Goal: Task Accomplishment & Management: Use online tool/utility

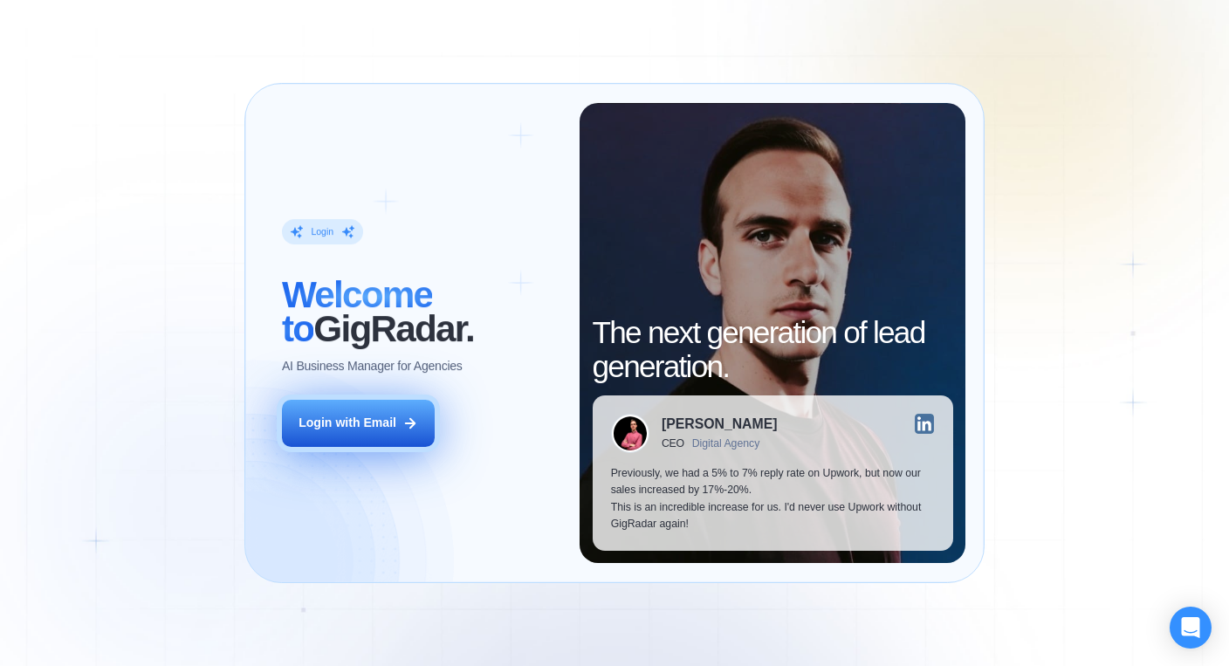
click at [356, 425] on div "Login with Email" at bounding box center [348, 423] width 98 height 17
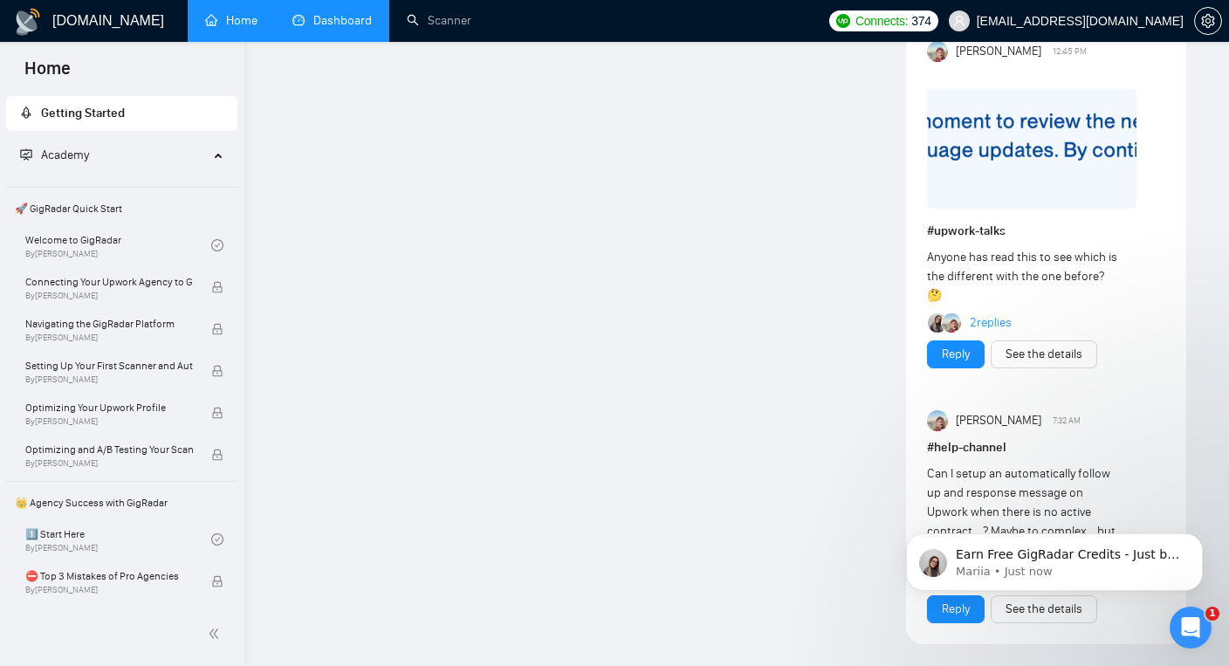
click at [318, 24] on link "Dashboard" at bounding box center [331, 20] width 79 height 15
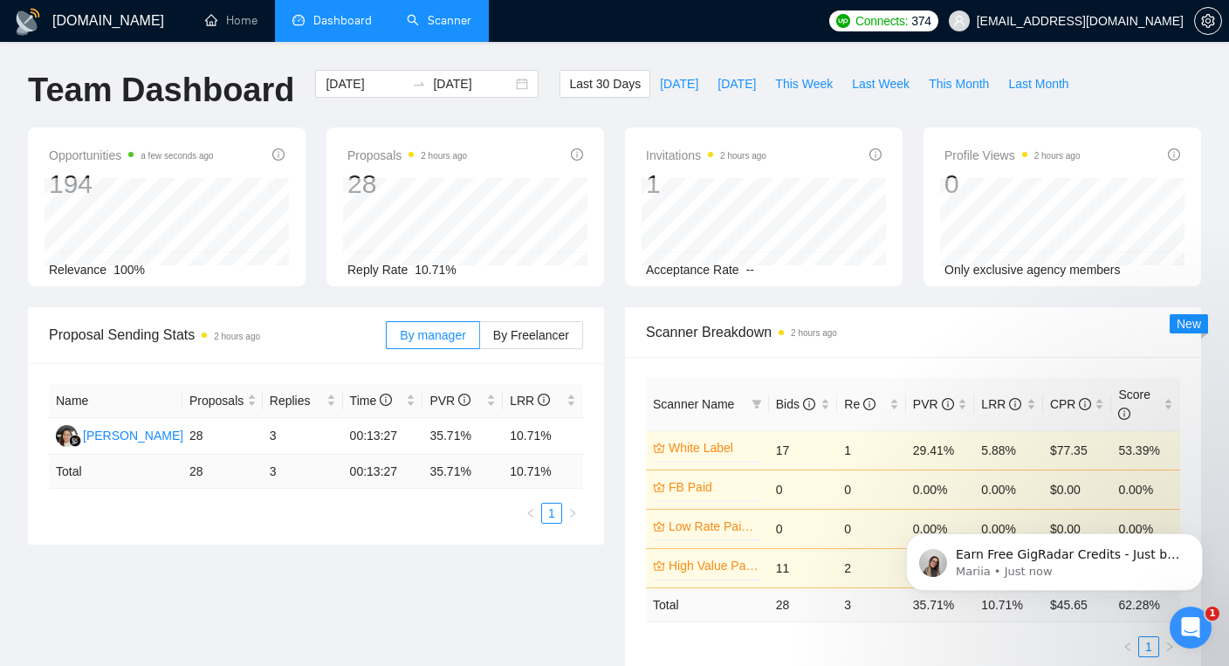
click at [431, 16] on link "Scanner" at bounding box center [439, 20] width 65 height 15
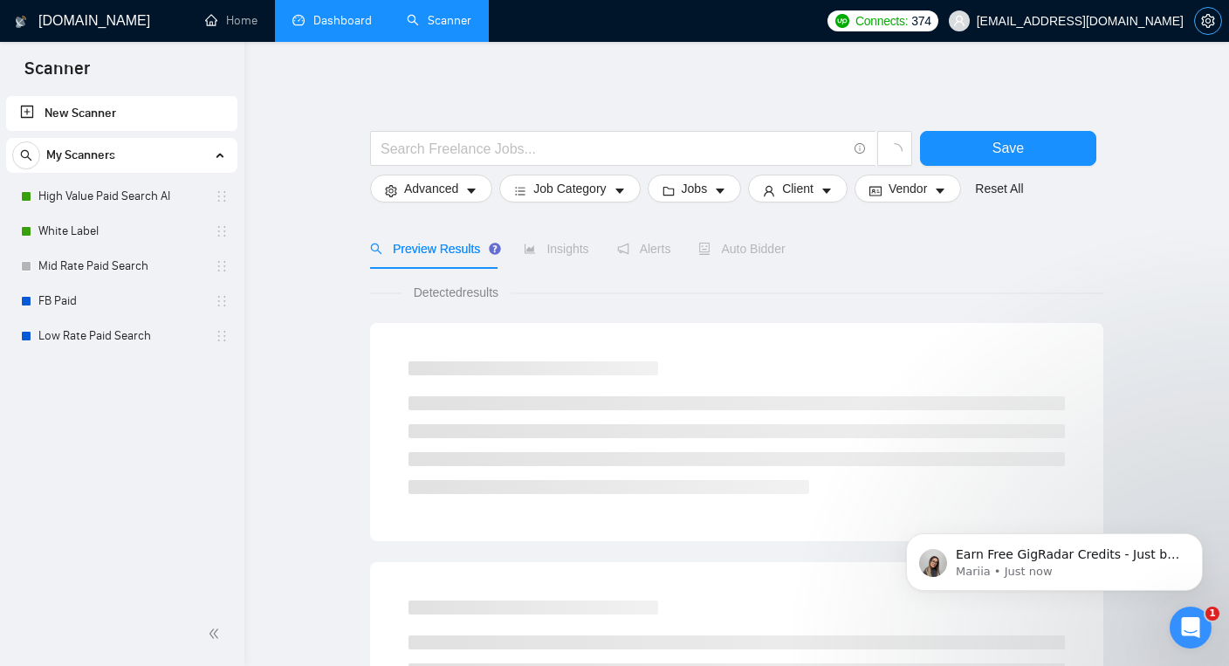
click at [1206, 16] on icon "setting" at bounding box center [1207, 21] width 13 height 14
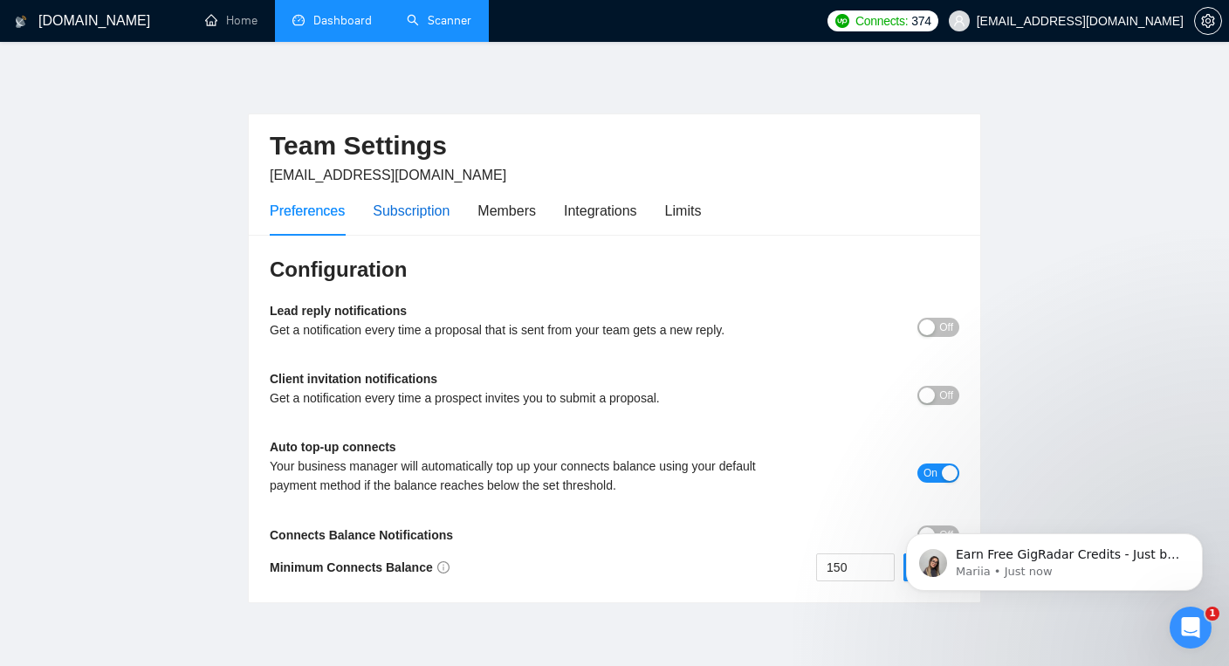
click at [420, 210] on div "Subscription" at bounding box center [411, 211] width 77 height 22
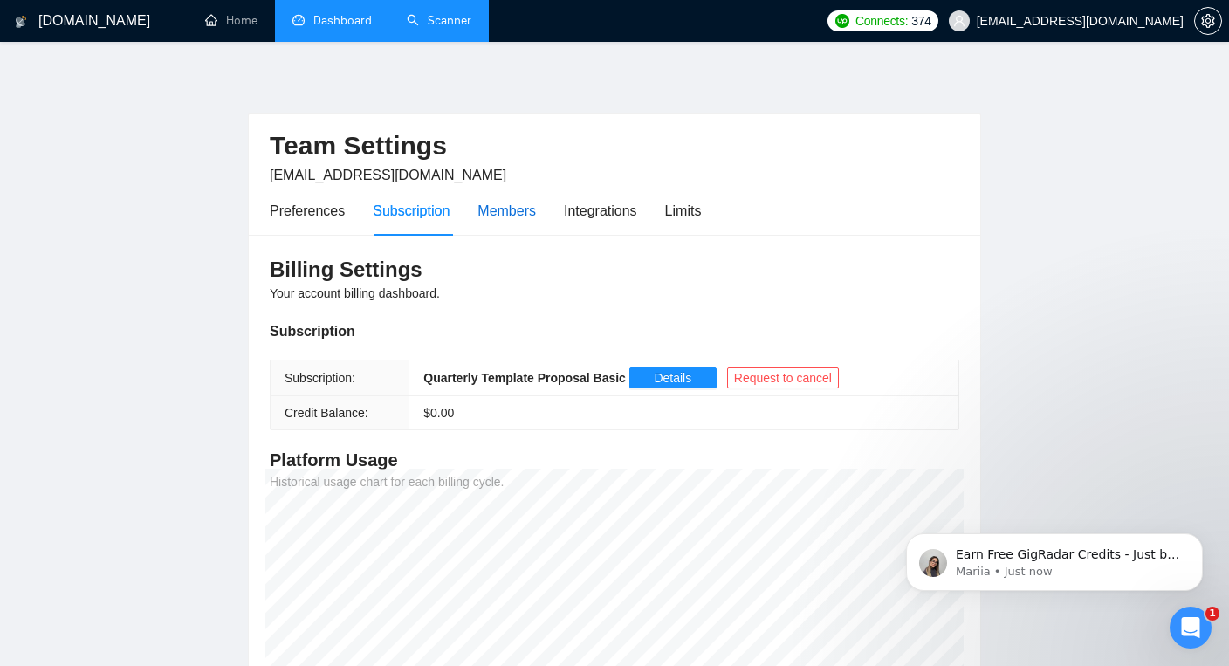
click at [508, 210] on div "Members" at bounding box center [507, 211] width 58 height 22
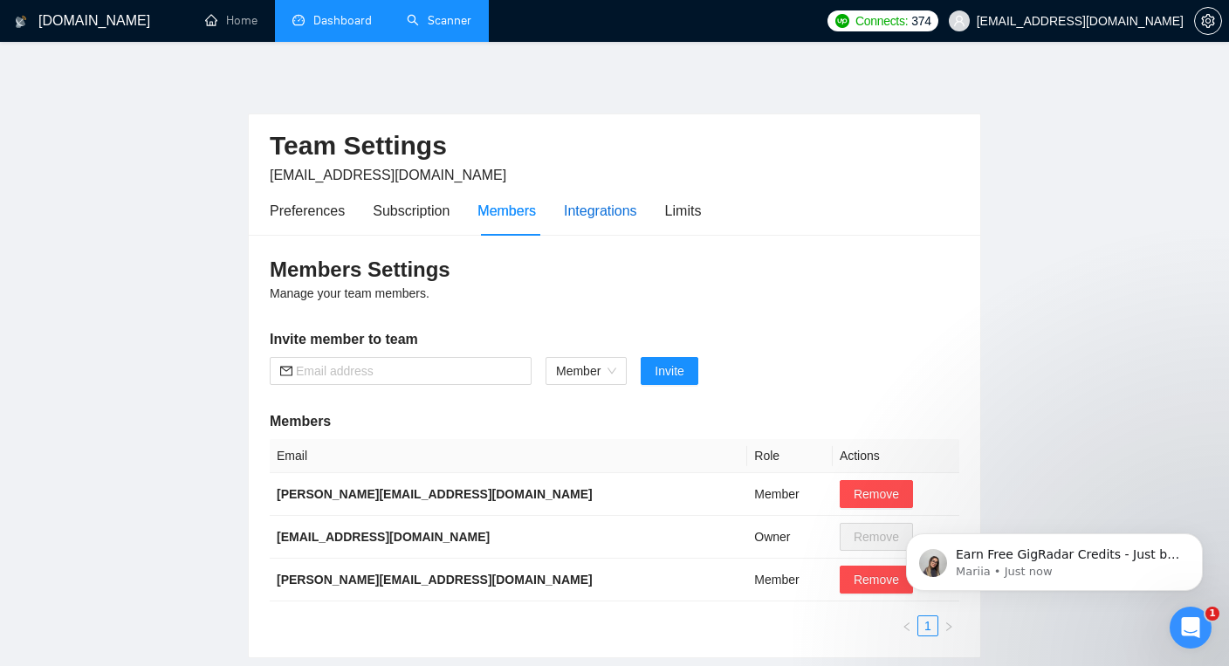
click at [611, 214] on div "Integrations" at bounding box center [600, 211] width 73 height 22
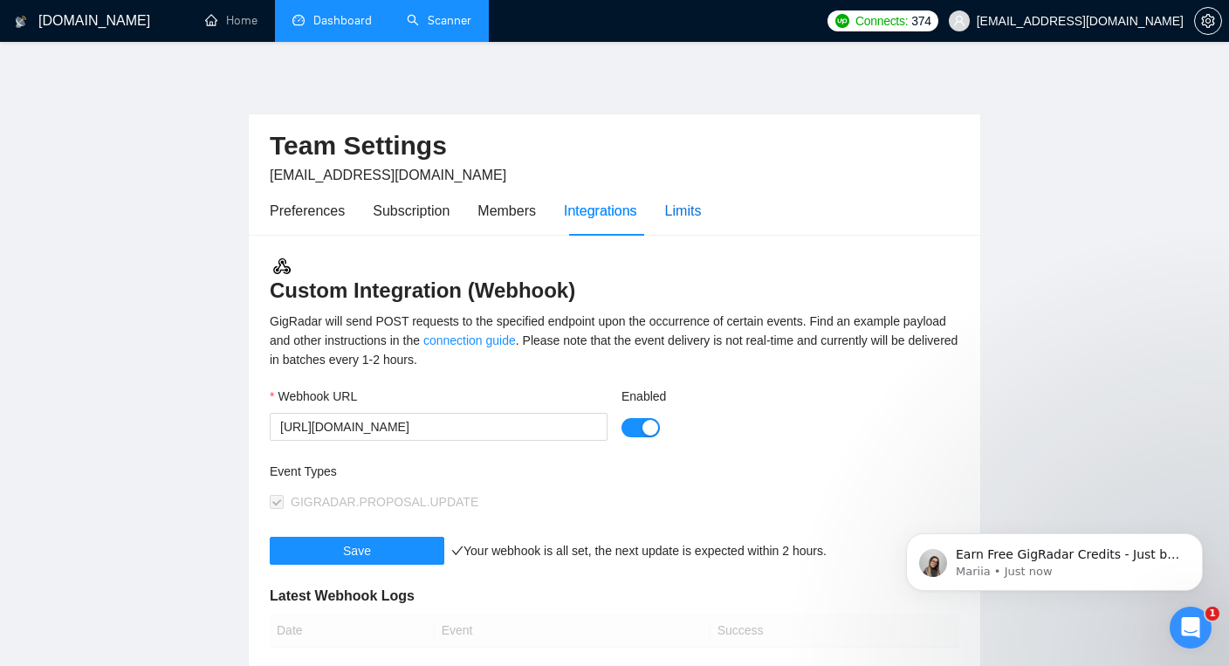
click at [686, 210] on div "Limits" at bounding box center [683, 211] width 37 height 22
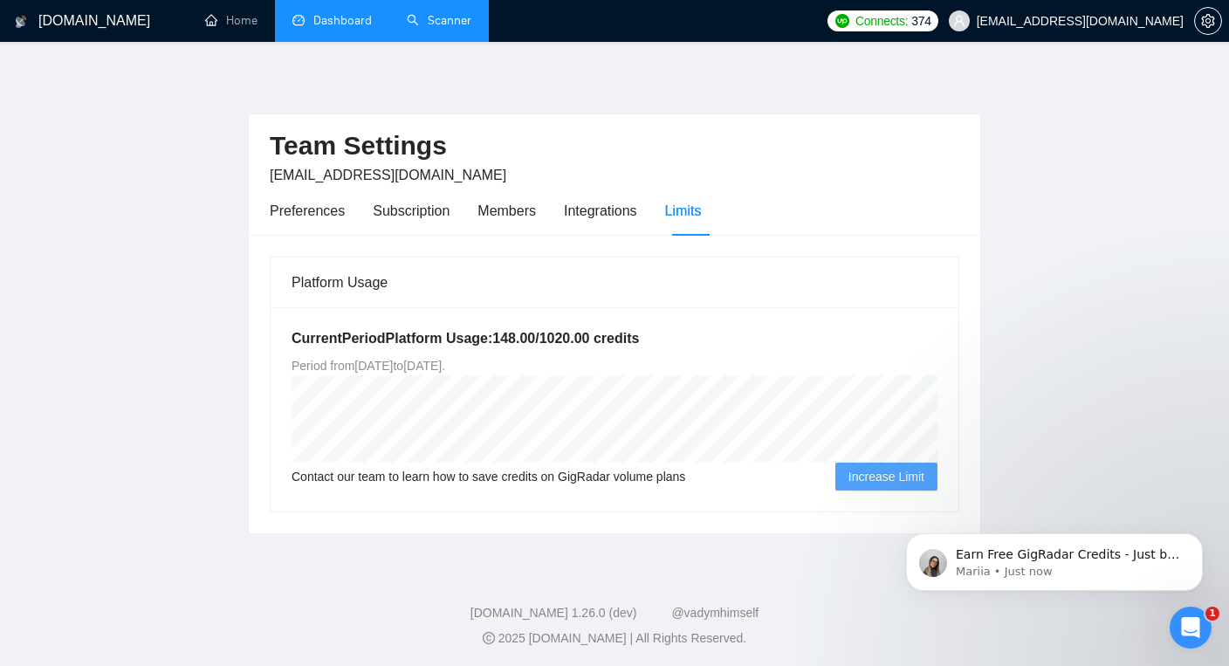
scroll to position [3, 0]
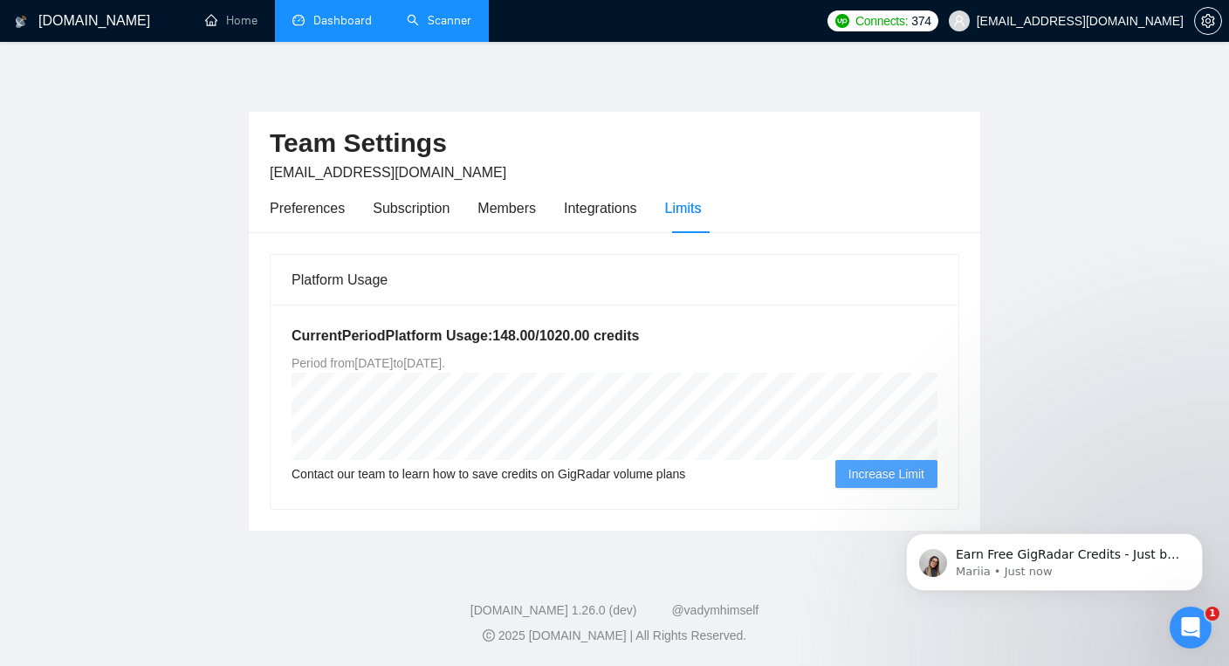
click at [436, 25] on link "Scanner" at bounding box center [439, 20] width 65 height 15
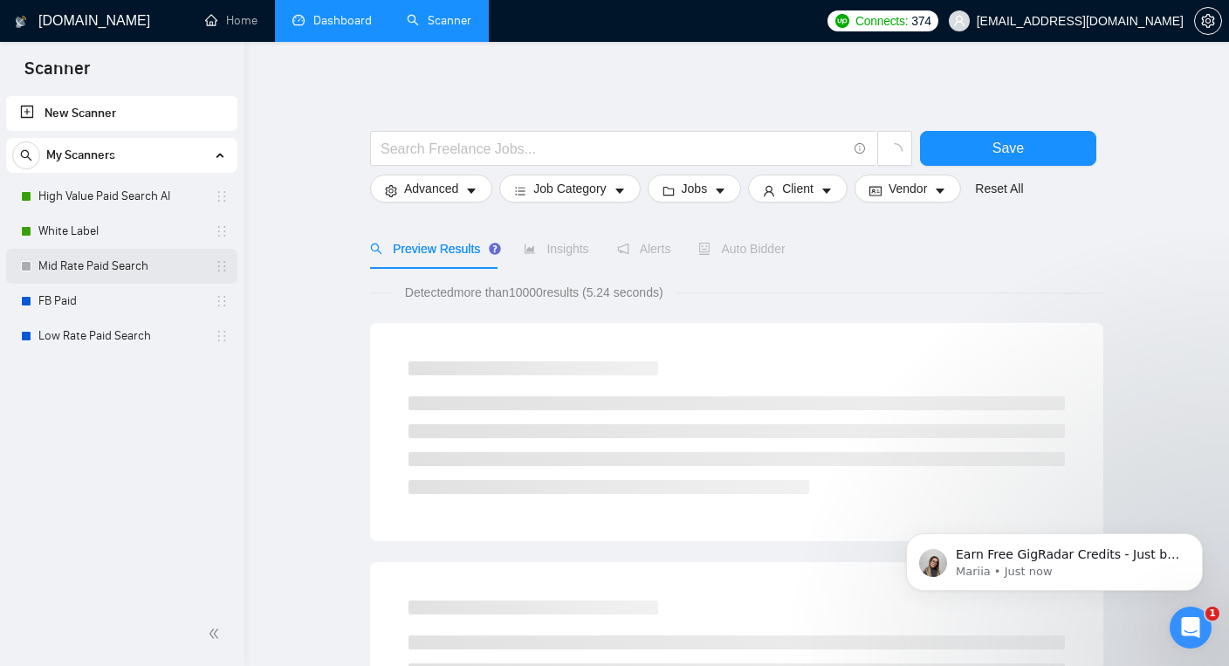
click at [134, 265] on link "Mid Rate Paid Search" at bounding box center [121, 266] width 166 height 35
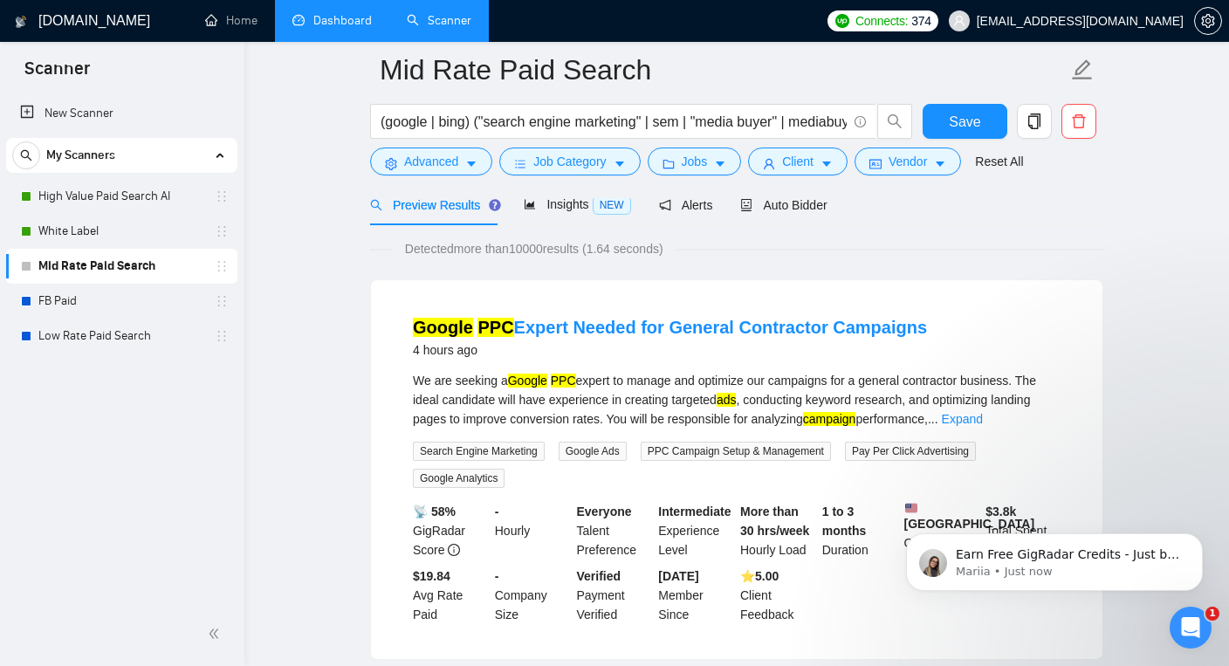
scroll to position [76, 0]
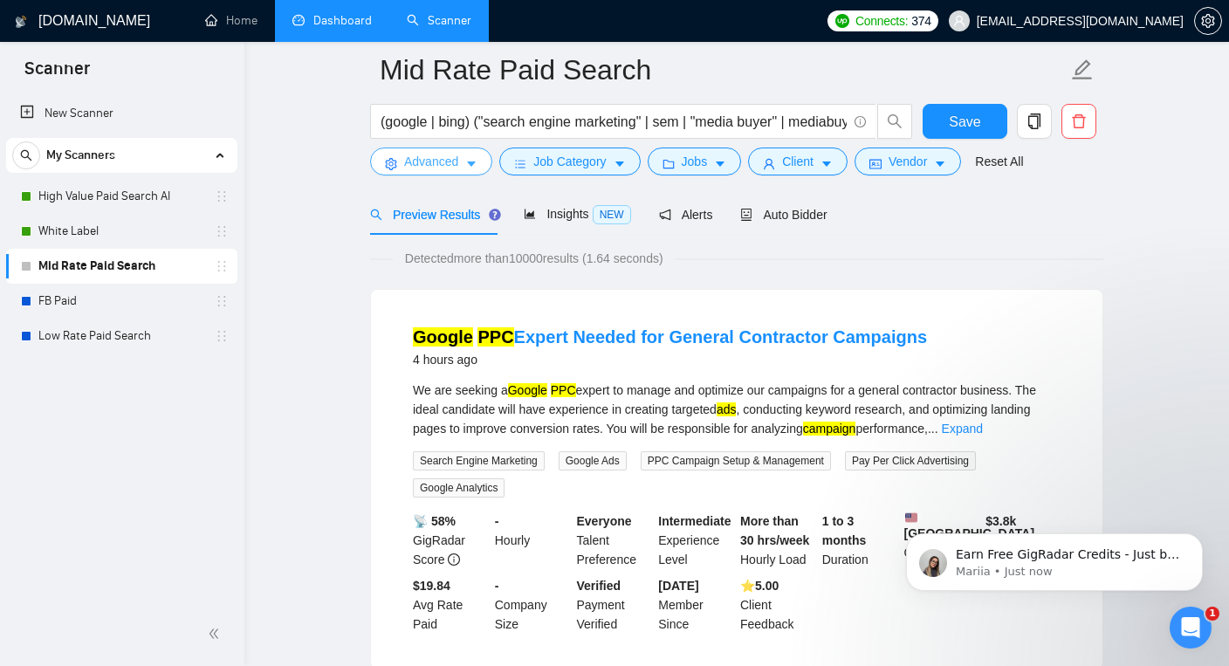
click at [471, 166] on icon "caret-down" at bounding box center [471, 164] width 12 height 12
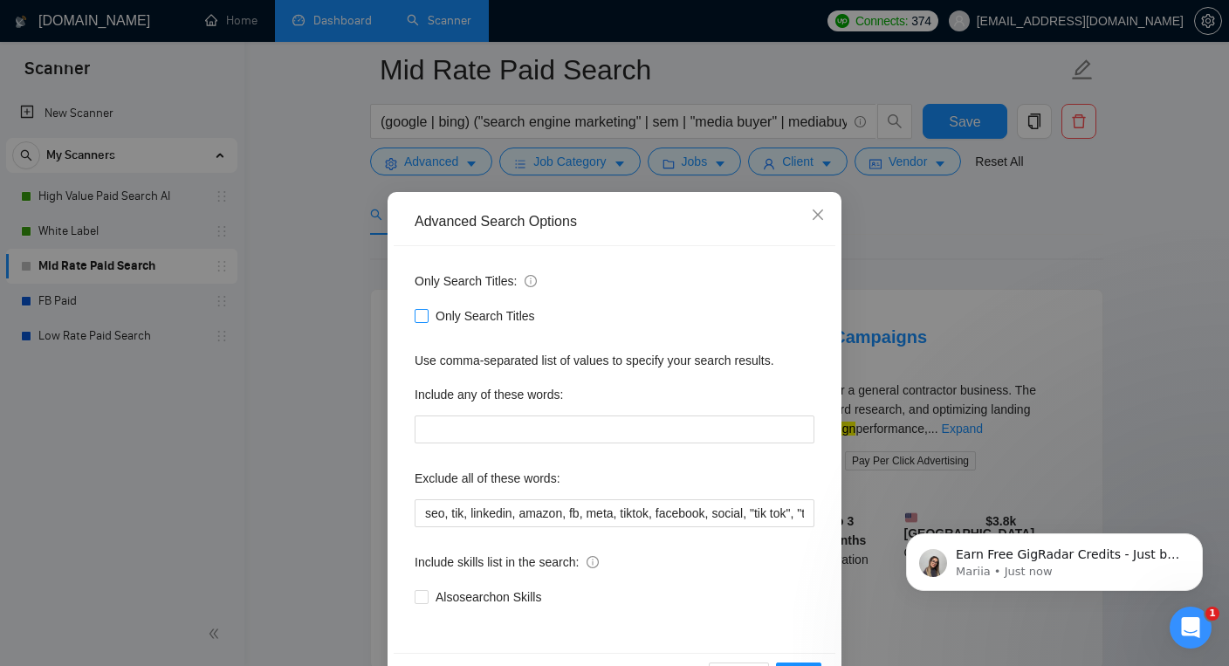
scroll to position [60, 0]
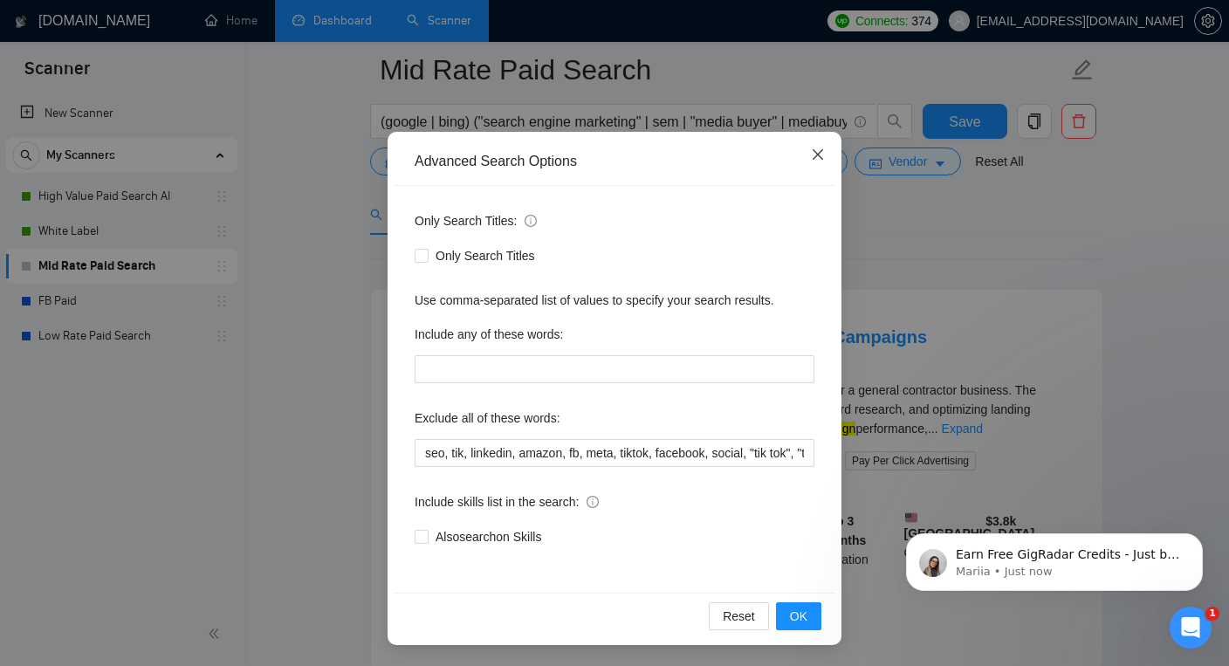
click at [819, 156] on icon "close" at bounding box center [818, 154] width 10 height 10
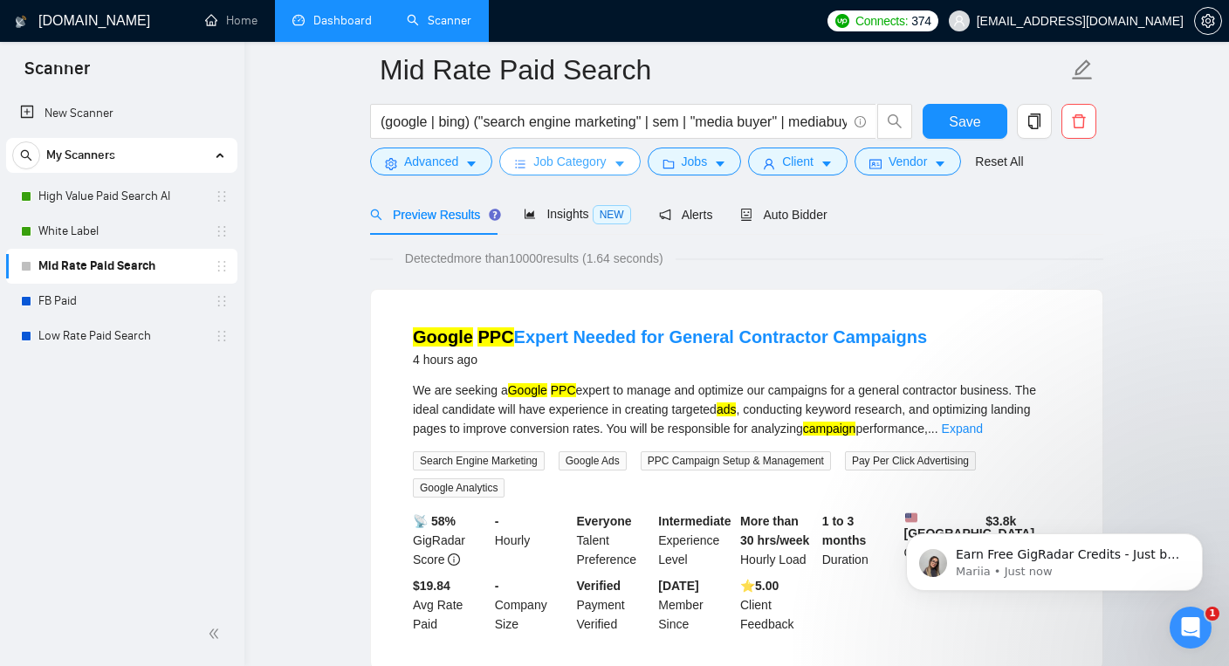
click at [594, 162] on span "Job Category" at bounding box center [569, 161] width 72 height 19
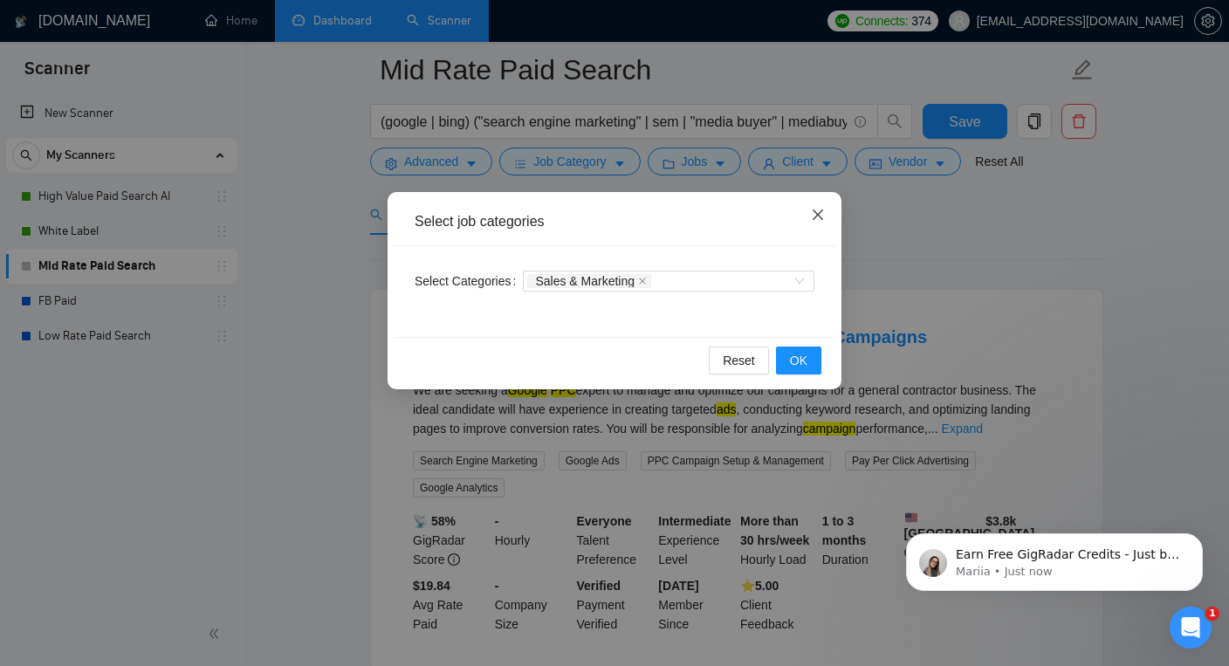
click at [820, 212] on icon "close" at bounding box center [818, 215] width 10 height 10
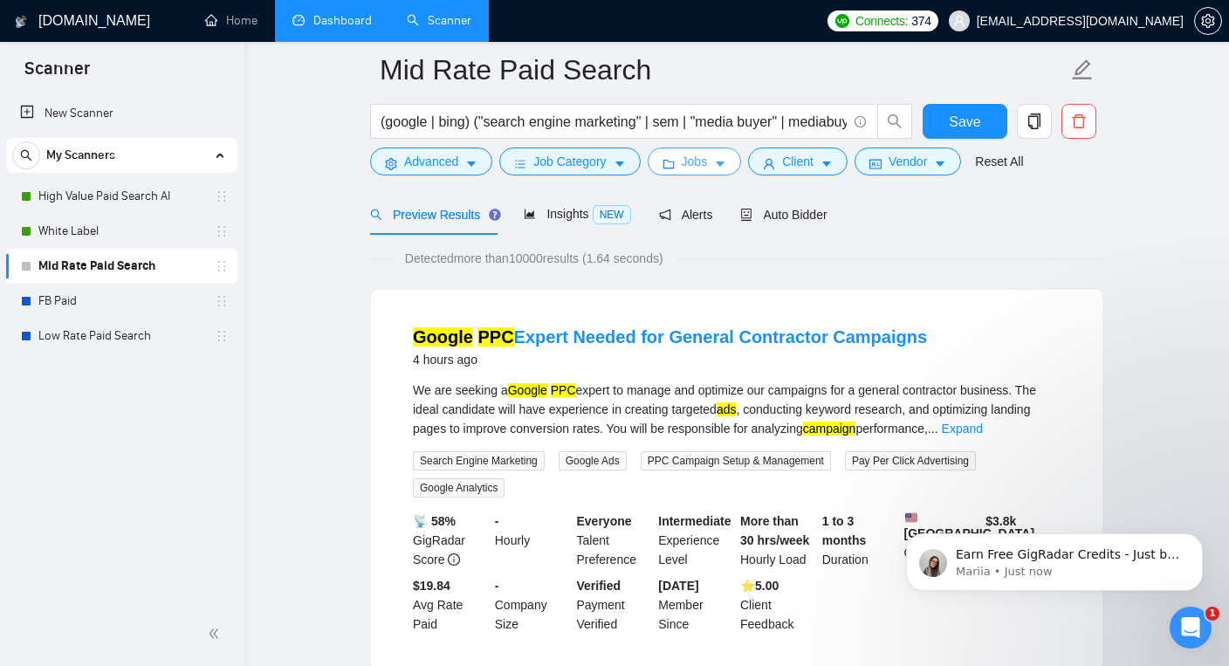
click at [719, 161] on button "Jobs" at bounding box center [695, 162] width 94 height 28
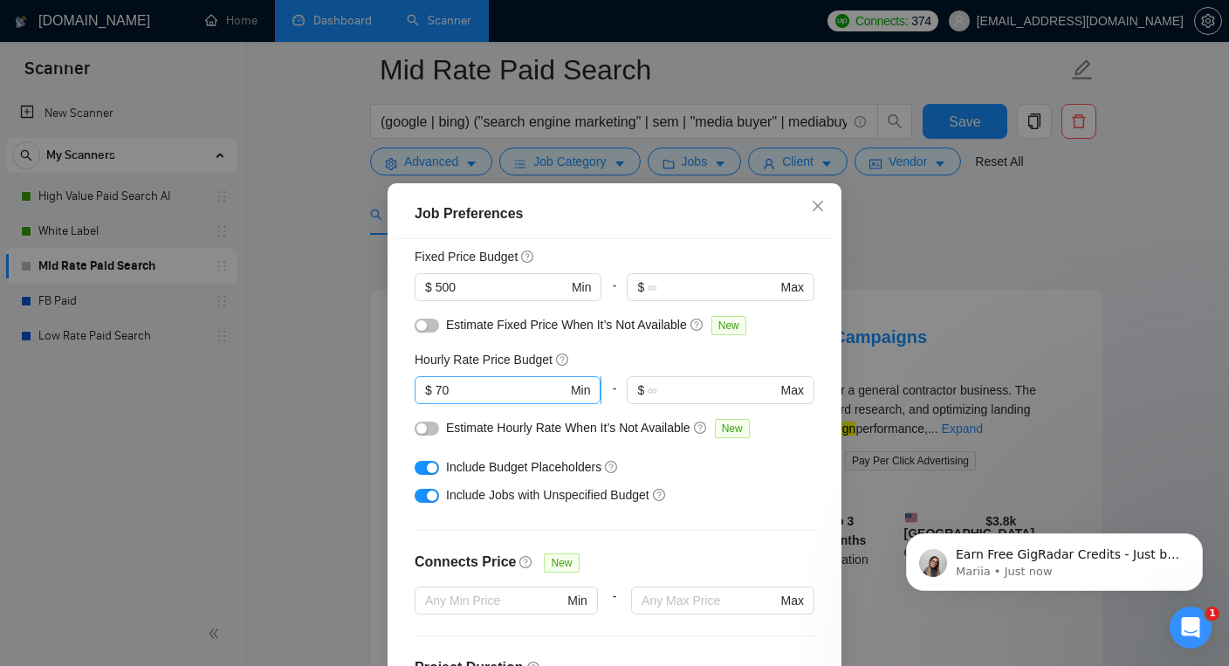
scroll to position [125, 0]
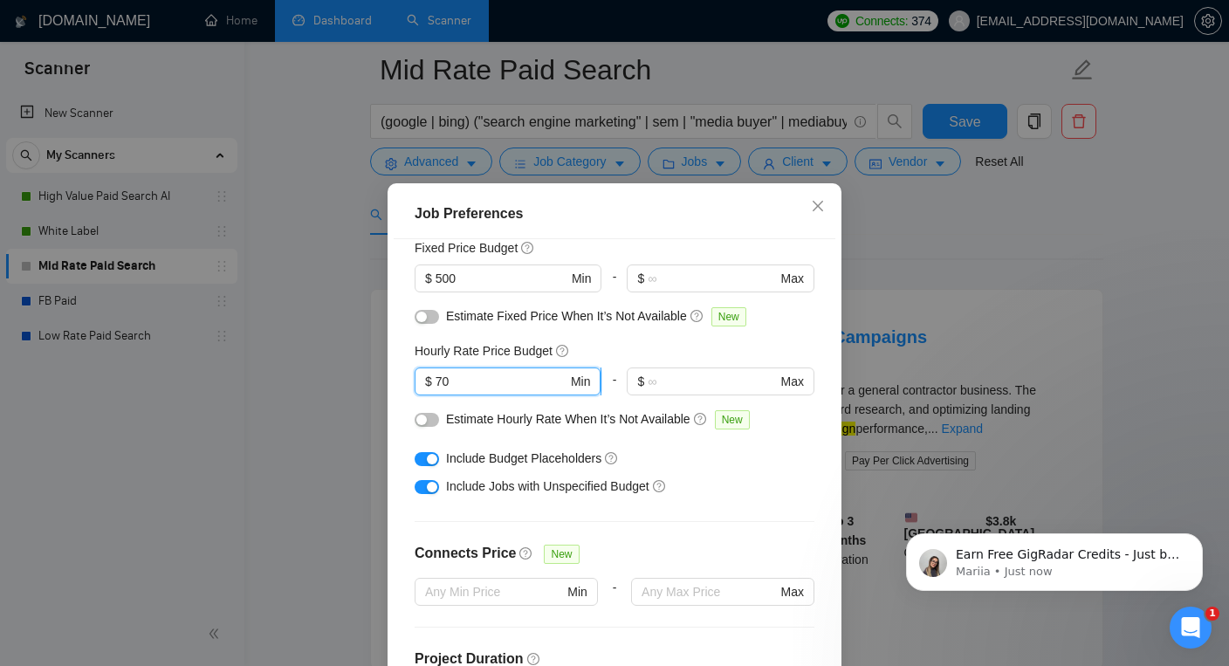
click at [485, 381] on input "70" at bounding box center [502, 381] width 132 height 19
click at [424, 422] on div "button" at bounding box center [421, 420] width 10 height 10
click at [453, 383] on input "70" at bounding box center [502, 381] width 132 height 19
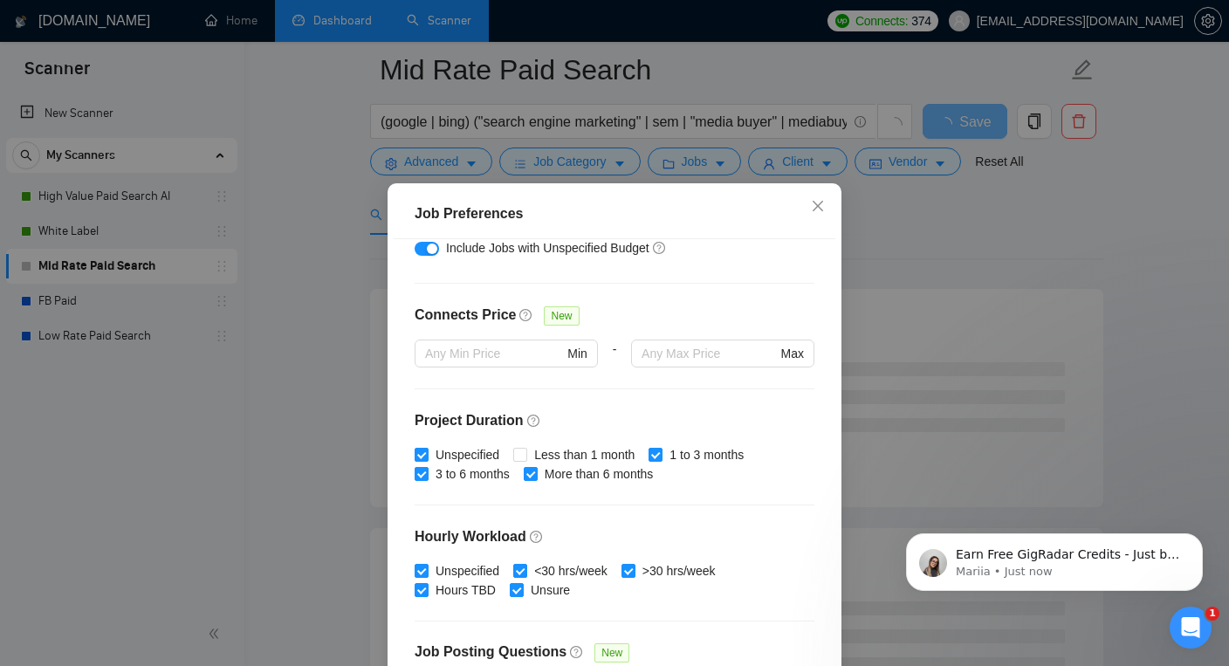
scroll to position [518, 0]
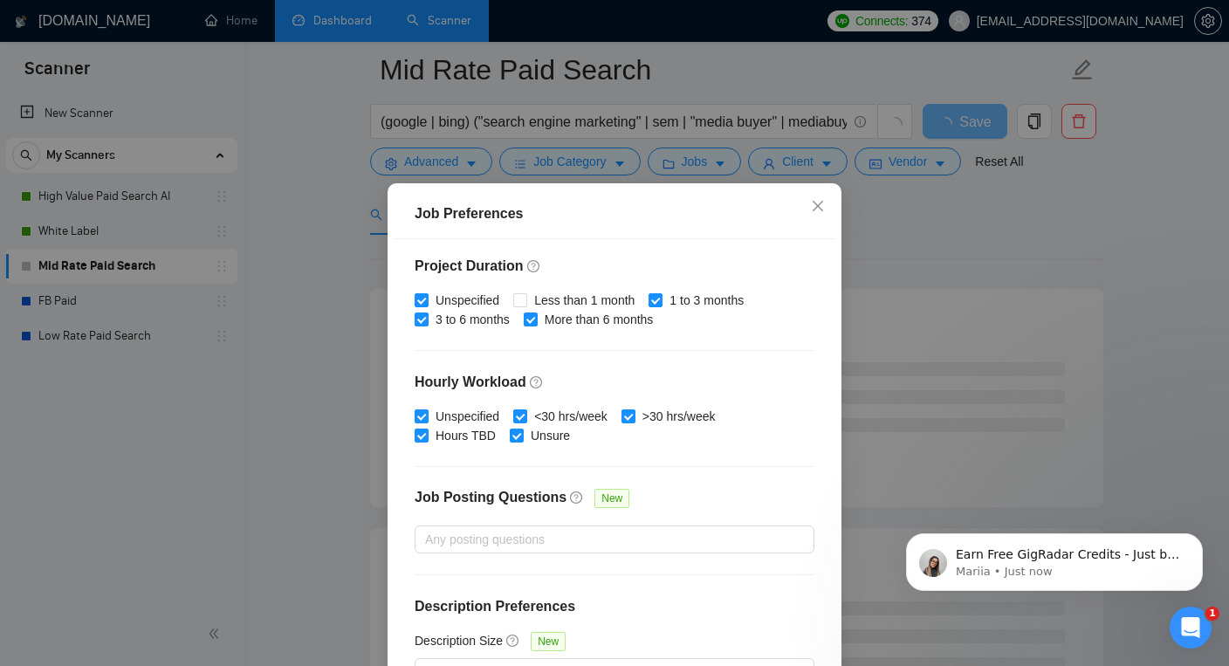
type input "70"
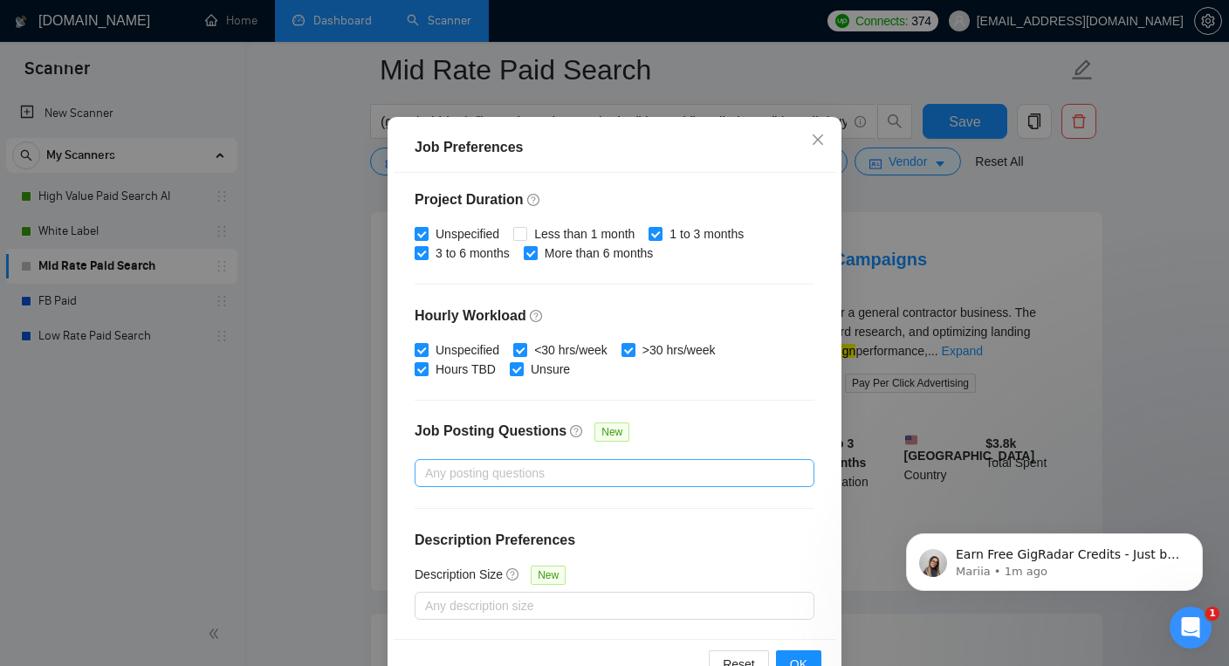
scroll to position [116, 0]
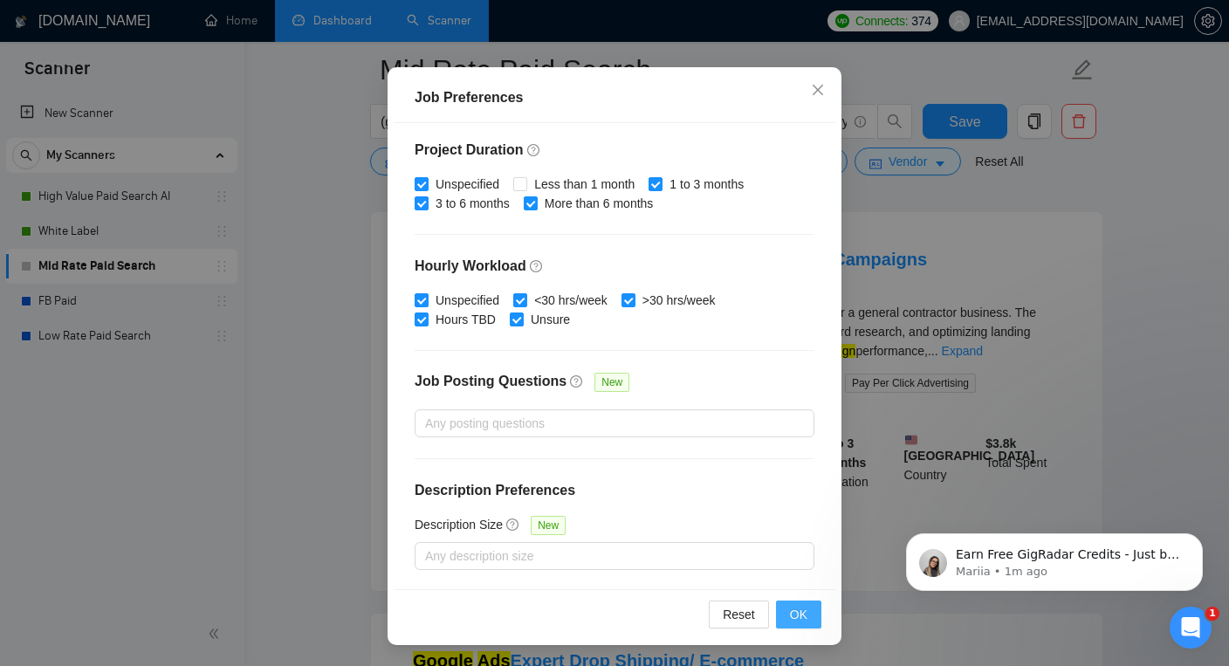
click at [796, 610] on span "OK" at bounding box center [798, 614] width 17 height 19
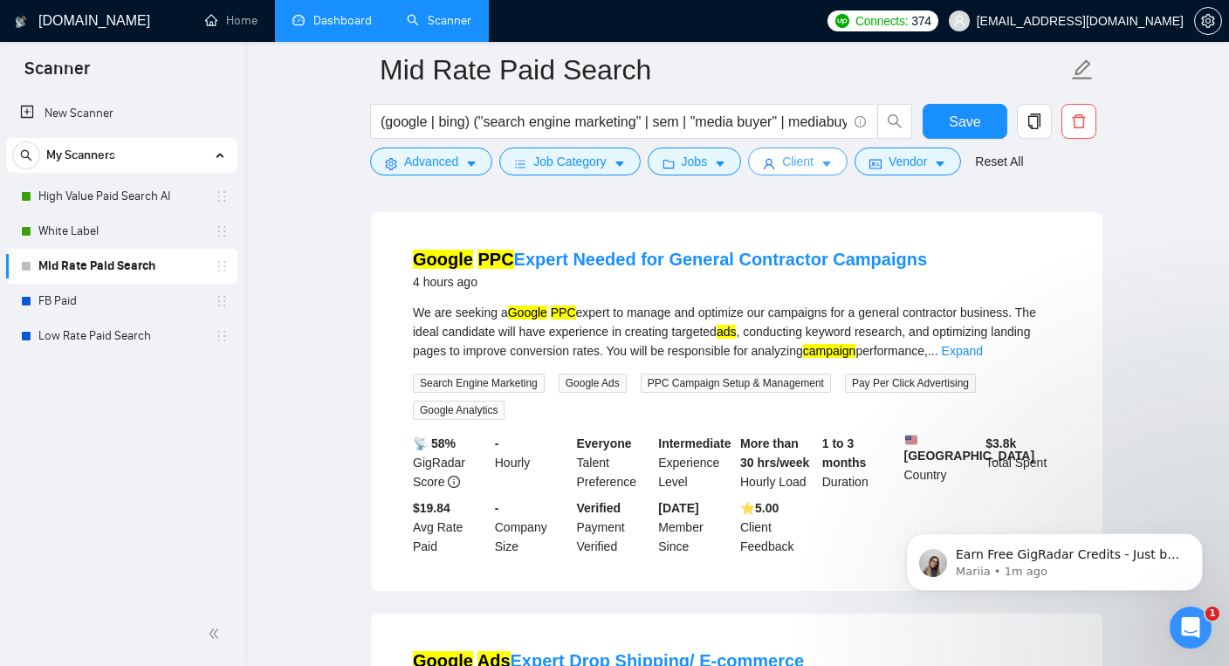
click at [796, 161] on span "Client" at bounding box center [797, 161] width 31 height 19
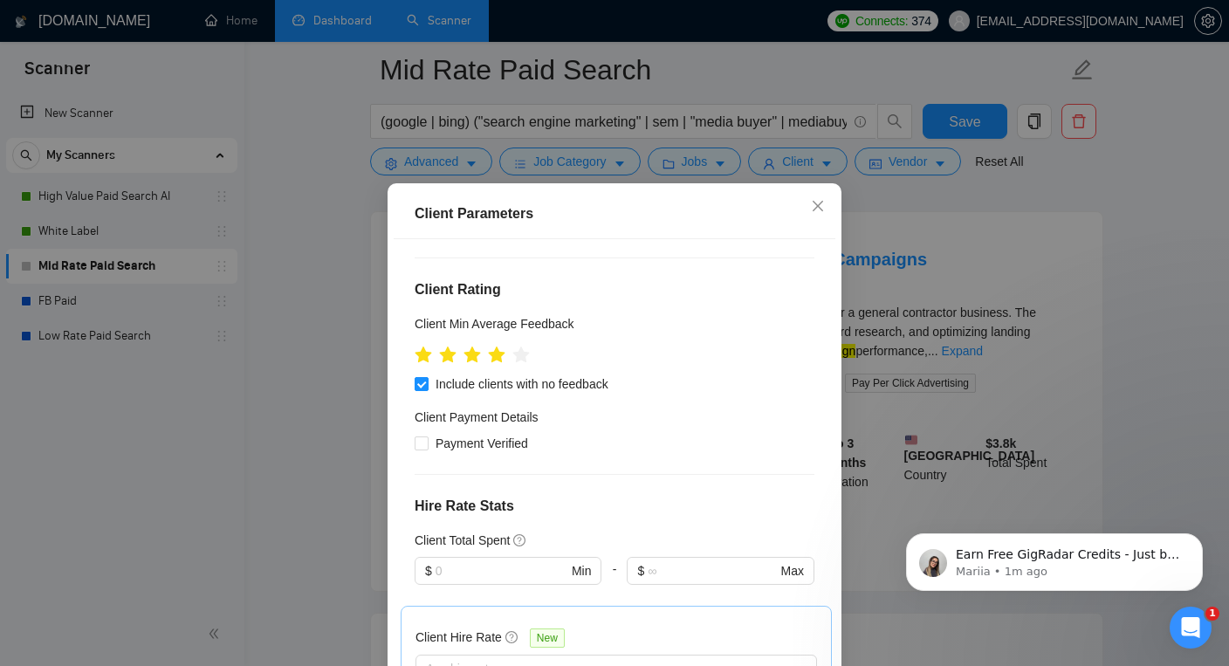
scroll to position [234, 0]
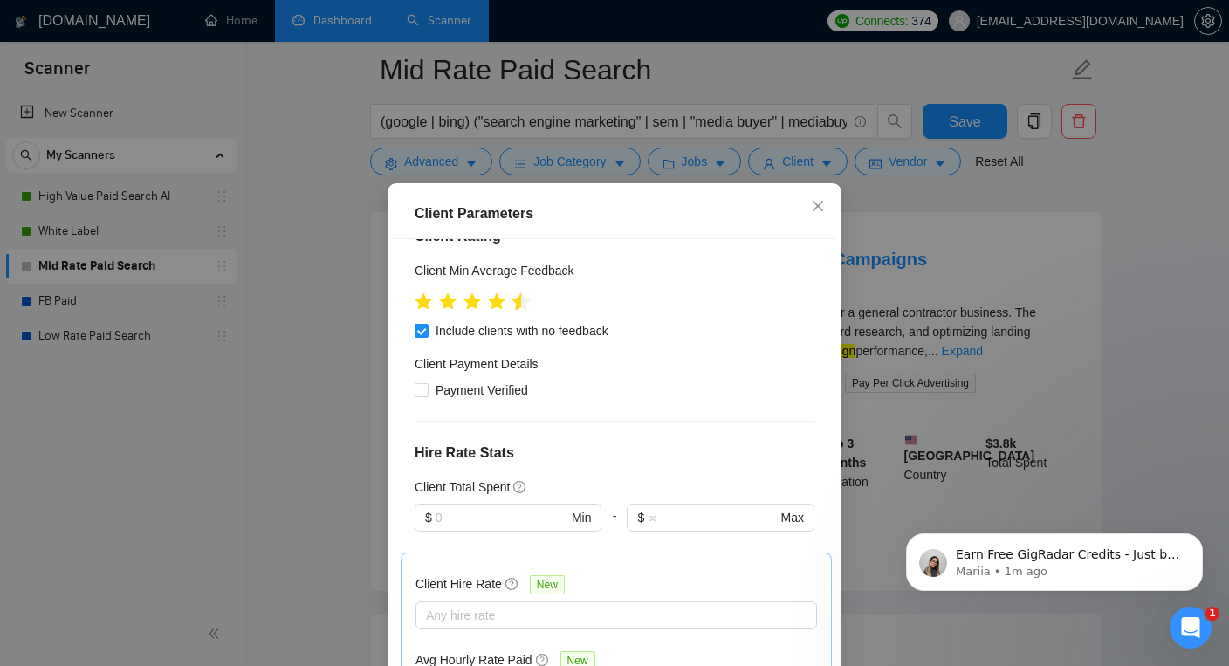
click at [518, 304] on icon "star" at bounding box center [521, 300] width 18 height 17
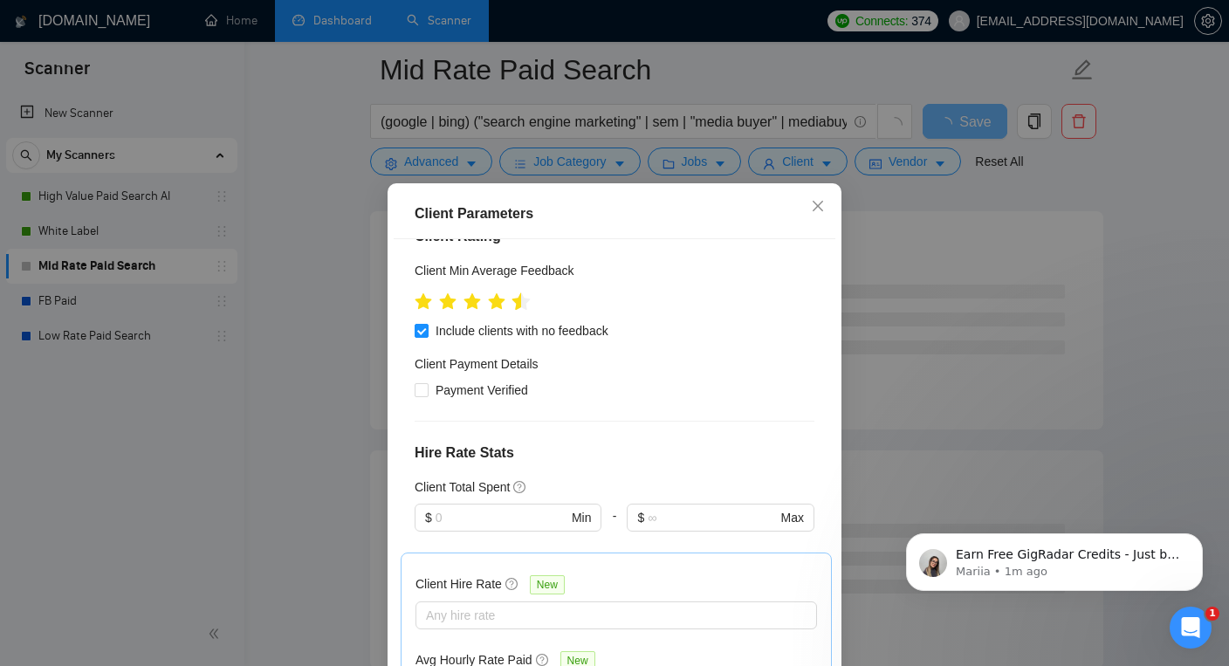
click at [515, 303] on icon "star" at bounding box center [521, 300] width 18 height 17
click at [499, 303] on icon "star" at bounding box center [497, 300] width 18 height 17
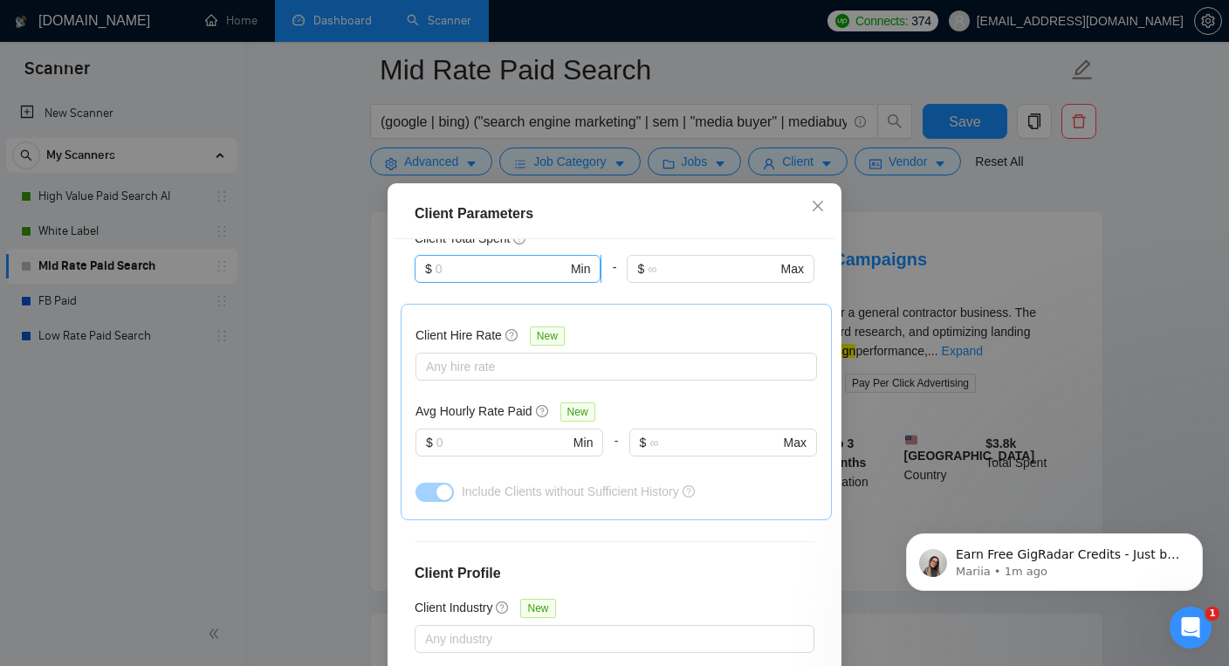
scroll to position [487, 0]
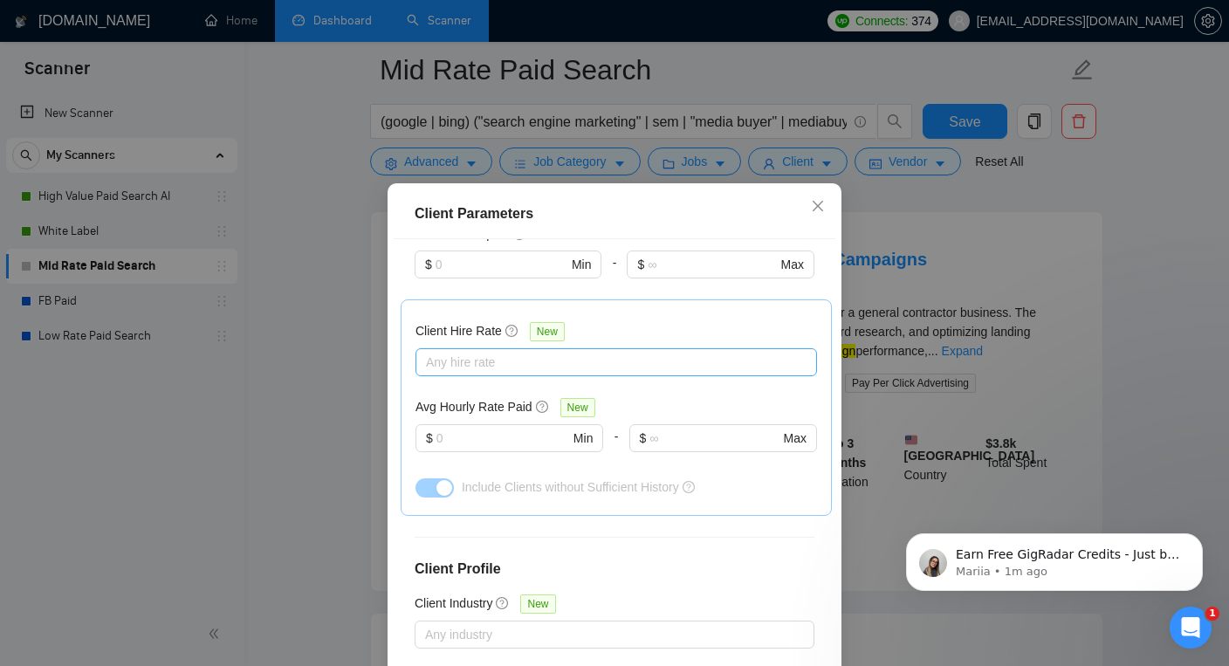
click at [499, 364] on div at bounding box center [607, 362] width 375 height 21
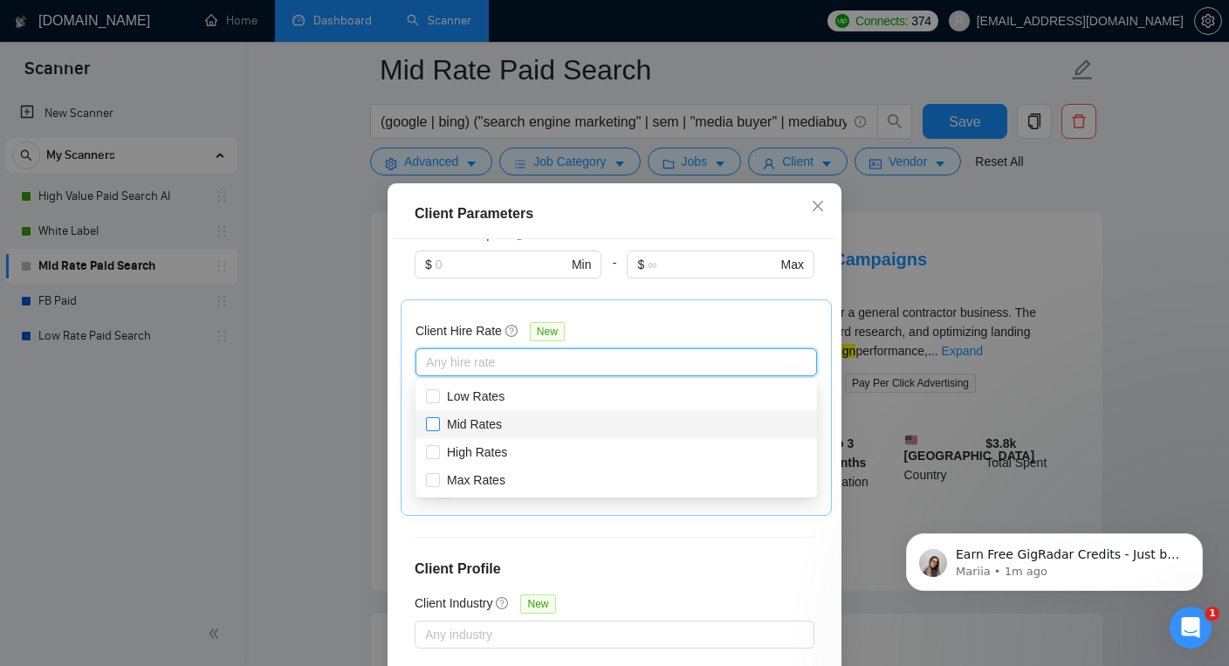
click at [482, 423] on span "Mid Rates" at bounding box center [474, 424] width 55 height 14
click at [438, 423] on input "Mid Rates" at bounding box center [432, 423] width 12 height 12
checkbox input "true"
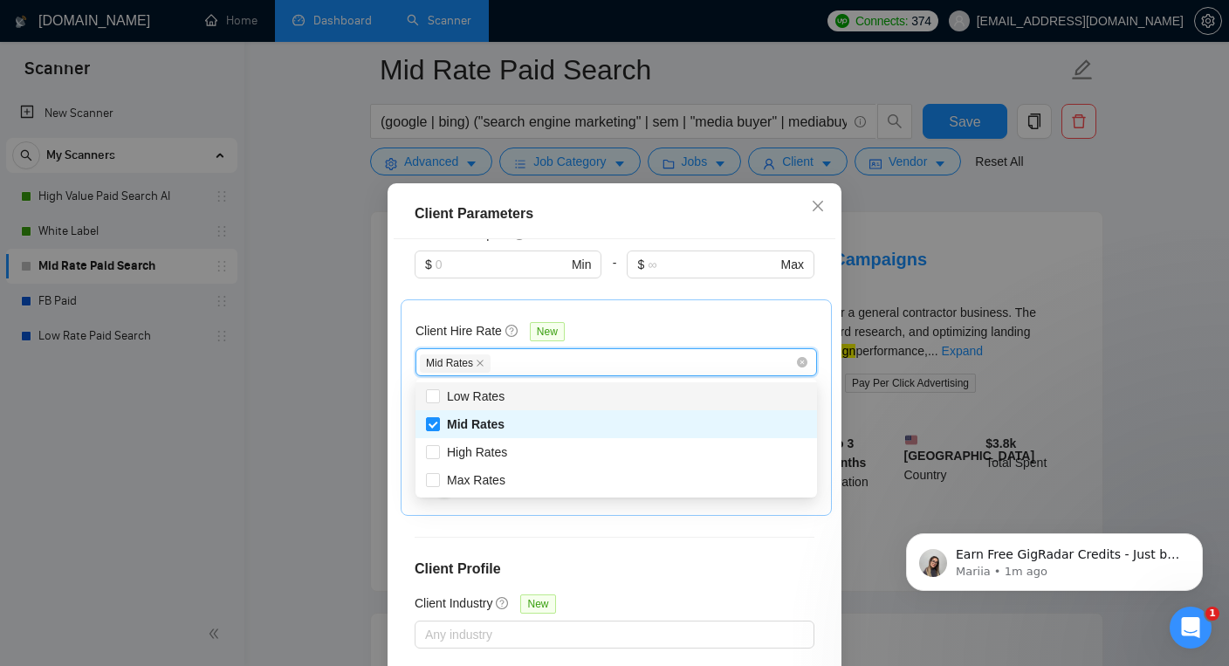
click at [603, 317] on div "Client Hire Rate New Mid Rates Avg Hourly Rate Paid New $ Min - $ Max Include C…" at bounding box center [617, 407] width 402 height 187
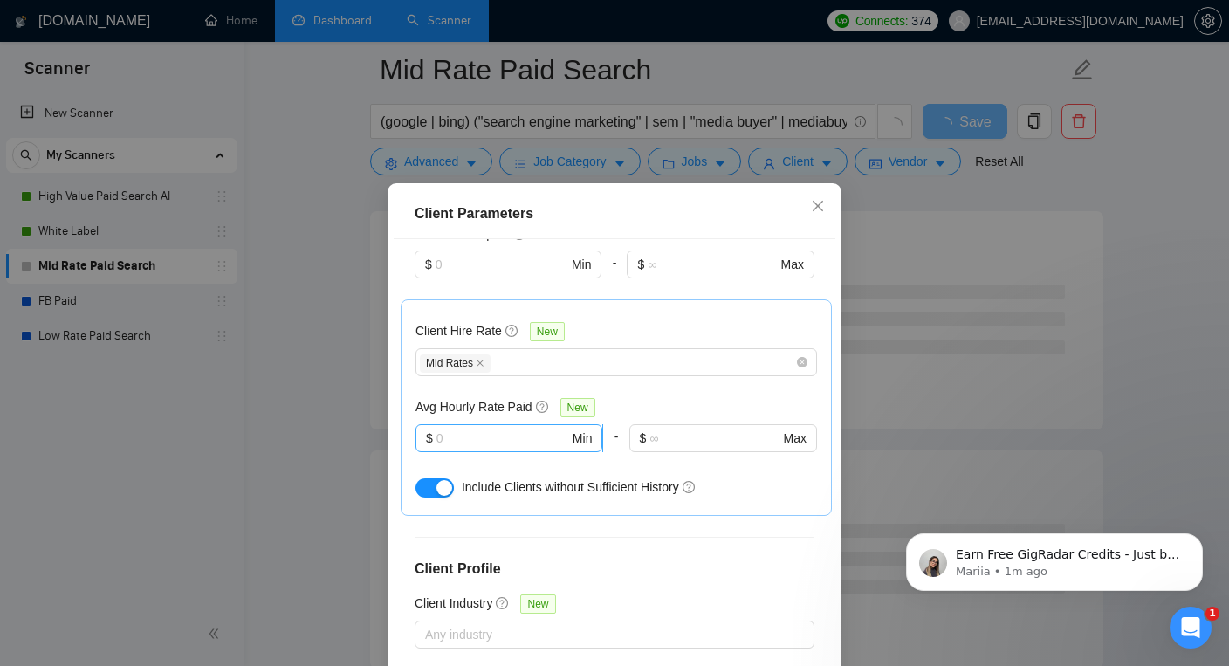
click at [495, 438] on input "text" at bounding box center [502, 438] width 133 height 19
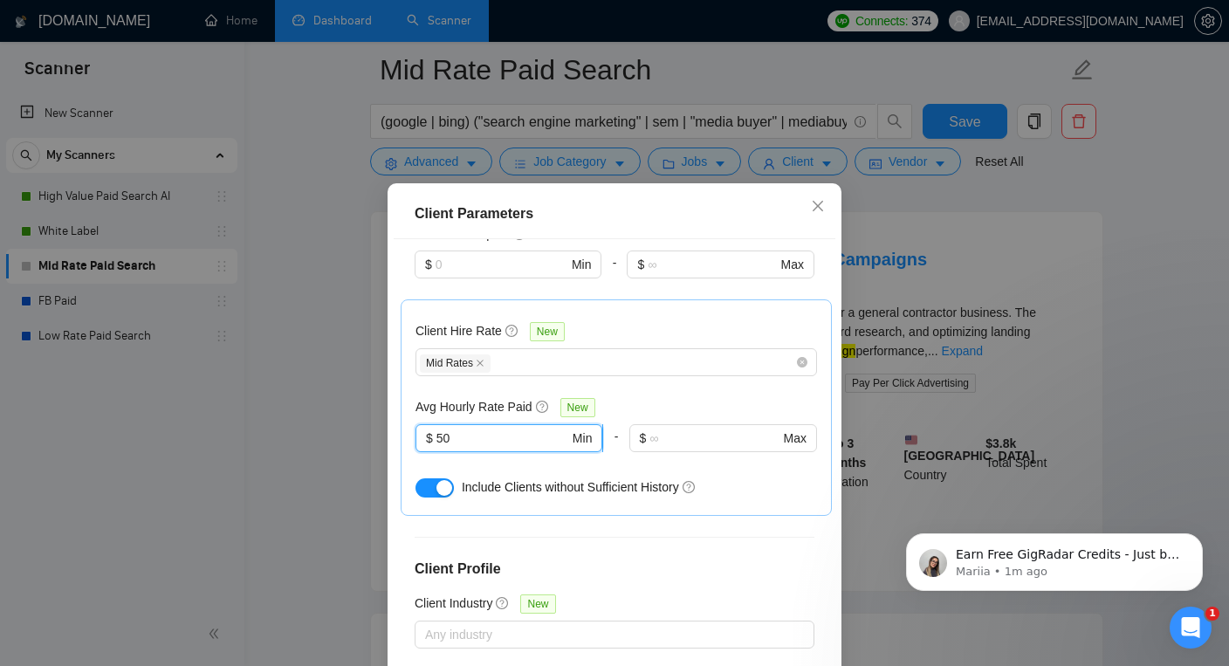
type input "50"
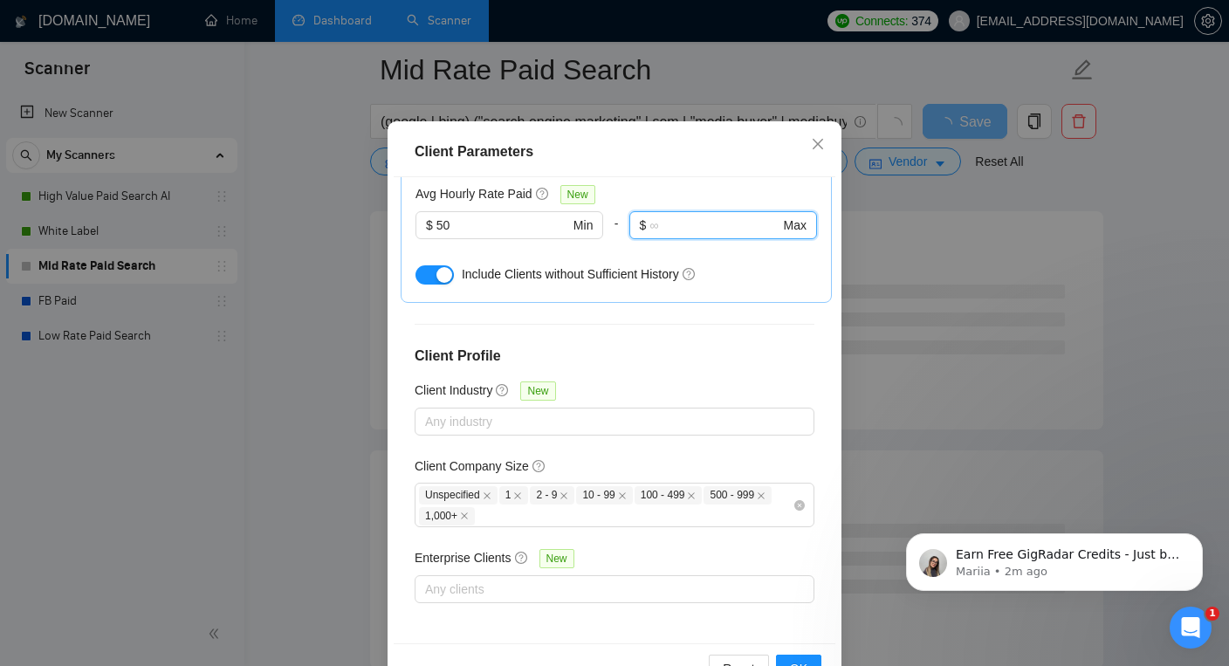
scroll to position [116, 0]
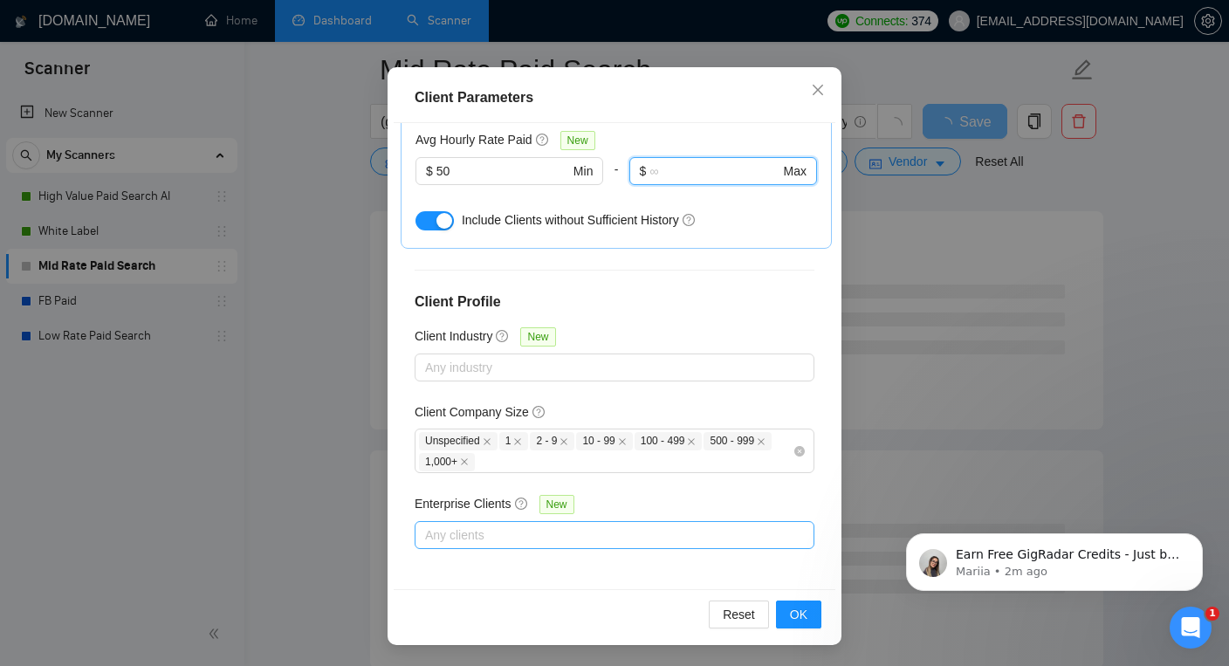
click at [513, 534] on div at bounding box center [606, 535] width 374 height 21
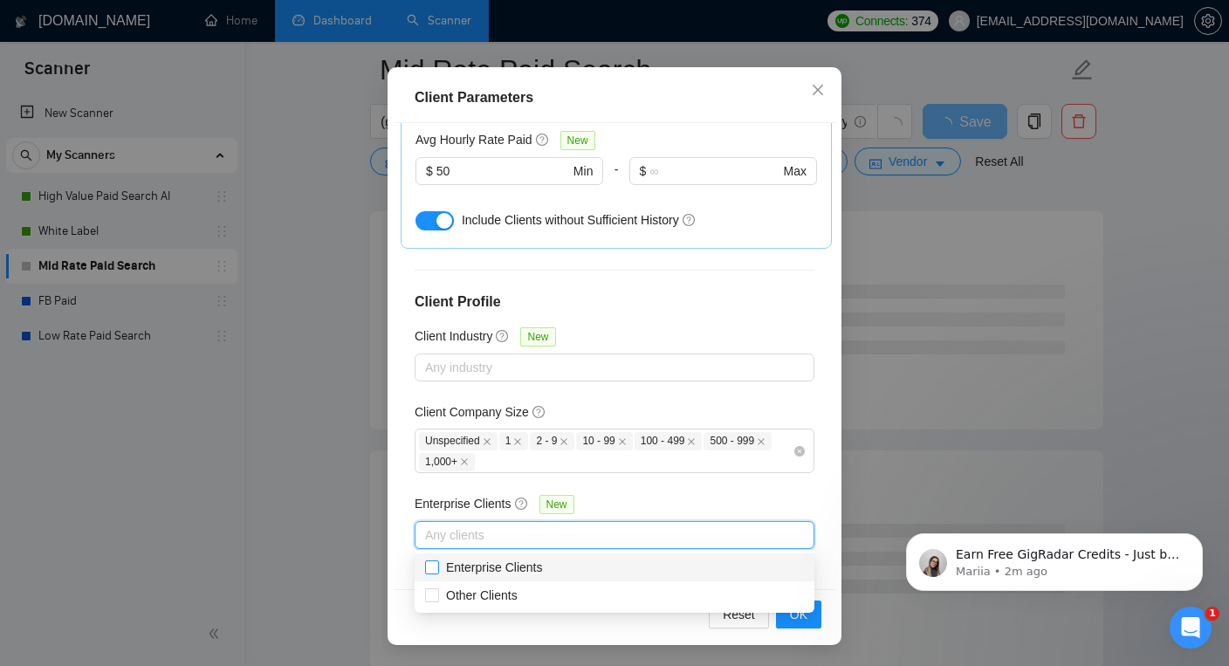
click at [510, 563] on span "Enterprise Clients" at bounding box center [494, 567] width 97 height 14
click at [437, 563] on input "Enterprise Clients" at bounding box center [431, 566] width 12 height 12
checkbox input "true"
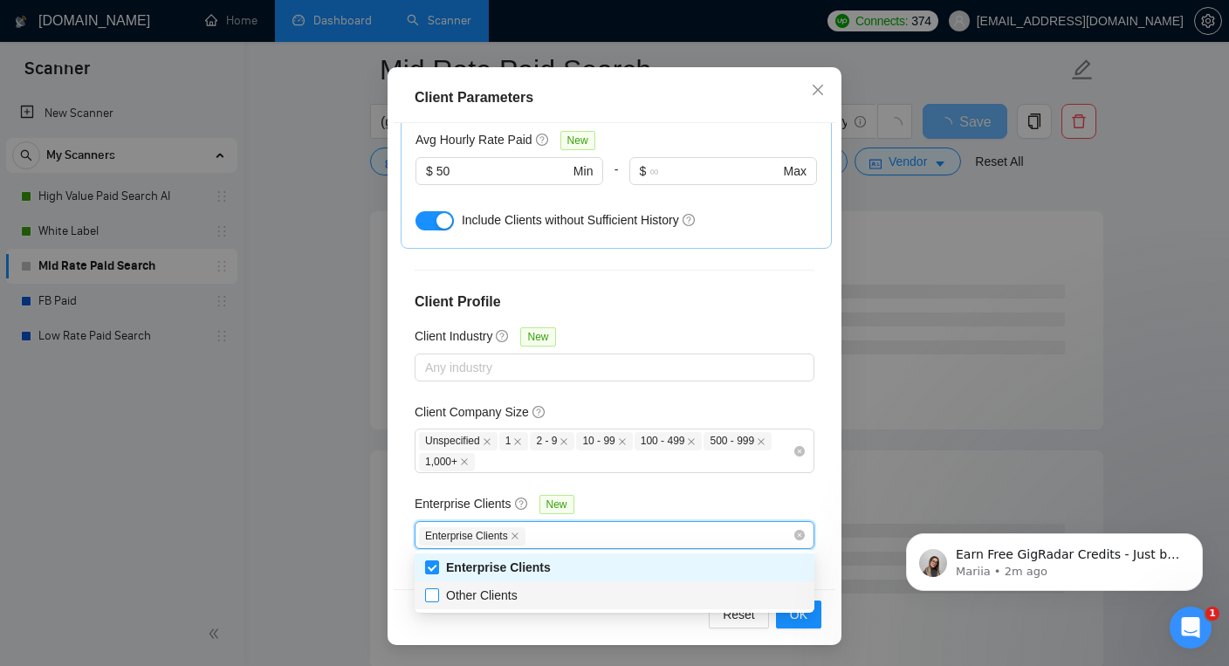
click at [496, 590] on span "Other Clients" at bounding box center [482, 595] width 72 height 14
click at [437, 590] on input "Other Clients" at bounding box center [431, 594] width 12 height 12
checkbox input "true"
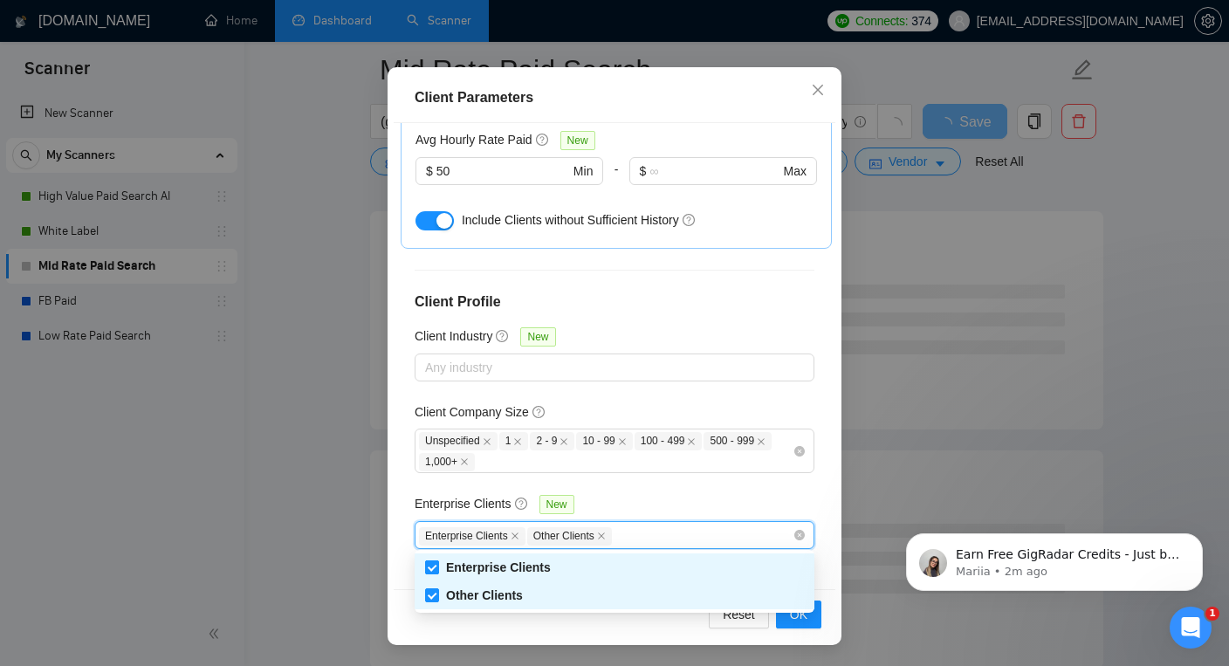
click at [503, 564] on span "Enterprise Clients" at bounding box center [498, 567] width 105 height 14
click at [437, 564] on input "Enterprise Clients" at bounding box center [431, 566] width 12 height 12
checkbox input "false"
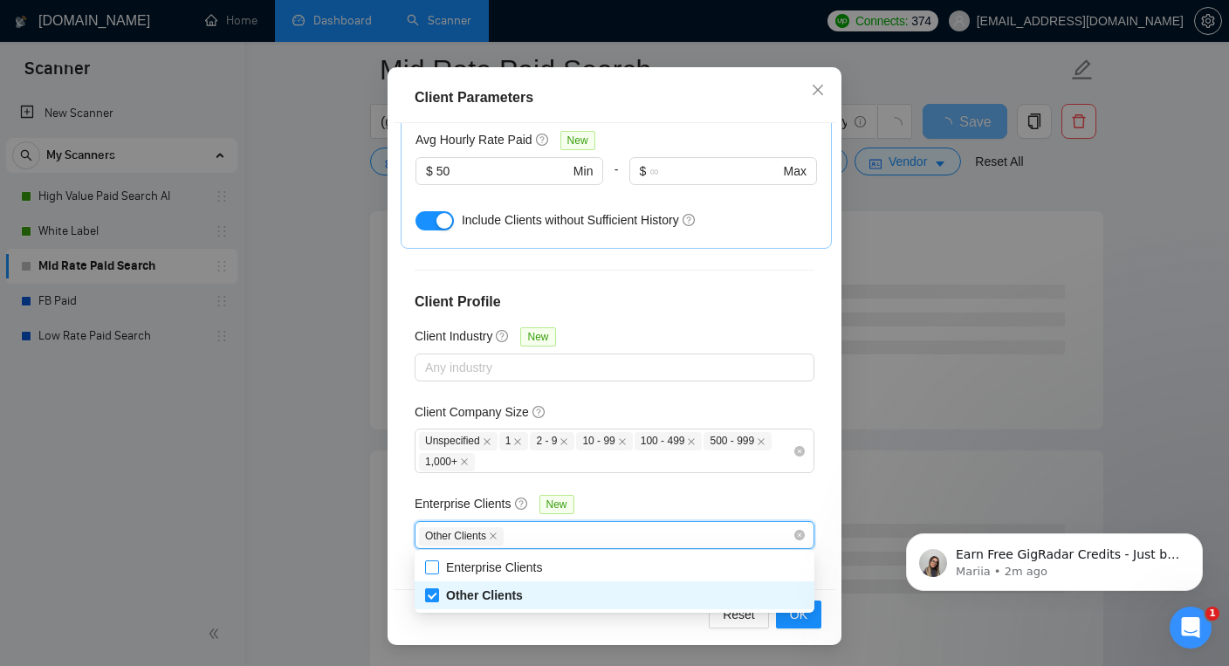
click at [502, 586] on span "Other Clients" at bounding box center [484, 595] width 91 height 19
click at [437, 588] on input "Other Clients" at bounding box center [431, 594] width 12 height 12
click at [502, 594] on span "Other Clients" at bounding box center [484, 595] width 77 height 14
click at [437, 594] on input "Other Clients" at bounding box center [431, 594] width 12 height 12
checkbox input "false"
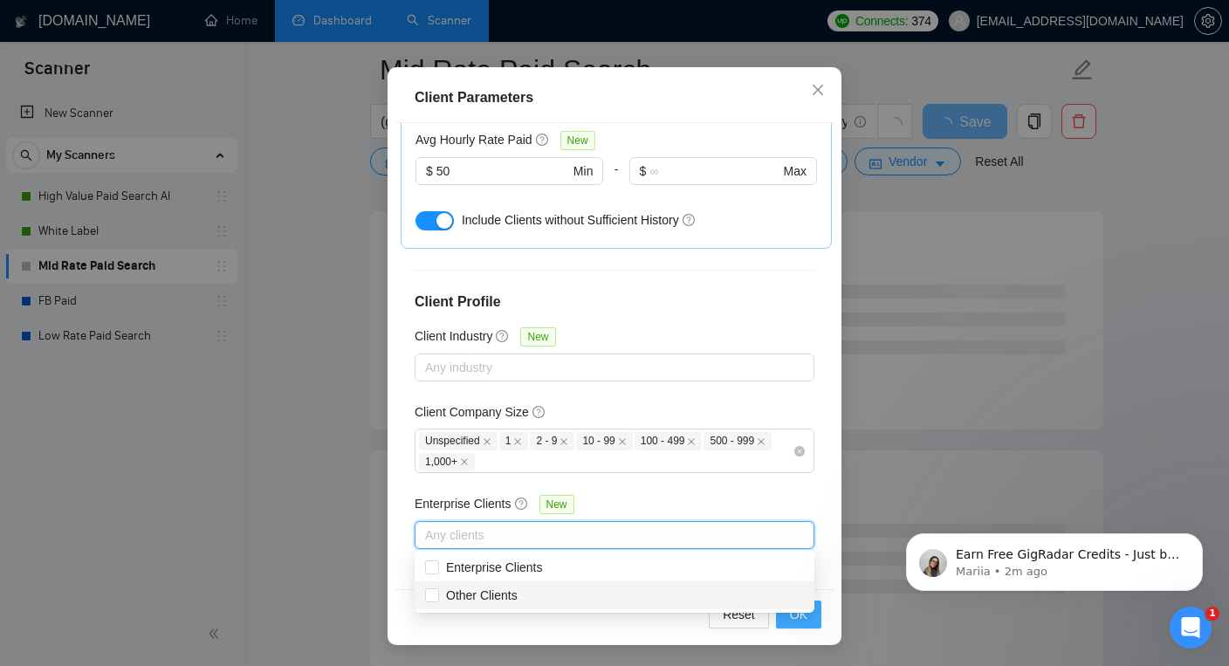
click at [802, 621] on span "OK" at bounding box center [798, 614] width 17 height 19
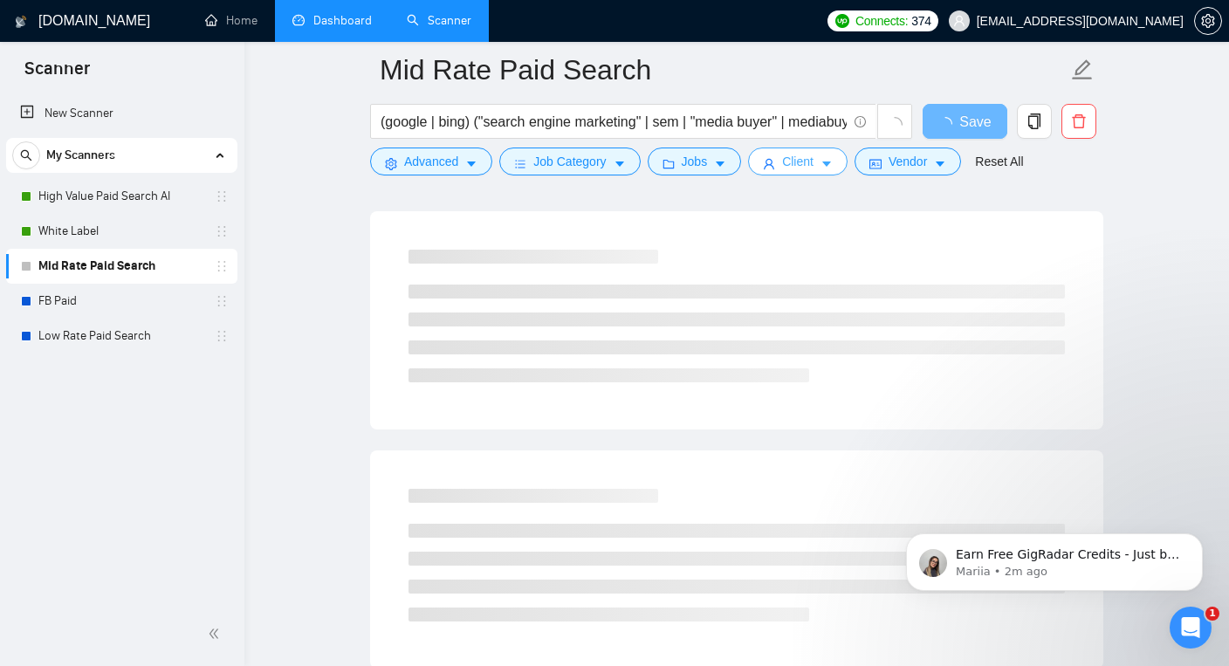
scroll to position [0, 0]
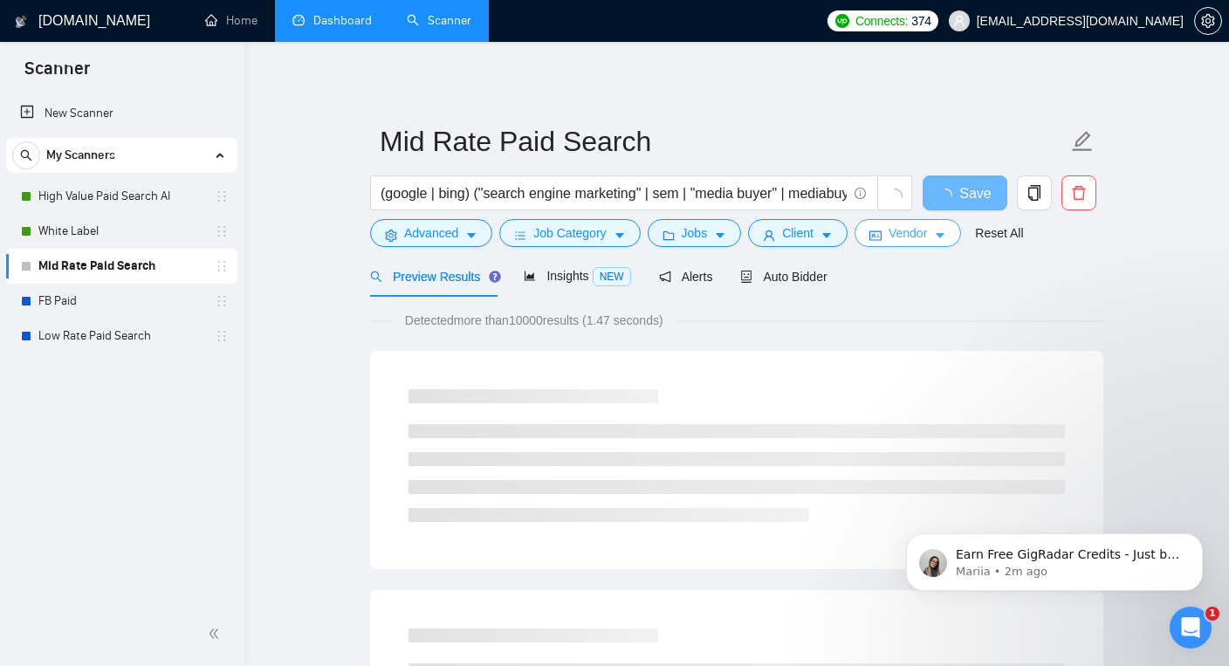
click at [927, 235] on span "Vendor" at bounding box center [908, 232] width 38 height 19
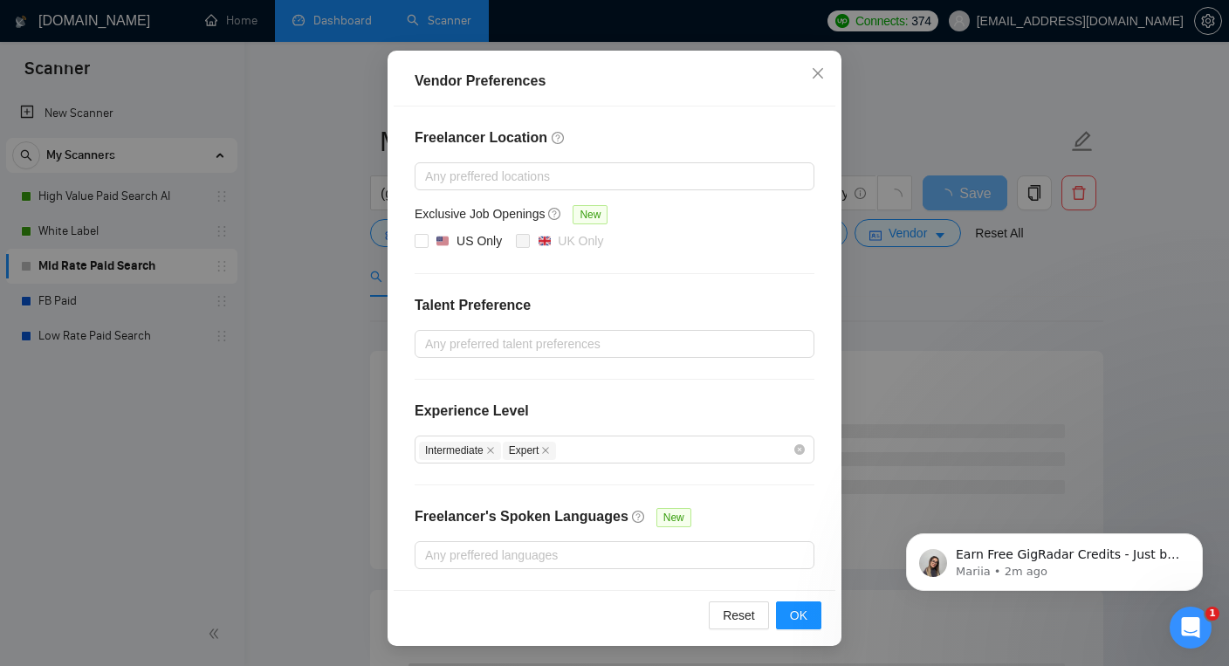
scroll to position [10, 0]
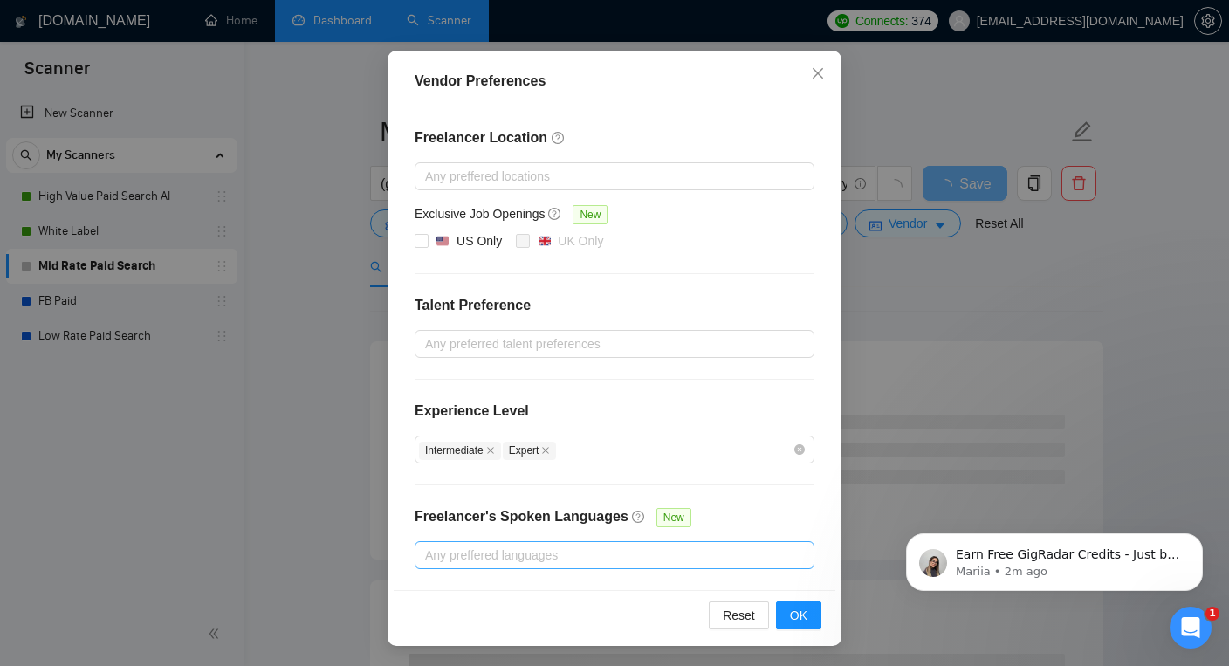
click at [657, 551] on div at bounding box center [606, 555] width 374 height 21
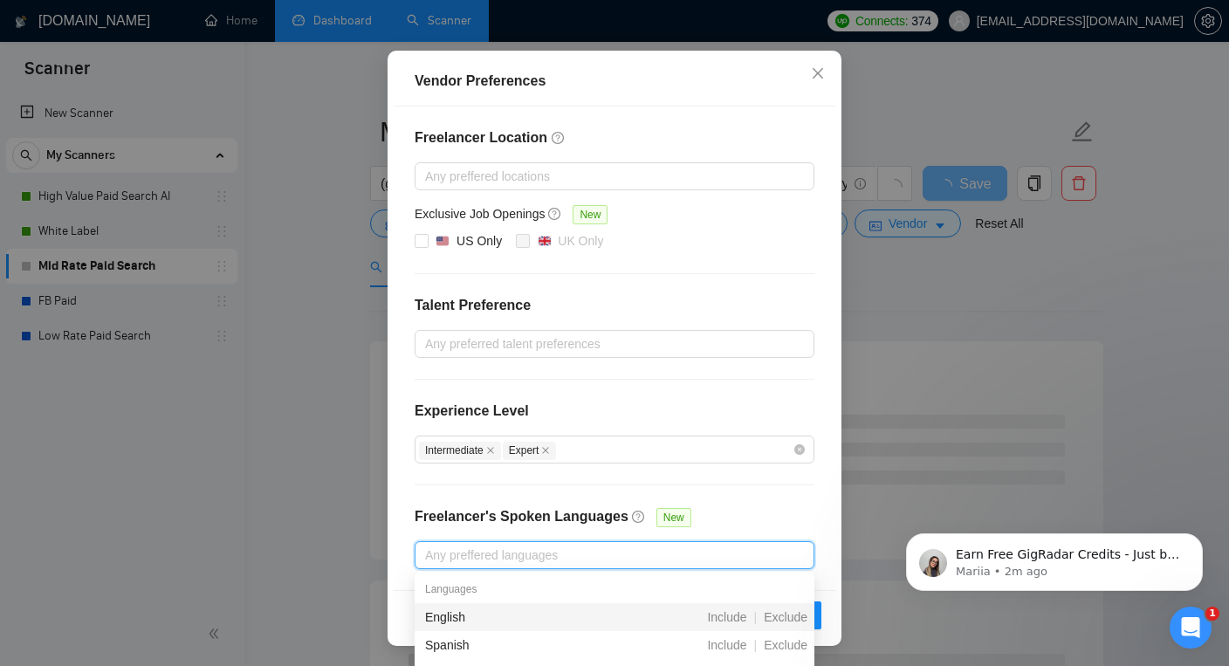
click at [490, 616] on div "English" at bounding box center [522, 617] width 195 height 19
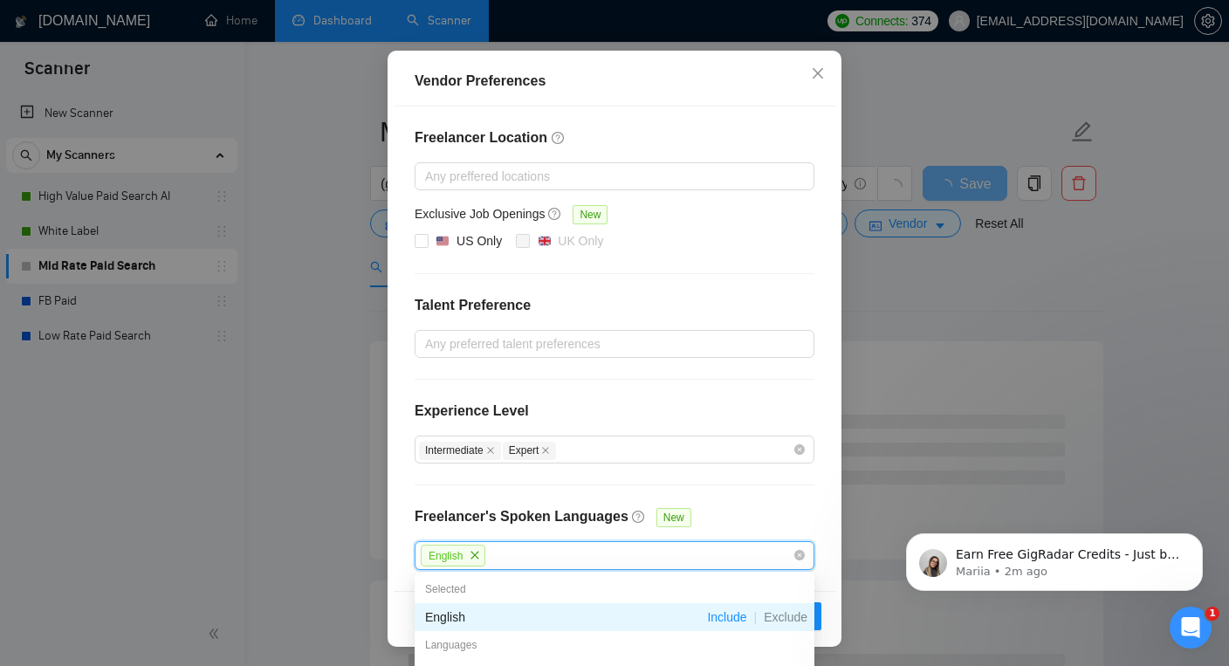
click at [783, 502] on div "Freelancer Location Any preffered locations Exclusive Job Openings New US Only …" at bounding box center [615, 349] width 442 height 484
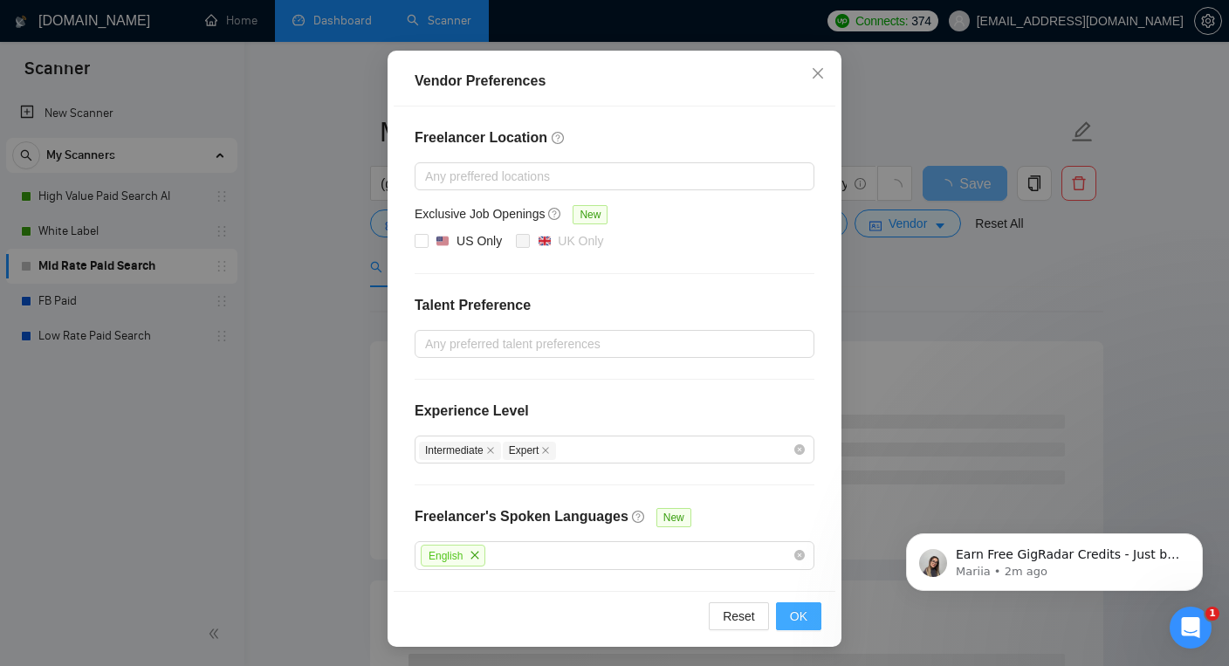
click at [799, 610] on span "OK" at bounding box center [798, 616] width 17 height 19
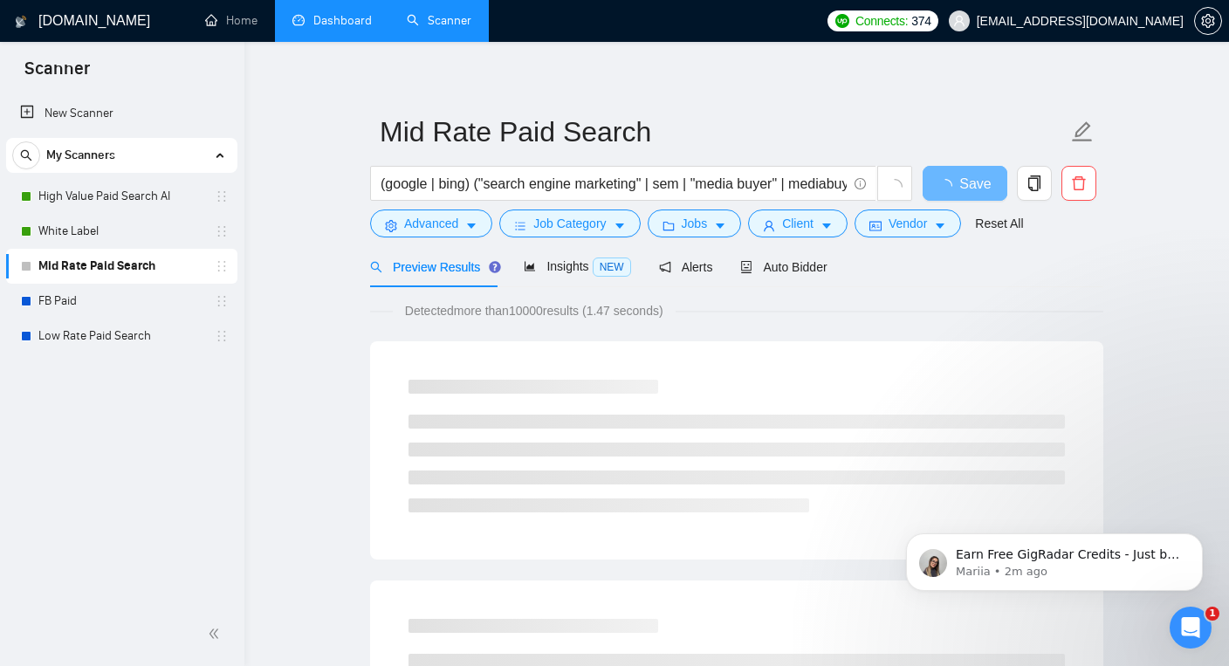
scroll to position [54, 0]
click at [801, 265] on span "Auto Bidder" at bounding box center [783, 267] width 86 height 14
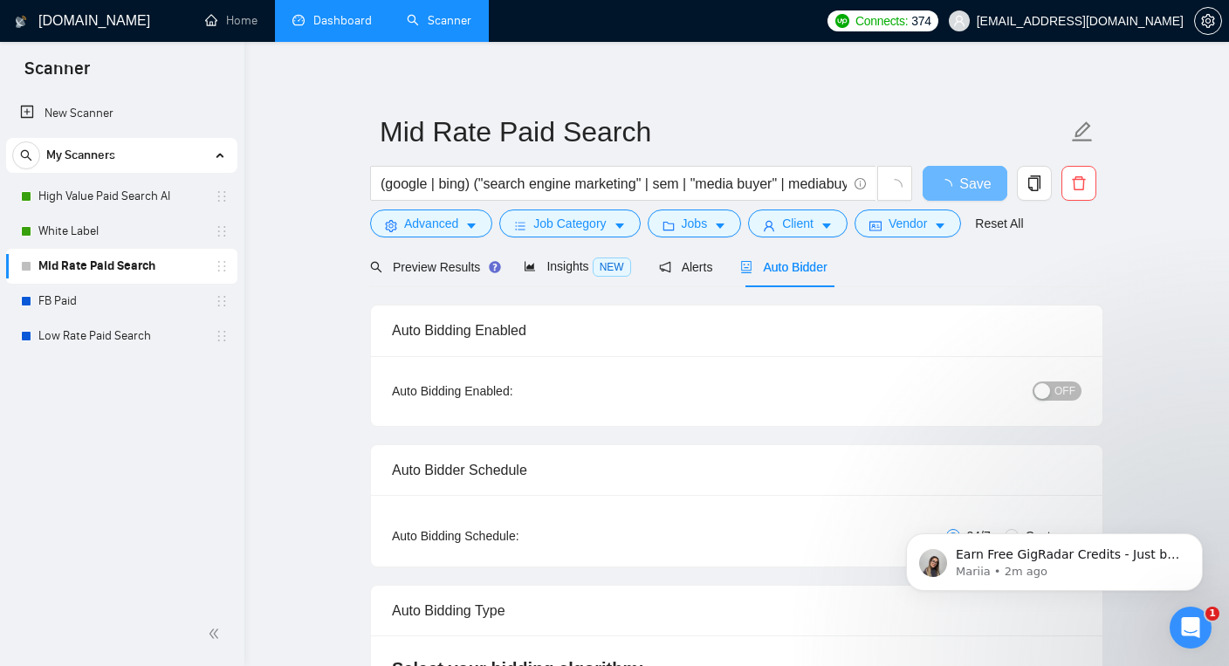
click at [1052, 389] on button "OFF" at bounding box center [1057, 390] width 49 height 19
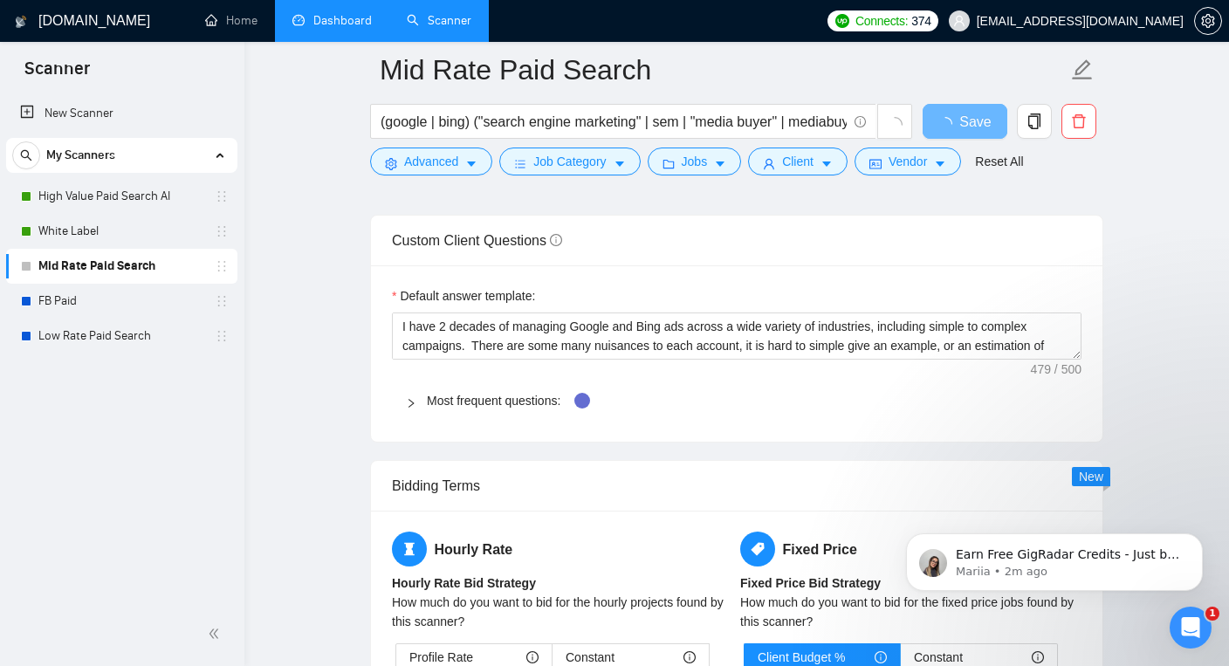
scroll to position [2397, 0]
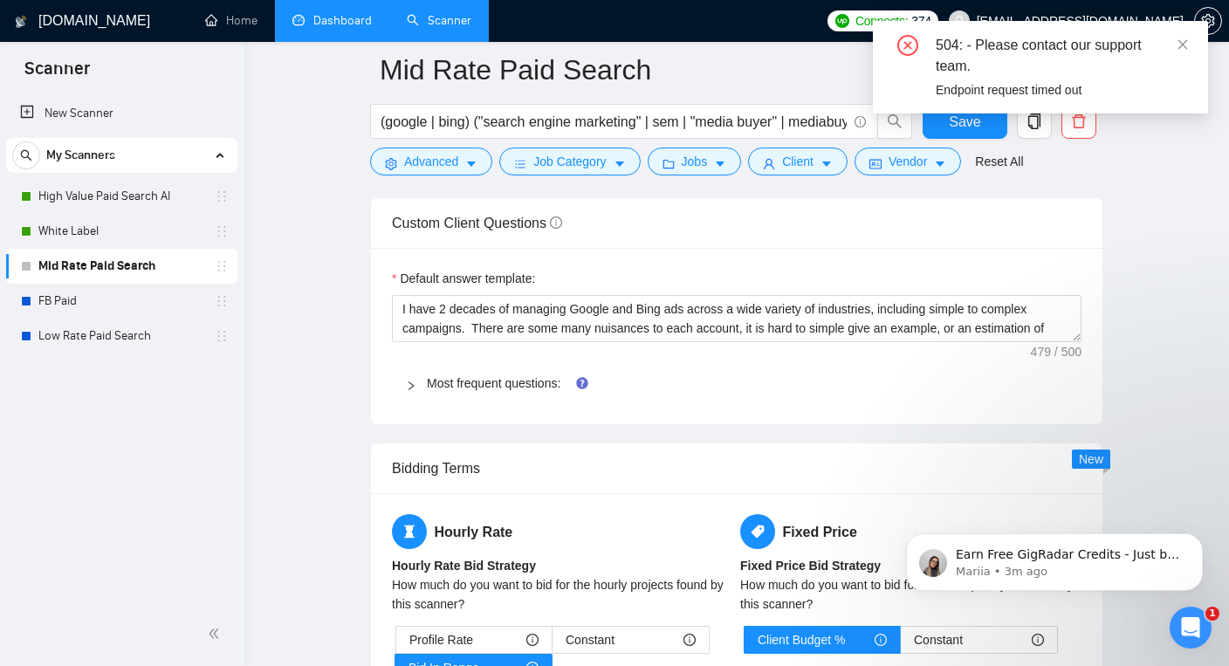
click at [409, 385] on icon "right" at bounding box center [411, 386] width 10 height 10
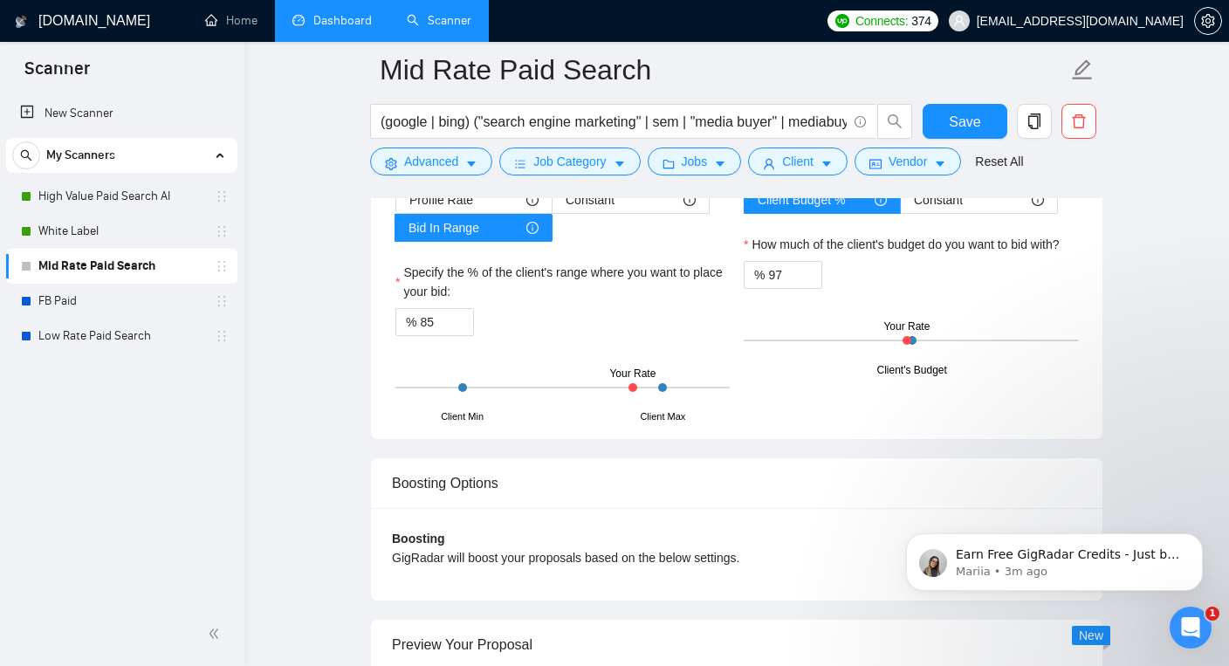
scroll to position [4882, 0]
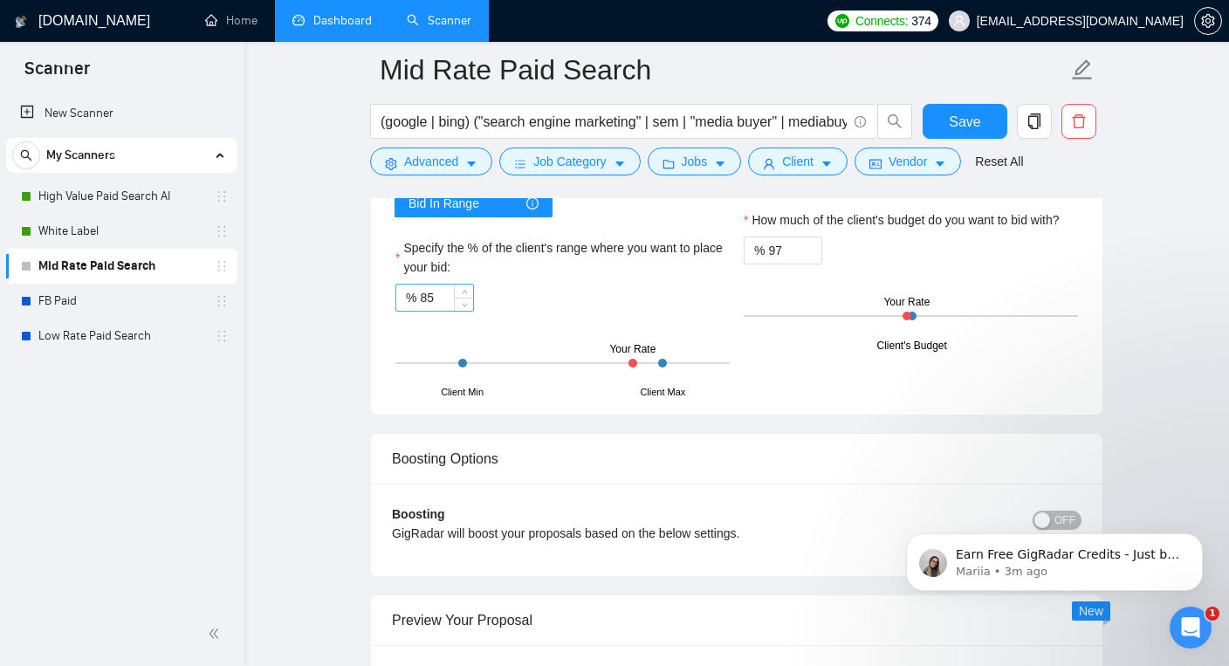
click at [429, 297] on input "85" at bounding box center [446, 298] width 53 height 26
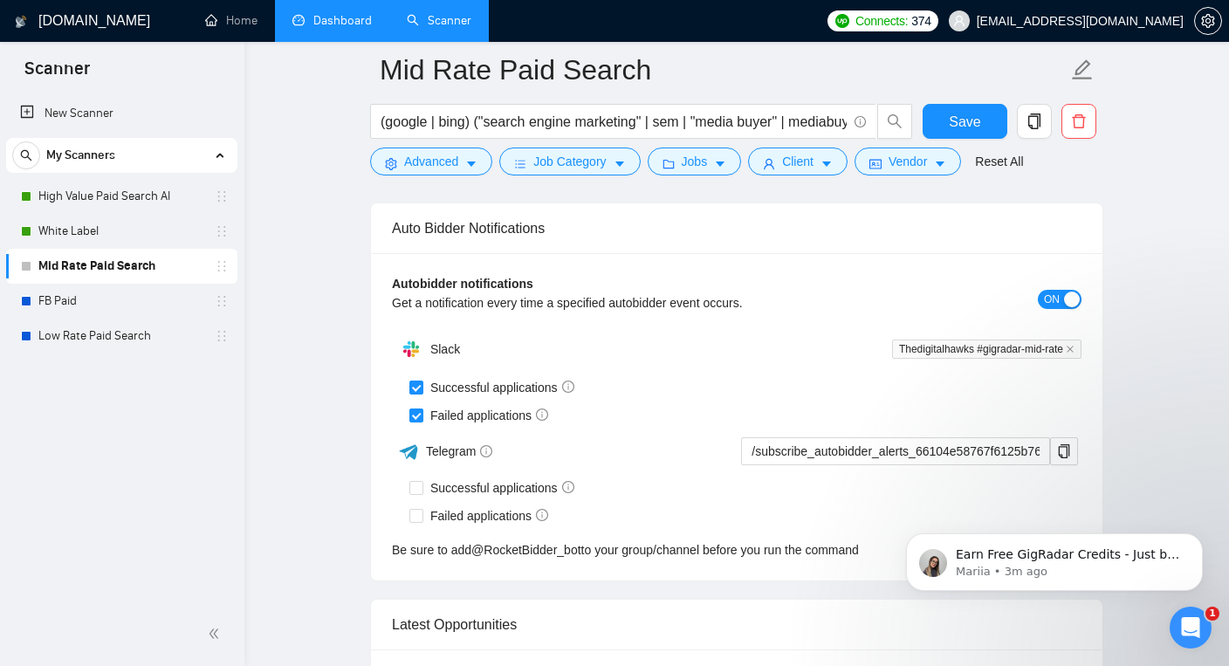
scroll to position [6126, 0]
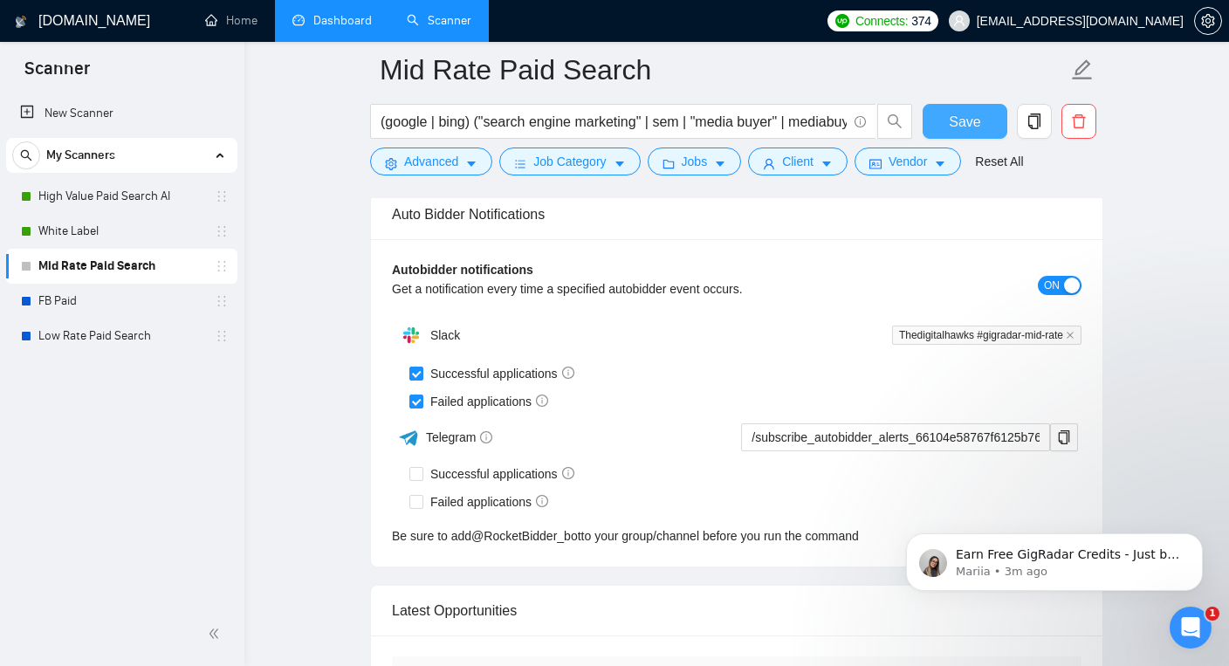
type input "92"
click at [975, 125] on span "Save" at bounding box center [964, 122] width 31 height 22
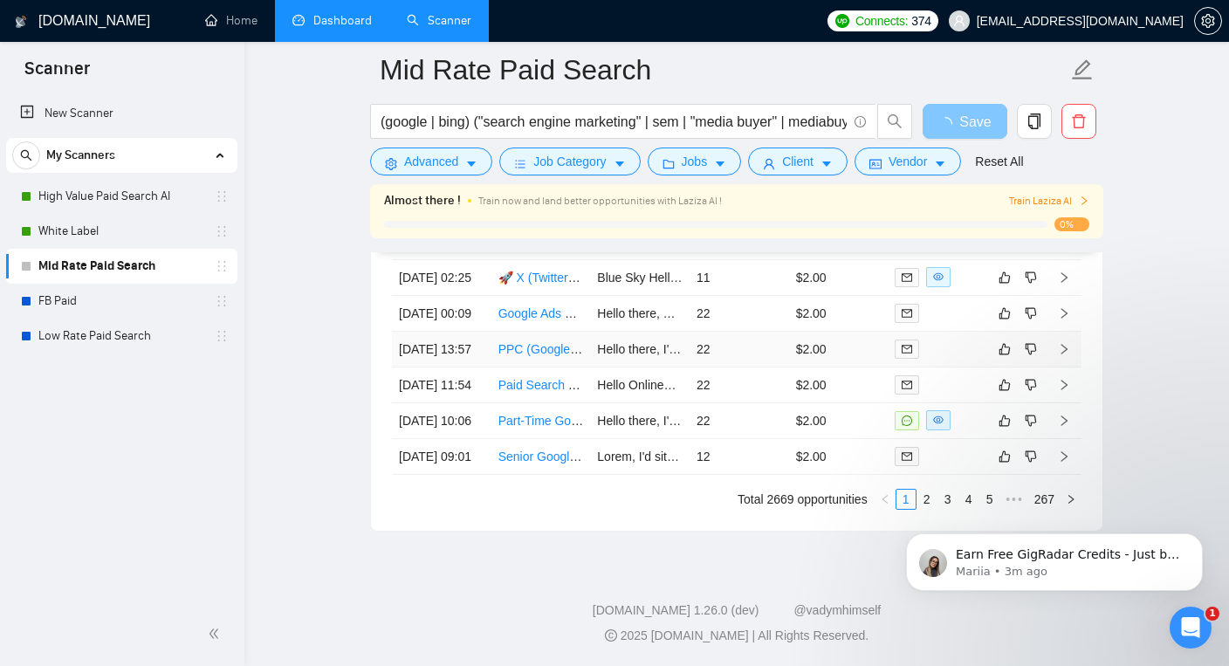
scroll to position [4927, 0]
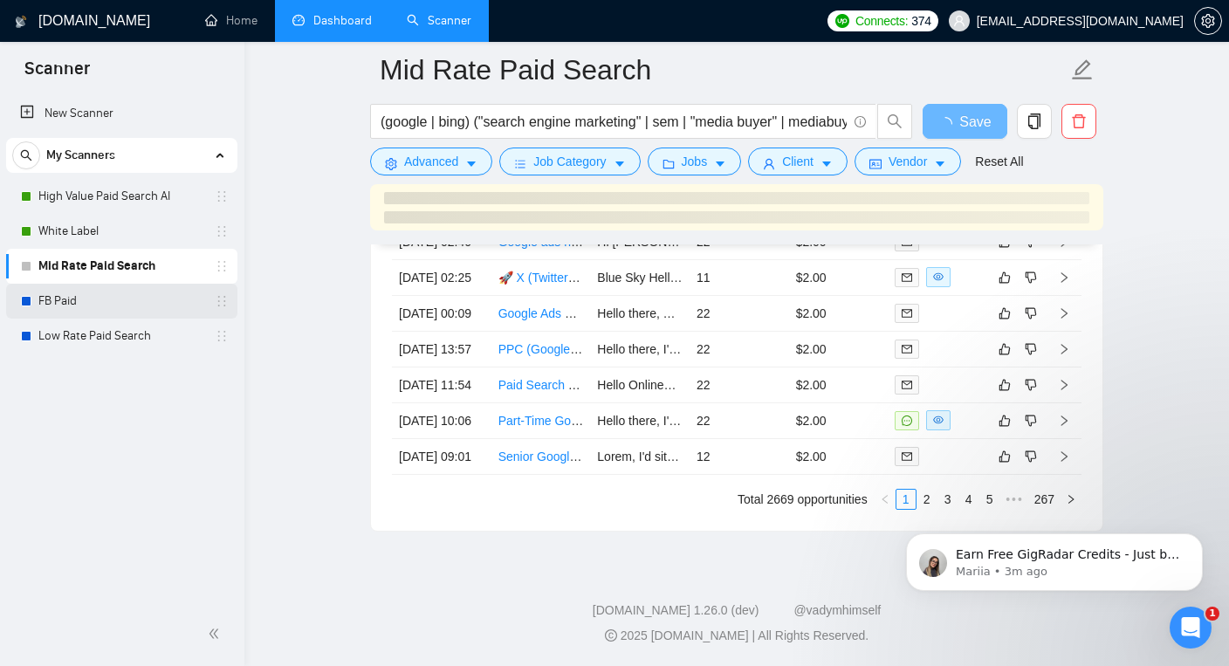
click at [134, 302] on link "FB Paid" at bounding box center [121, 301] width 166 height 35
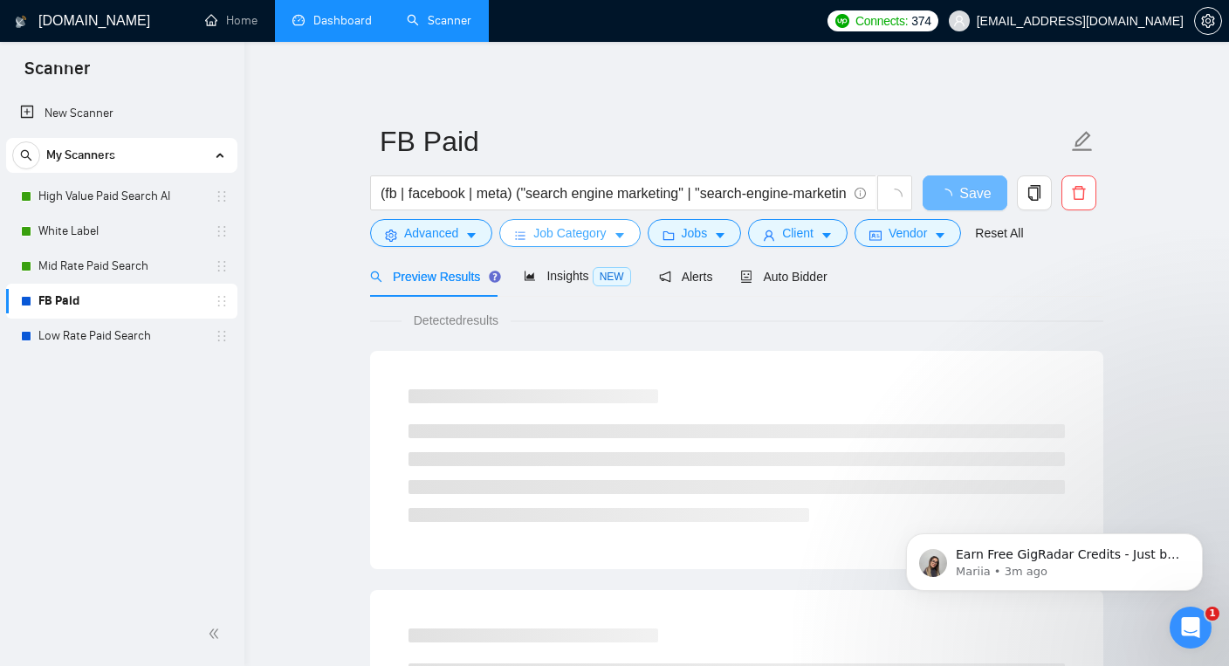
click at [557, 233] on span "Job Category" at bounding box center [569, 232] width 72 height 19
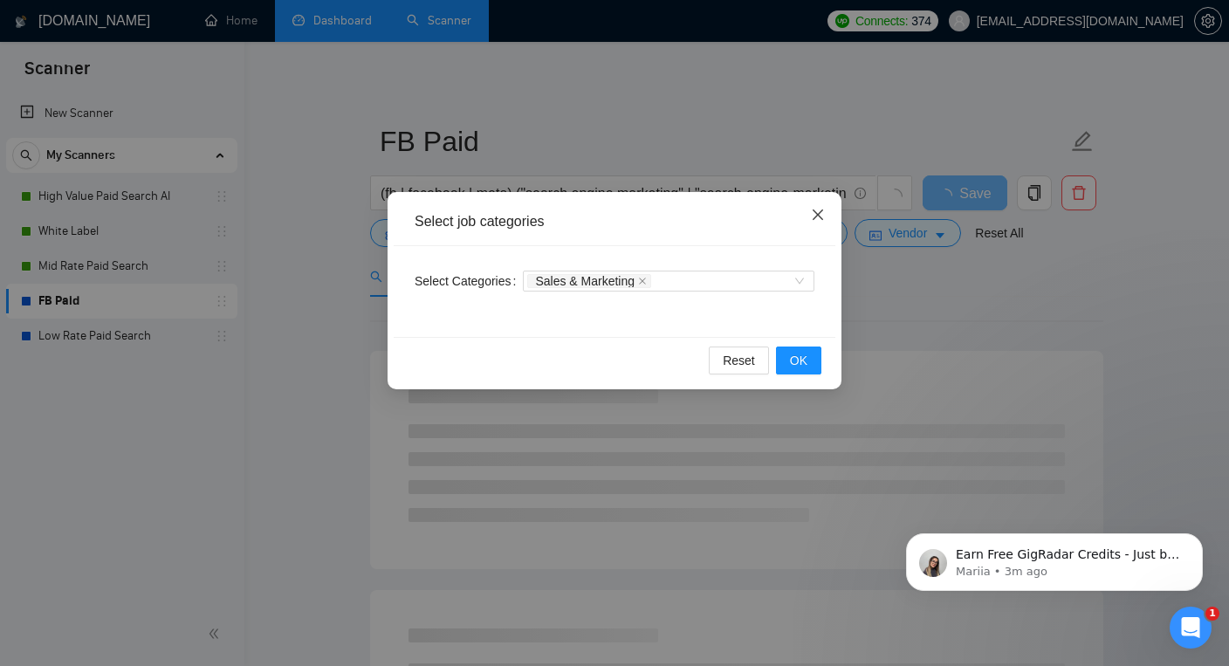
click at [817, 216] on icon "close" at bounding box center [818, 215] width 10 height 10
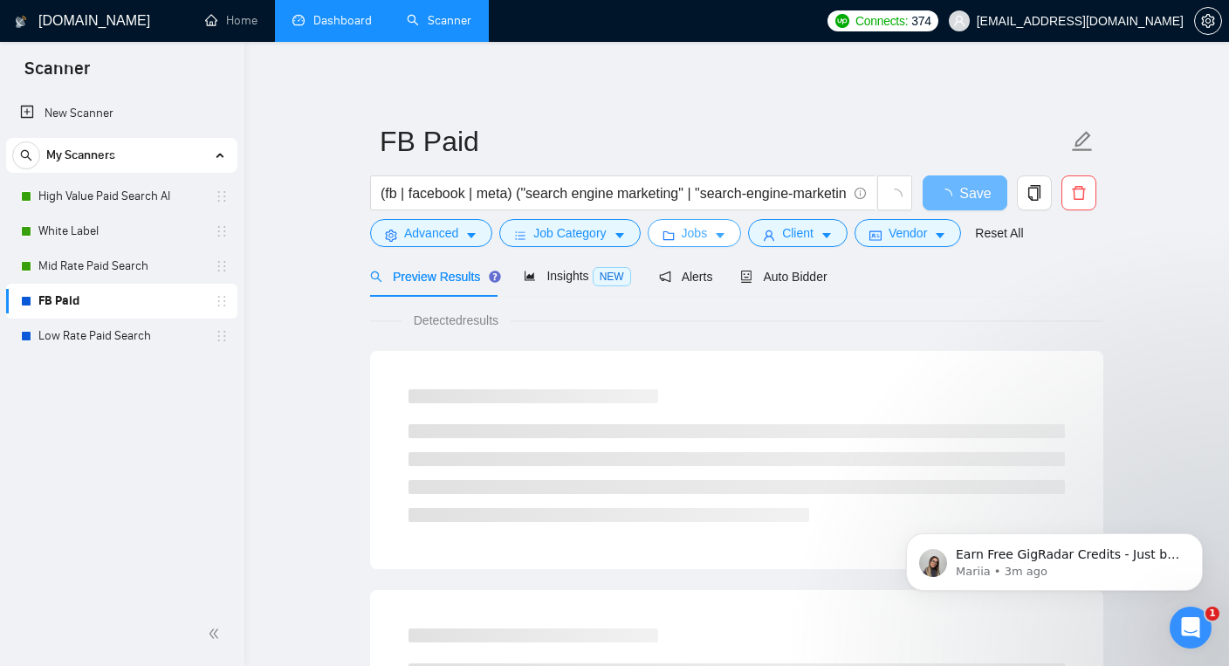
click at [699, 237] on span "Jobs" at bounding box center [695, 232] width 26 height 19
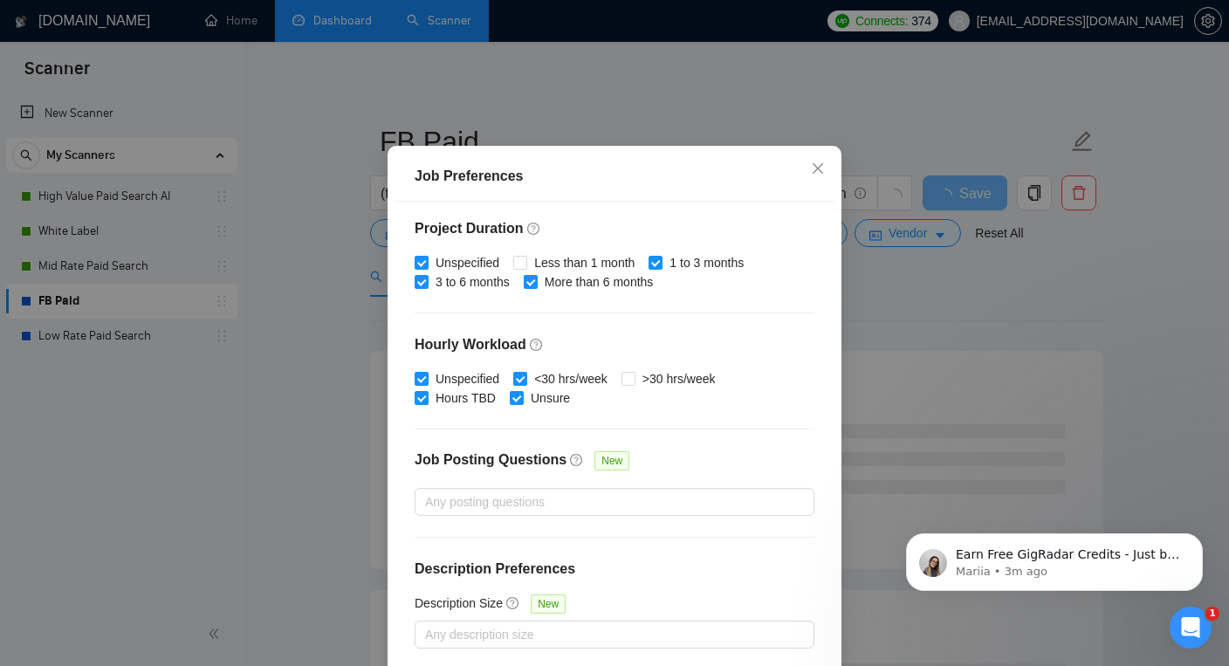
scroll to position [116, 0]
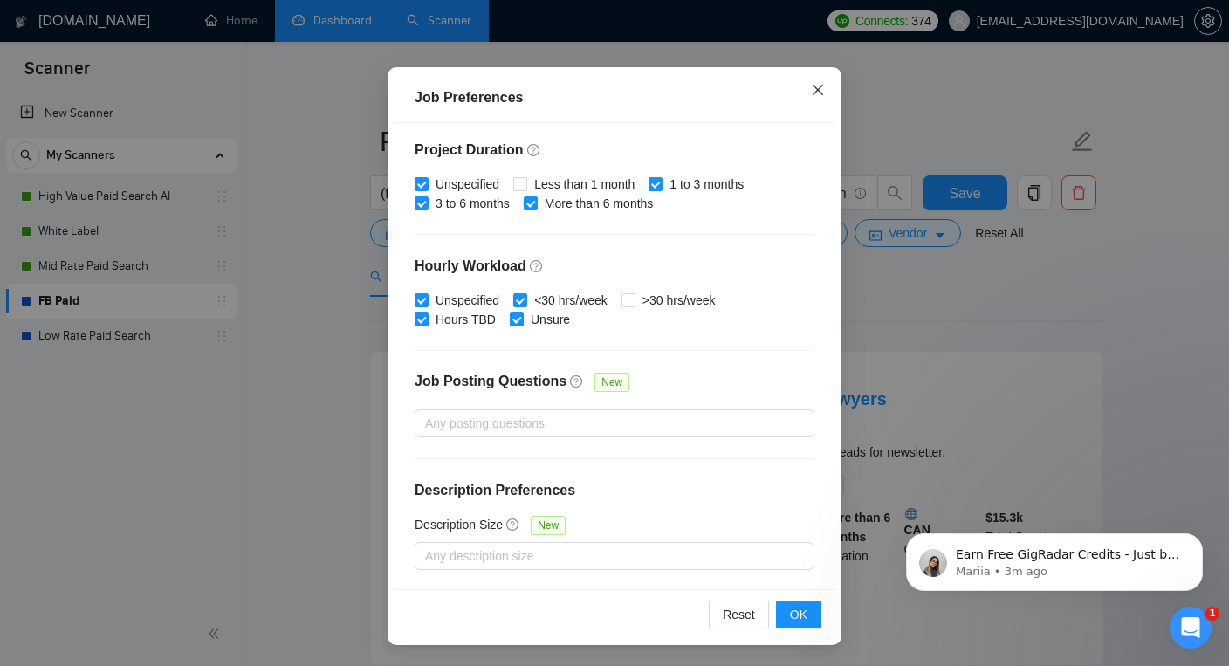
click at [814, 86] on icon "close" at bounding box center [818, 90] width 10 height 10
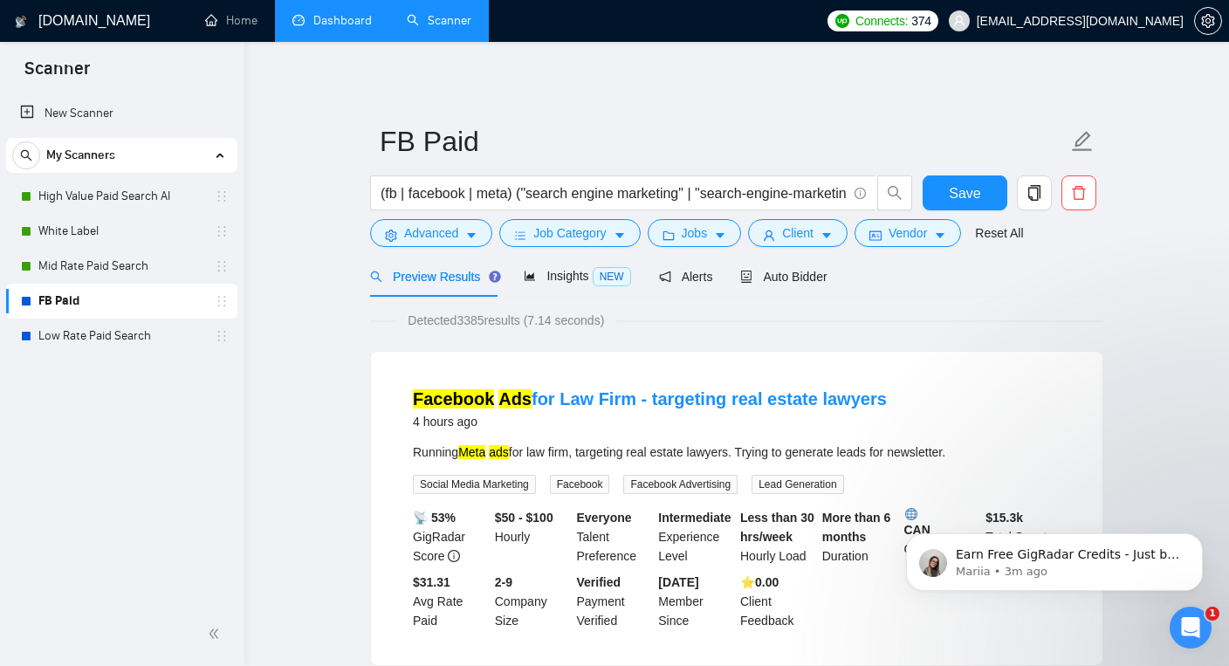
scroll to position [38, 0]
click at [788, 233] on span "Client" at bounding box center [797, 232] width 31 height 19
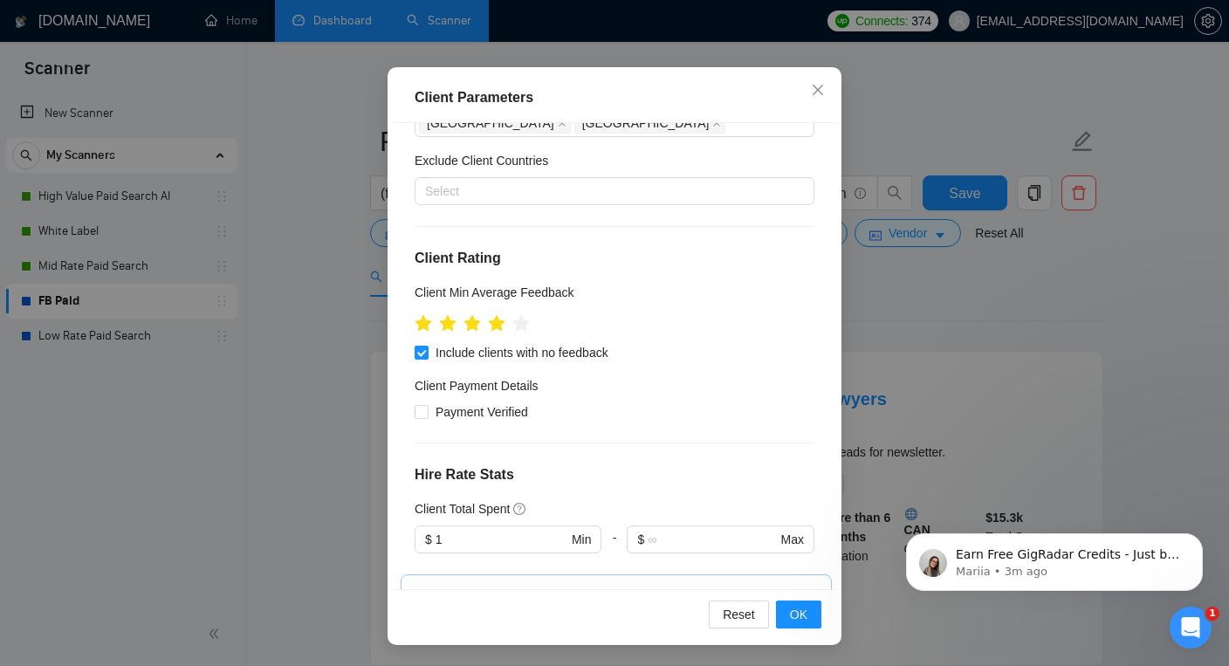
scroll to position [94, 0]
click at [520, 327] on icon "star" at bounding box center [521, 324] width 18 height 17
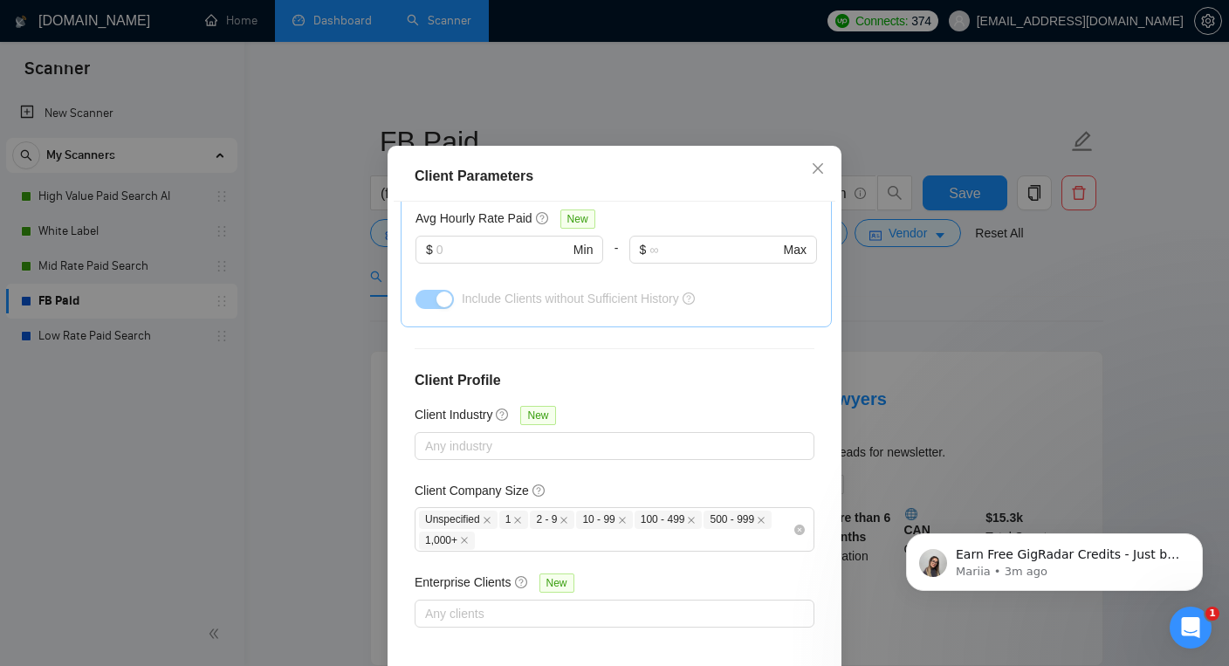
scroll to position [116, 0]
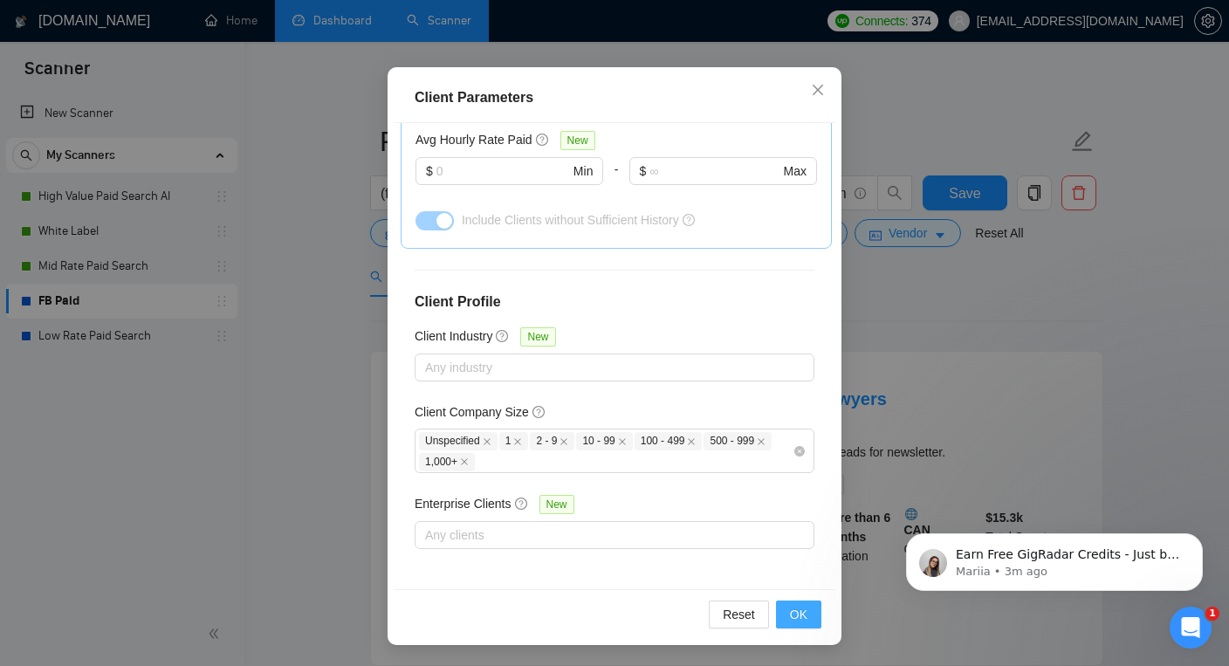
click at [796, 606] on span "OK" at bounding box center [798, 614] width 17 height 19
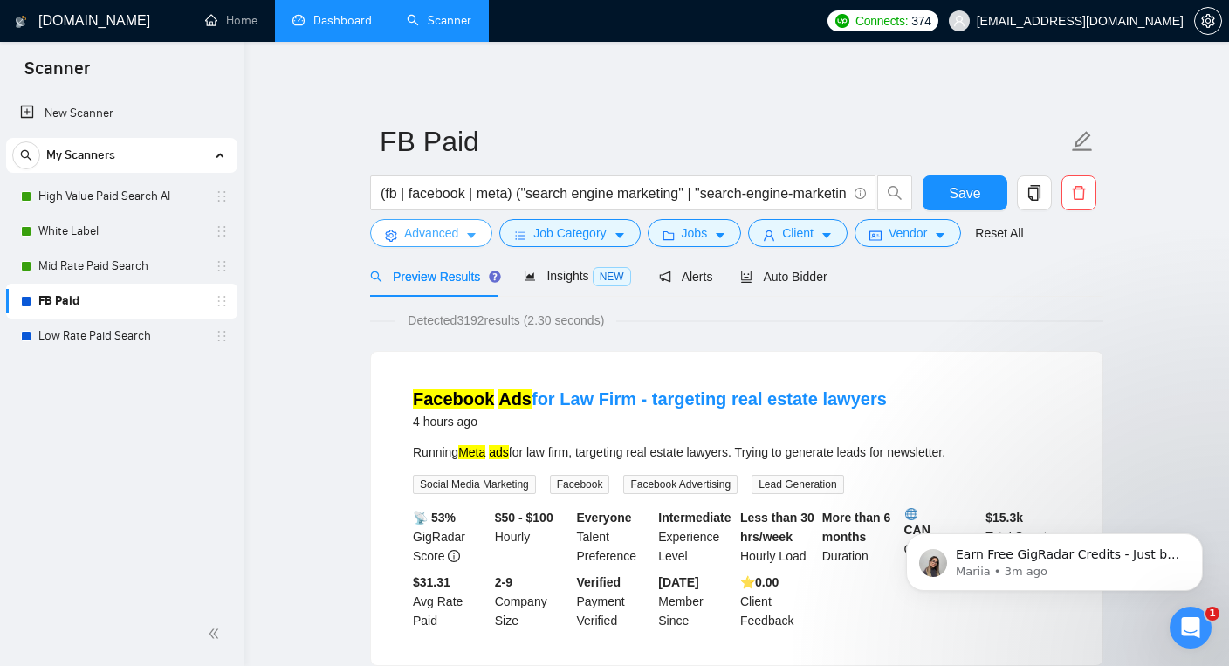
click at [435, 234] on span "Advanced" at bounding box center [431, 232] width 54 height 19
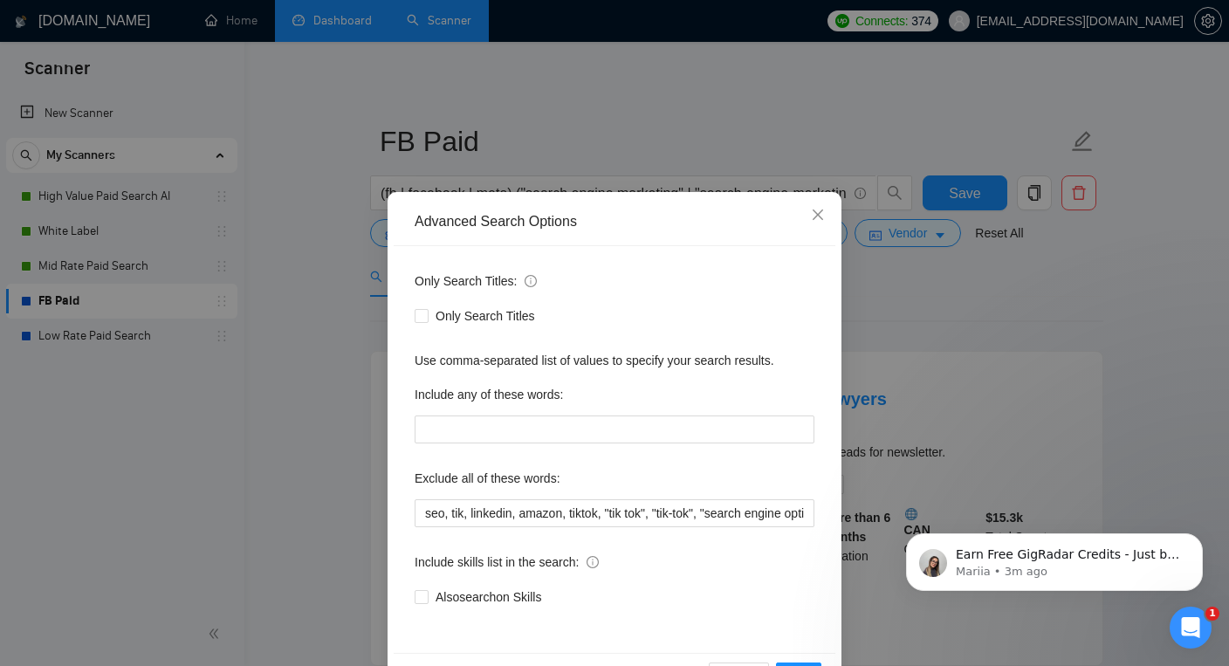
scroll to position [60, 0]
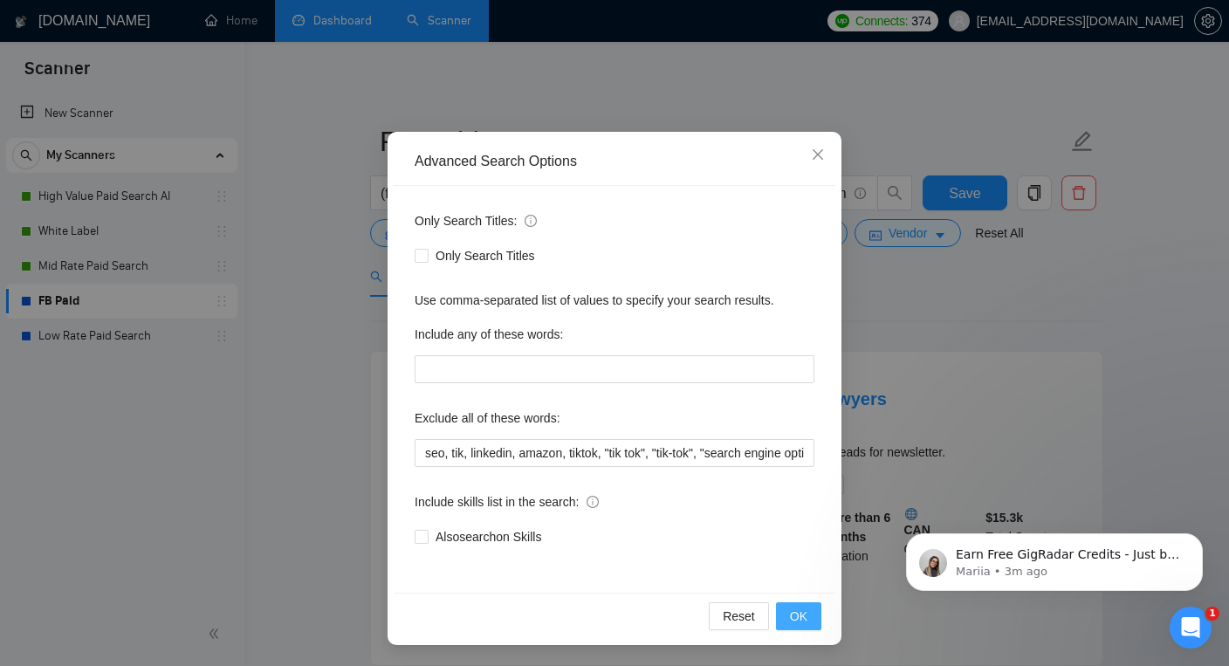
click at [797, 619] on span "OK" at bounding box center [798, 616] width 17 height 19
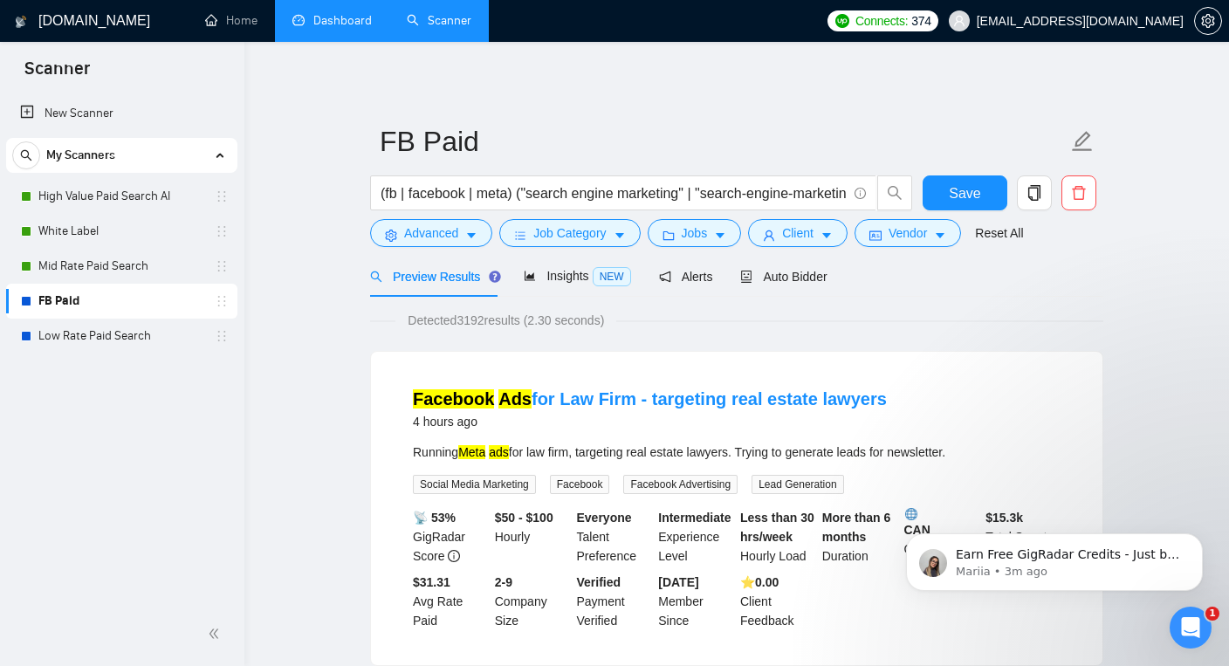
scroll to position [0, 0]
click at [546, 241] on span "Job Category" at bounding box center [569, 232] width 72 height 19
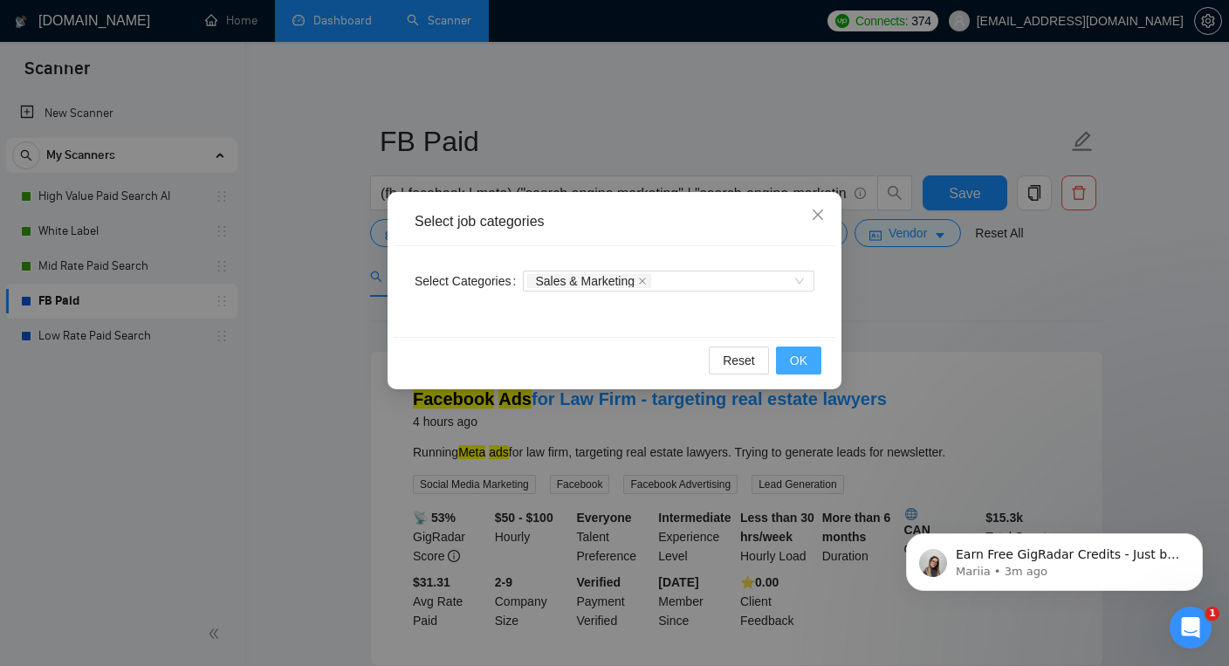
click at [791, 361] on span "OK" at bounding box center [798, 360] width 17 height 19
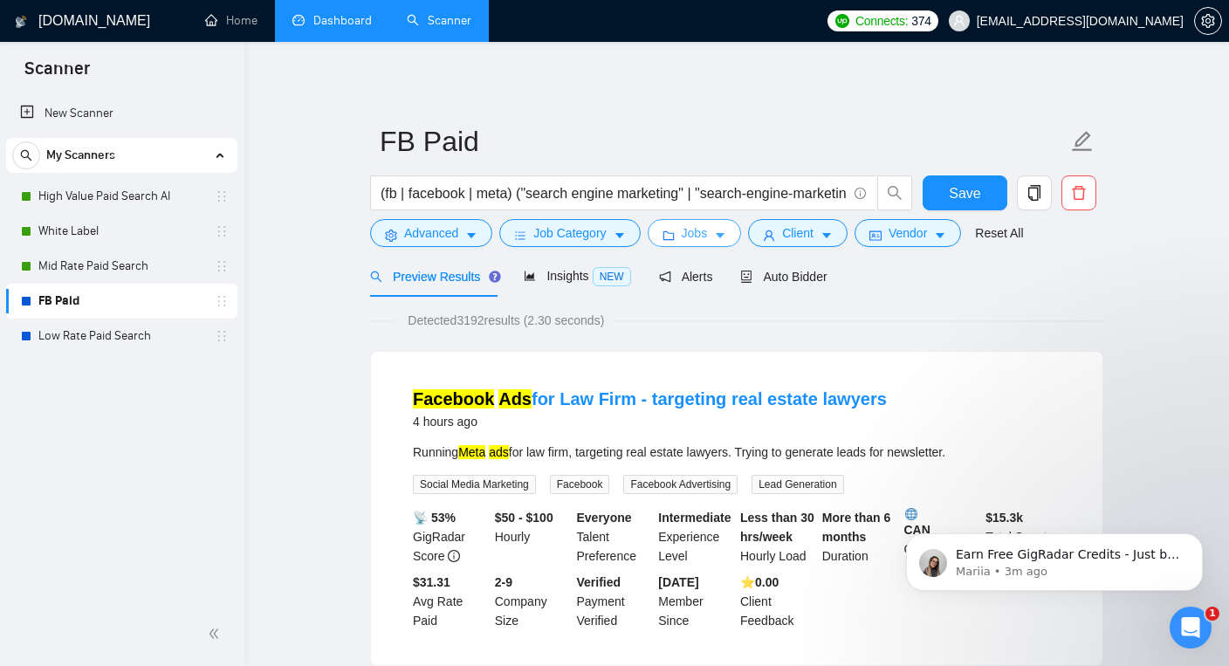
click at [691, 235] on span "Jobs" at bounding box center [695, 232] width 26 height 19
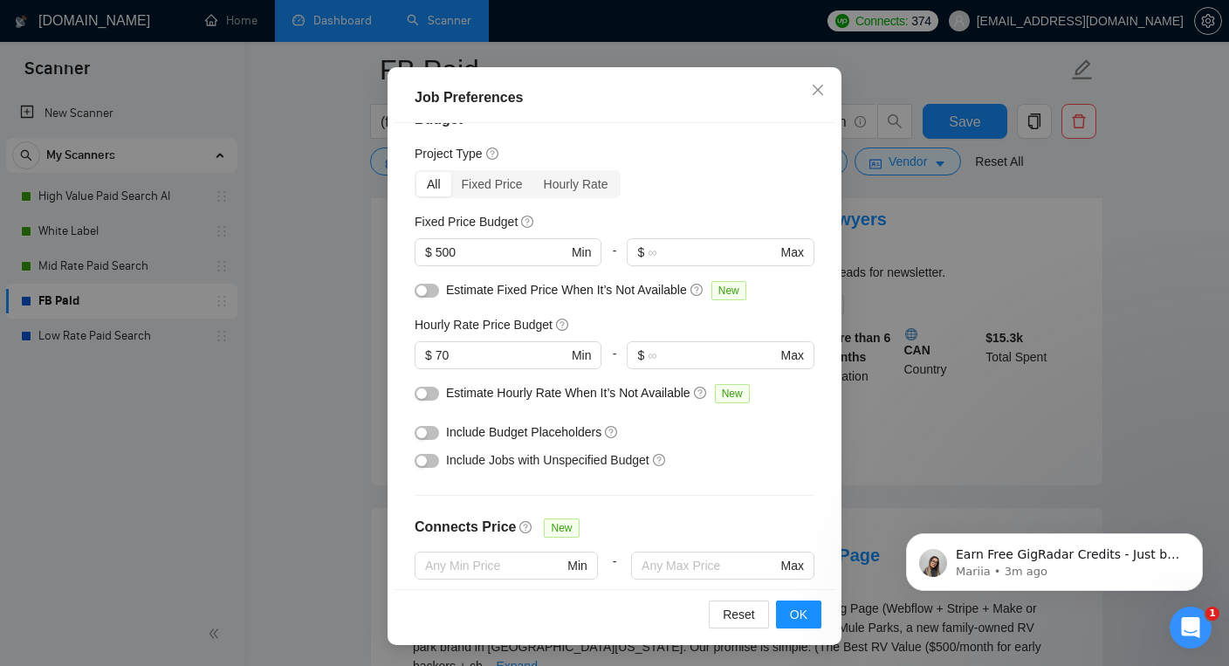
scroll to position [3, 0]
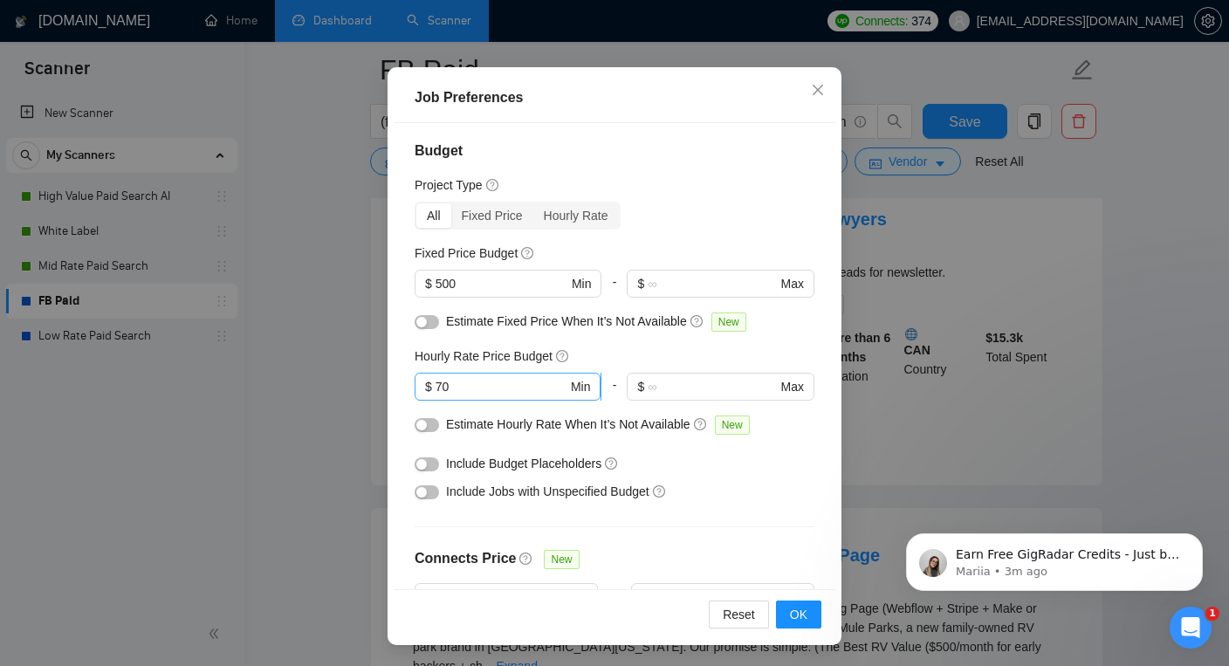
click at [476, 383] on input "70" at bounding box center [502, 386] width 132 height 19
type input "50"
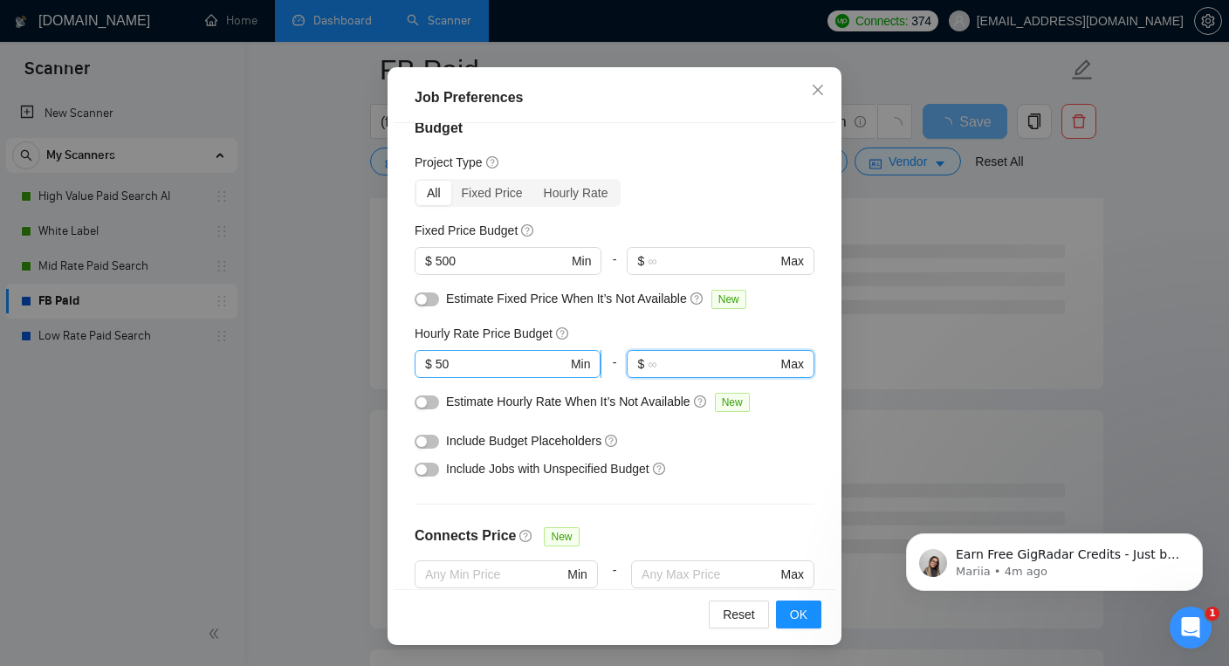
scroll to position [0, 0]
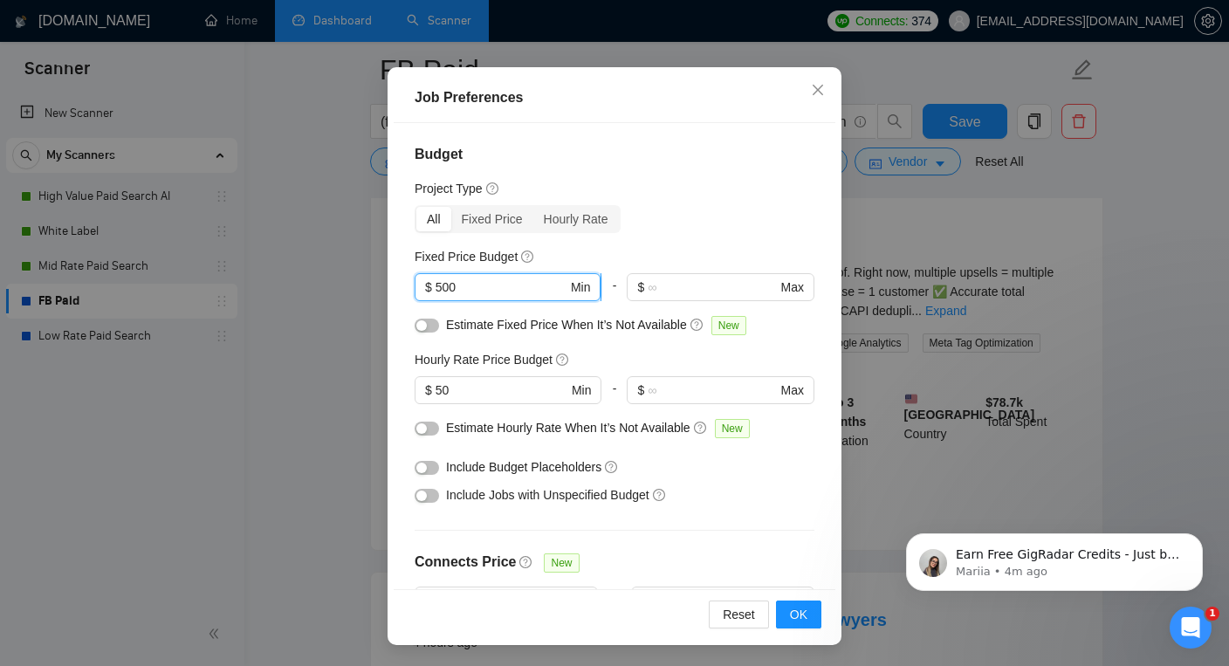
click at [476, 287] on input "500" at bounding box center [502, 287] width 132 height 19
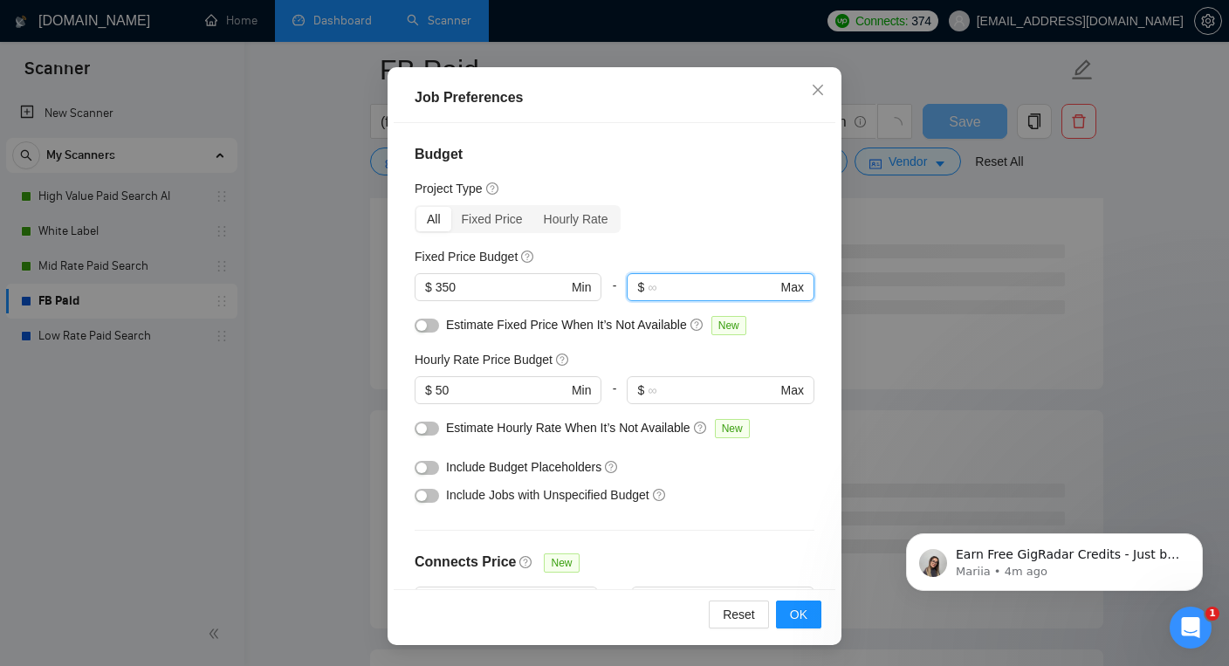
click at [495, 428] on span "Estimate Hourly Rate When It’s Not Available" at bounding box center [568, 428] width 244 height 14
click at [428, 425] on button "button" at bounding box center [427, 429] width 24 height 14
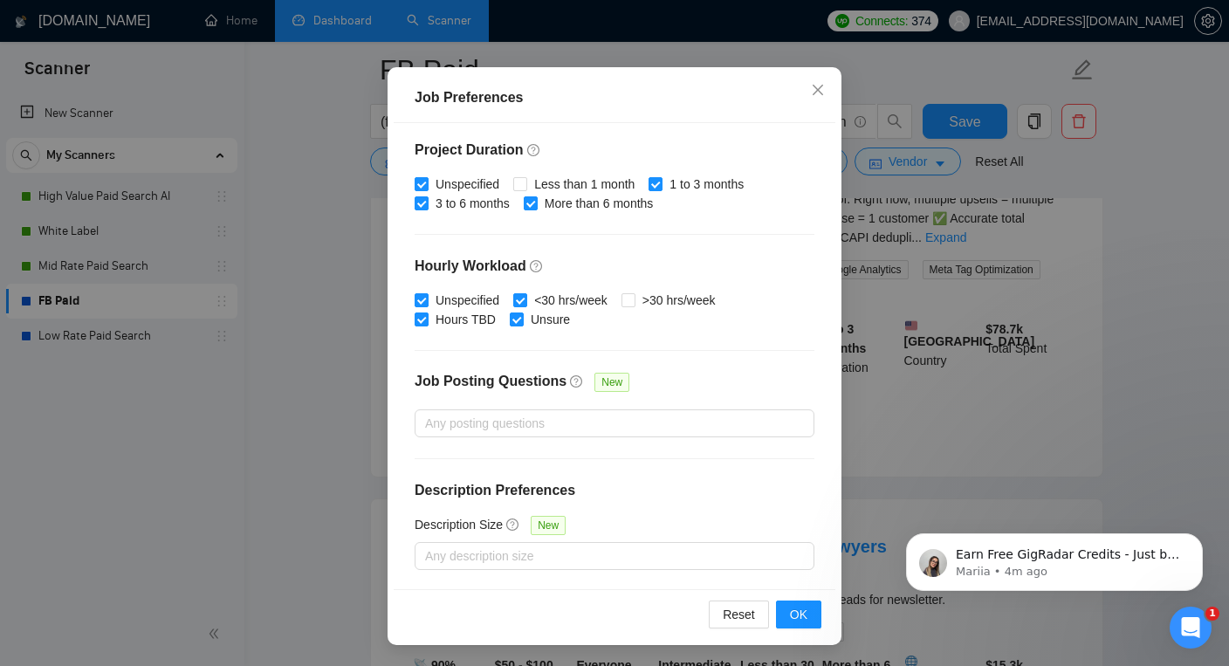
scroll to position [280, 0]
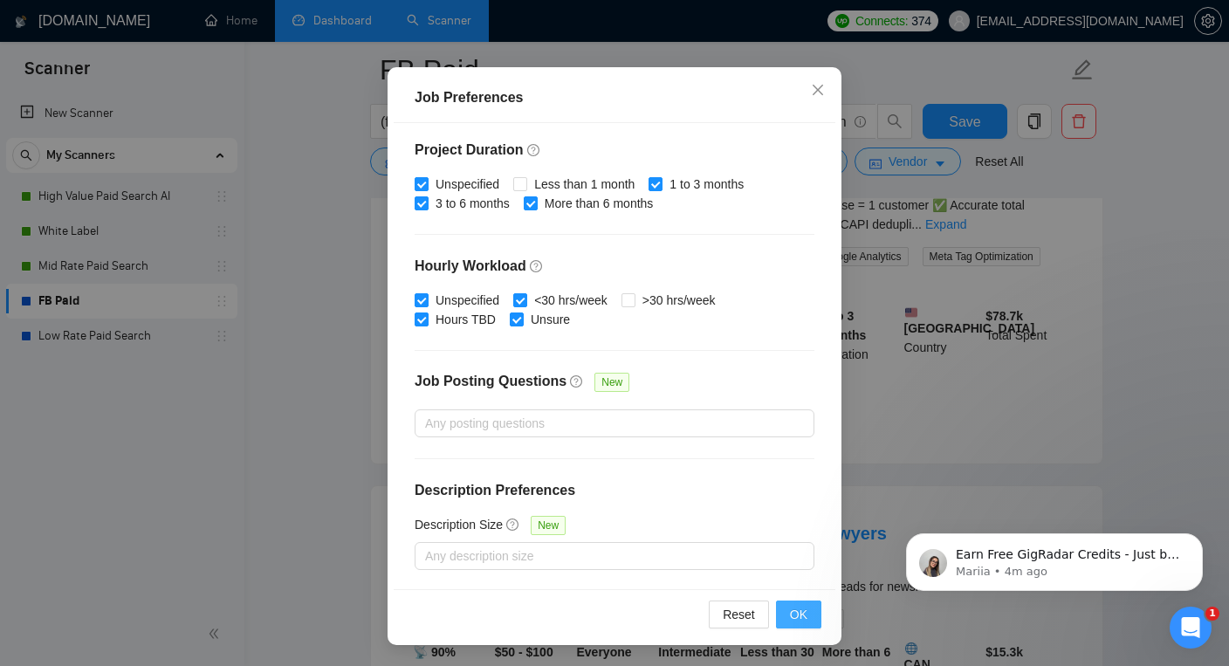
click at [801, 614] on span "OK" at bounding box center [798, 614] width 17 height 19
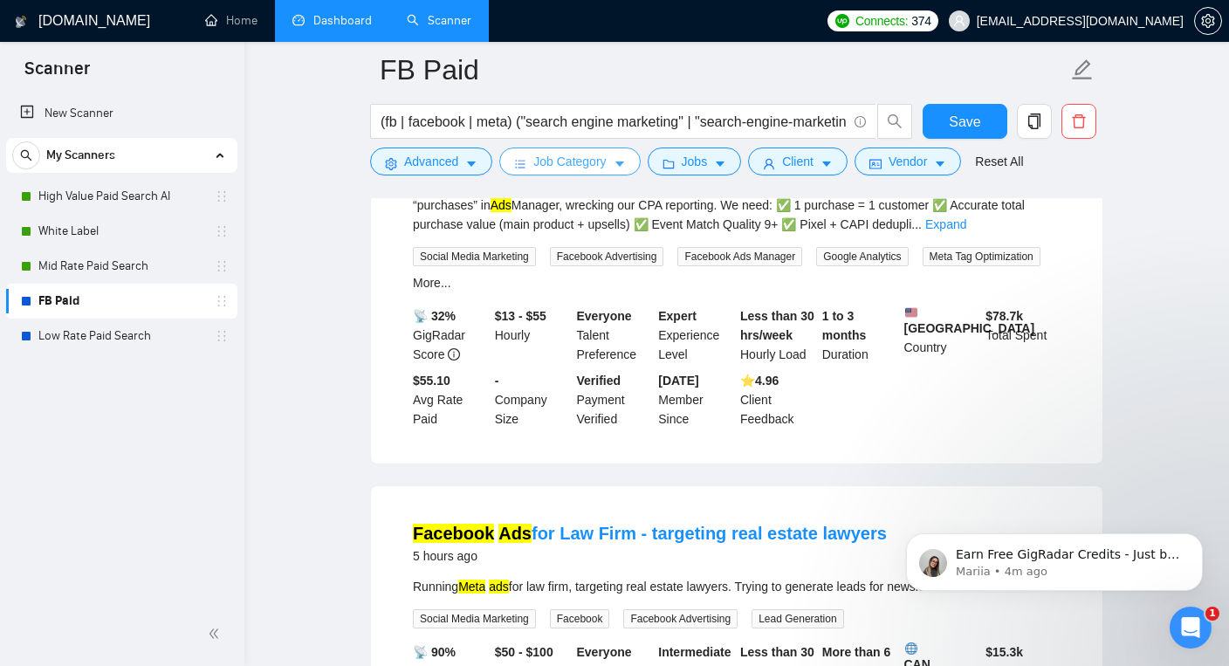
click at [556, 165] on span "Job Category" at bounding box center [569, 161] width 72 height 19
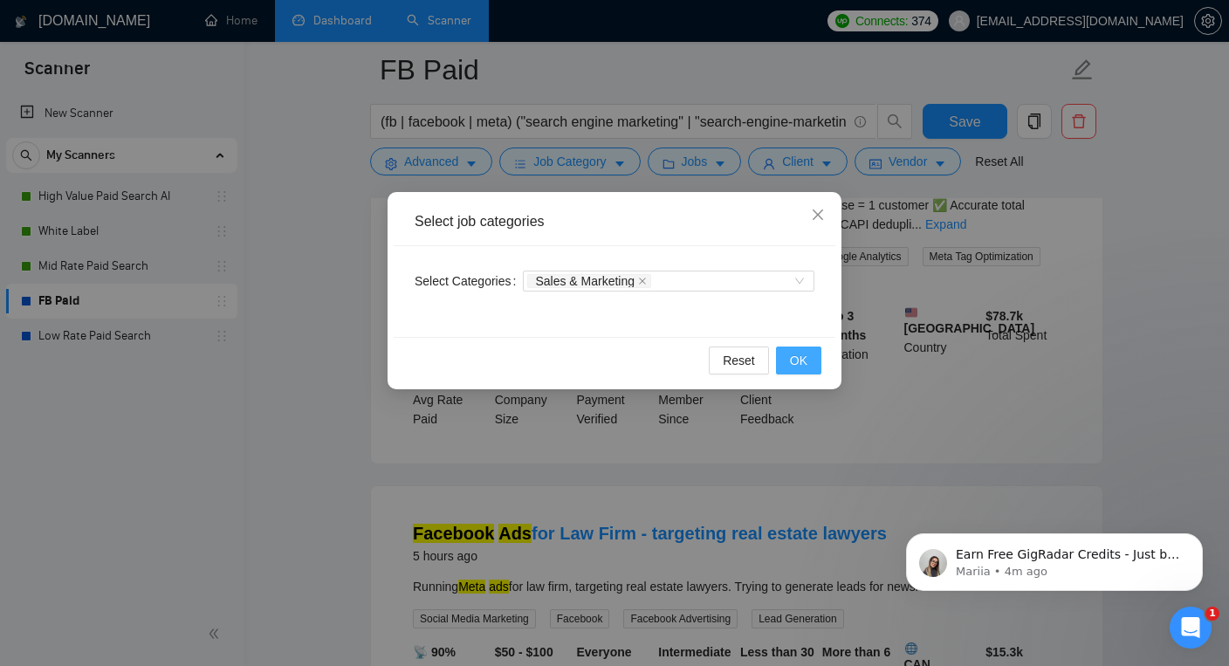
click at [797, 356] on span "OK" at bounding box center [798, 360] width 17 height 19
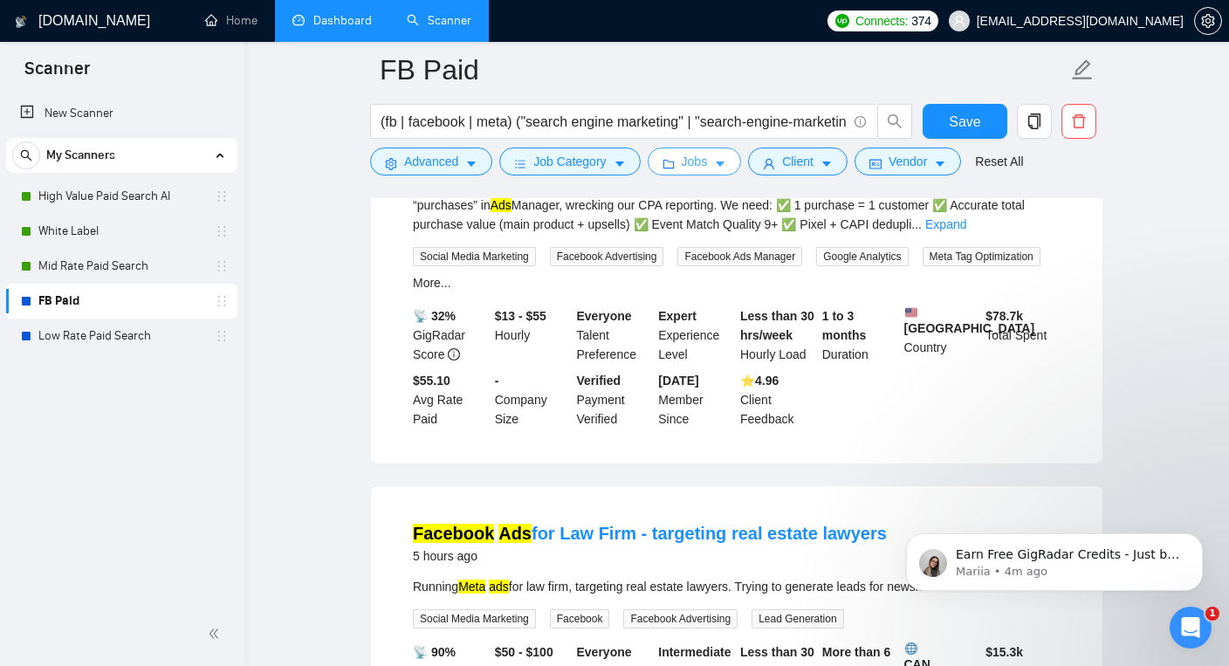
click at [708, 165] on span "Jobs" at bounding box center [695, 161] width 26 height 19
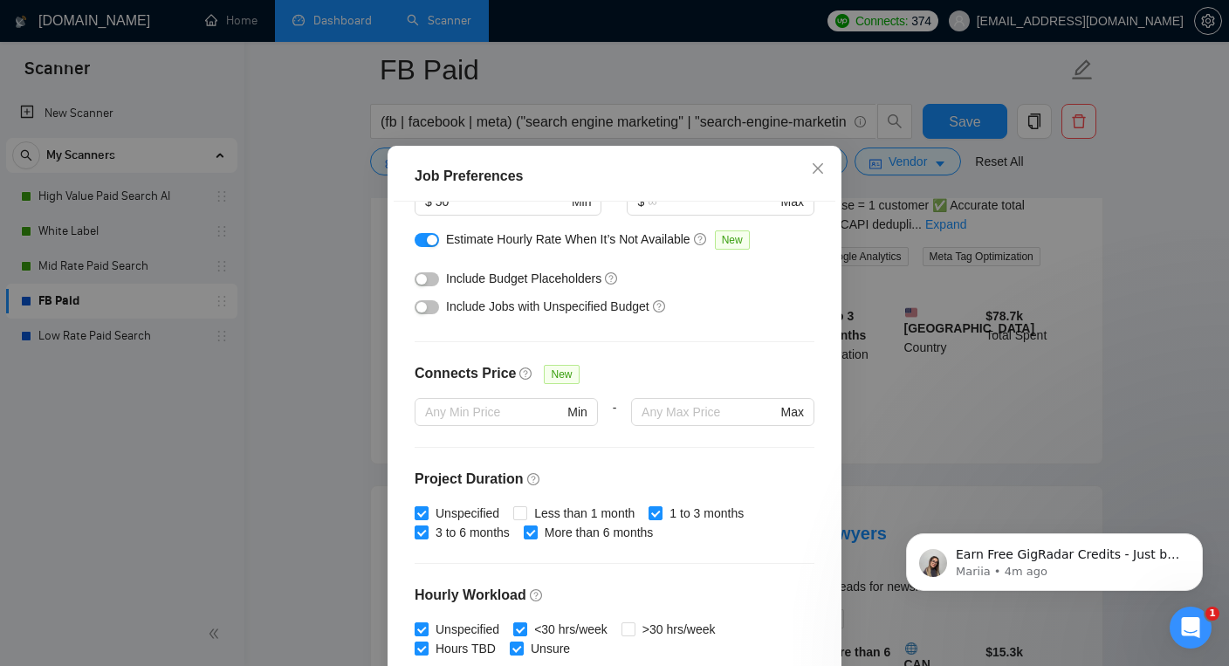
scroll to position [0, 0]
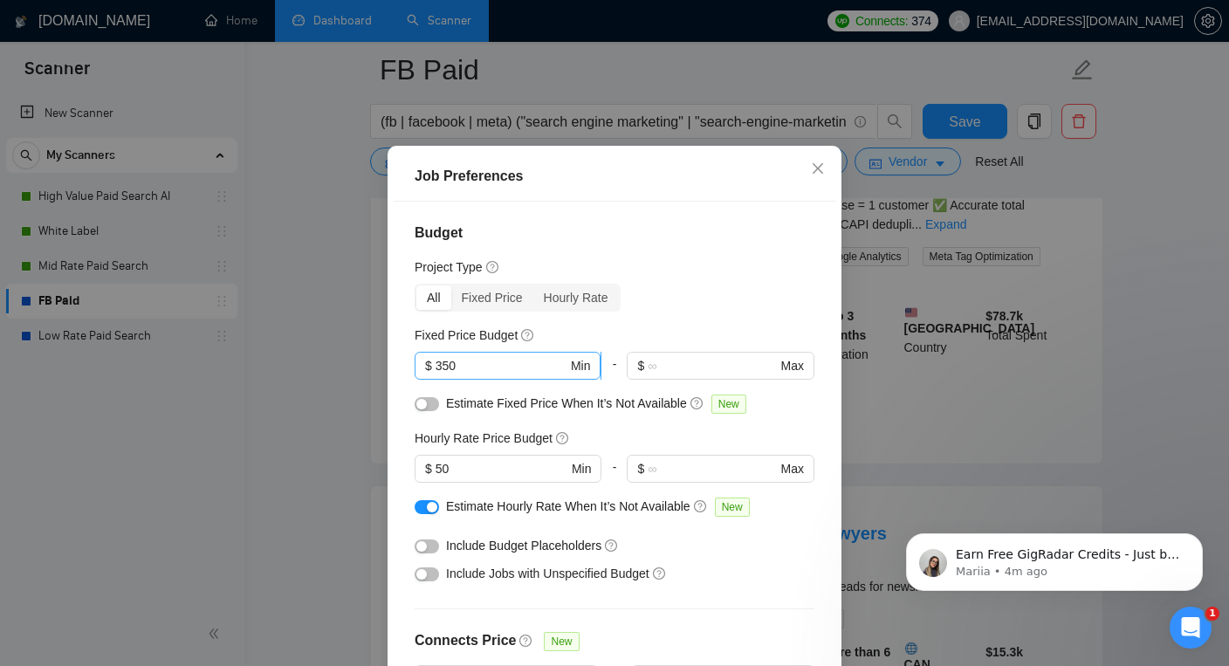
click at [450, 375] on input "350" at bounding box center [502, 365] width 132 height 19
type input "500"
click at [449, 478] on input "50" at bounding box center [502, 468] width 132 height 19
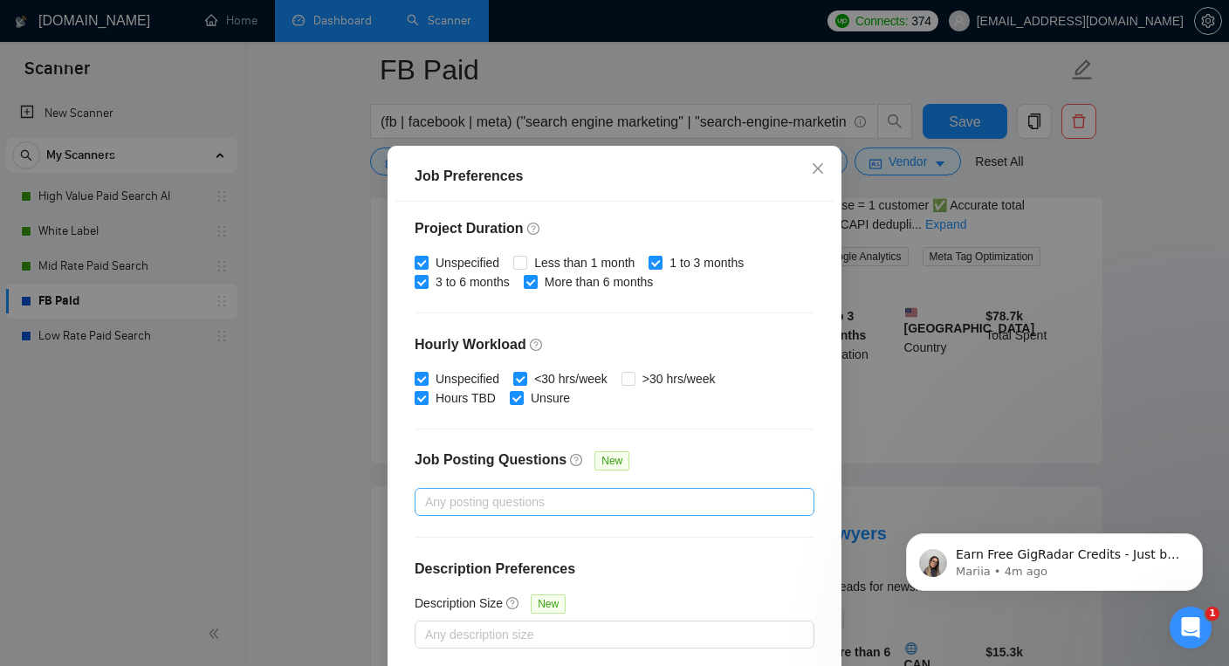
scroll to position [116, 0]
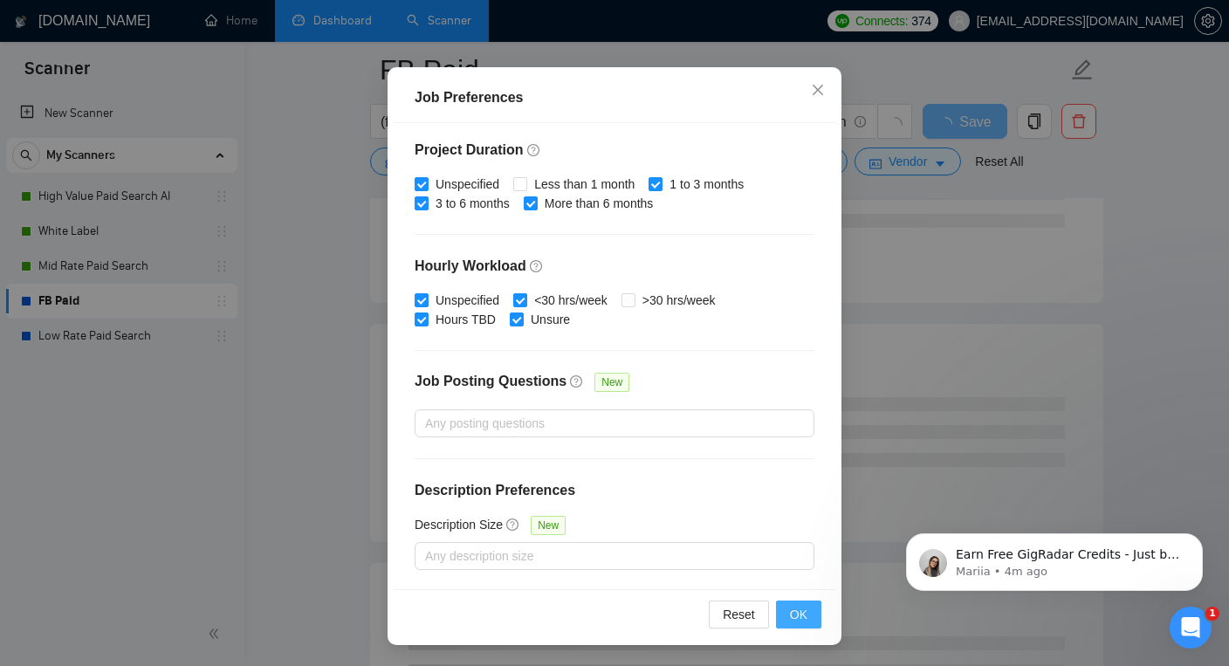
type input "70"
click at [787, 615] on button "OK" at bounding box center [798, 615] width 45 height 28
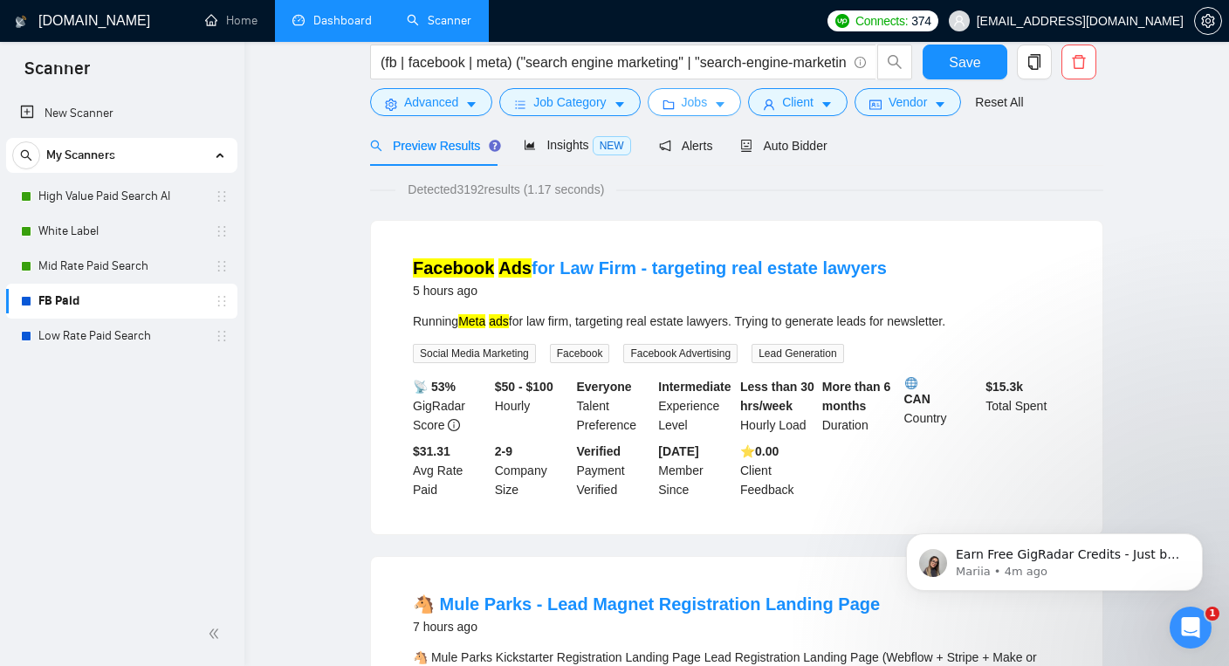
scroll to position [0, 0]
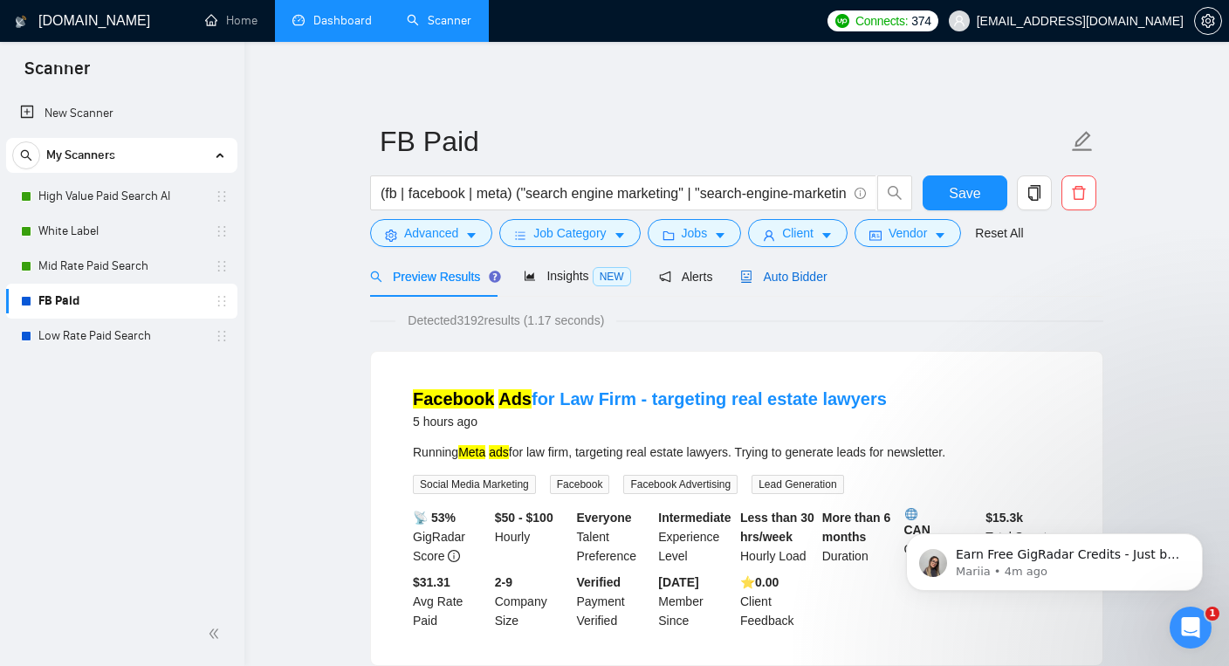
click at [781, 270] on span "Auto Bidder" at bounding box center [783, 277] width 86 height 14
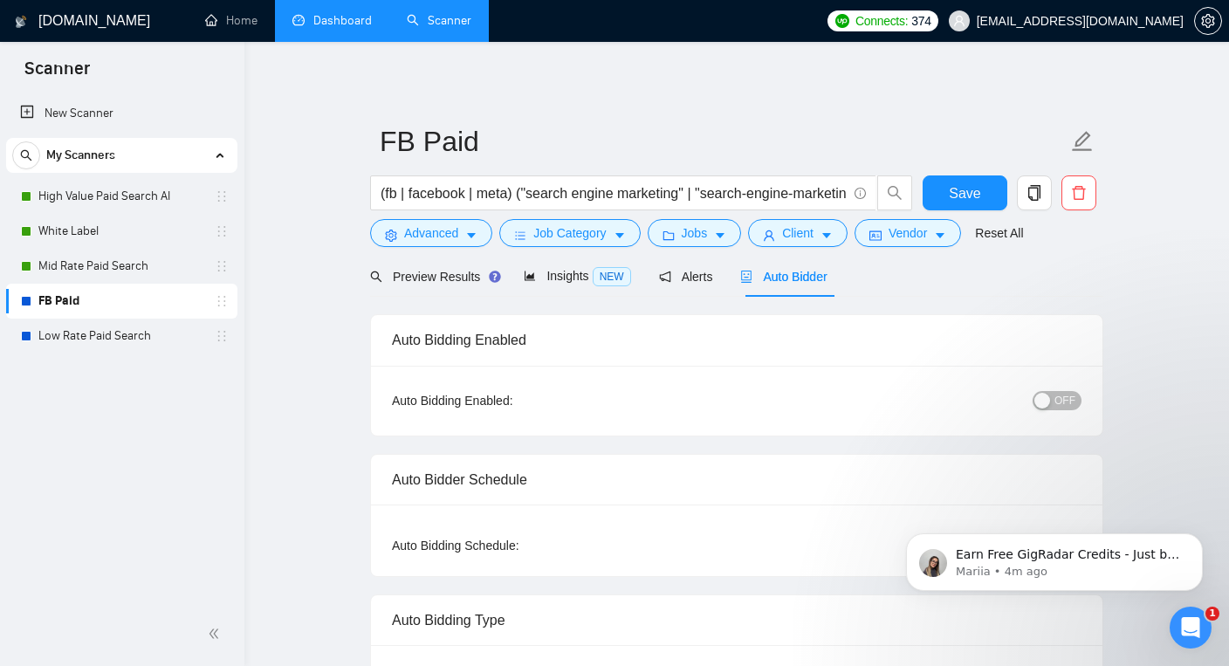
click at [1049, 393] on div "button" at bounding box center [1042, 401] width 16 height 16
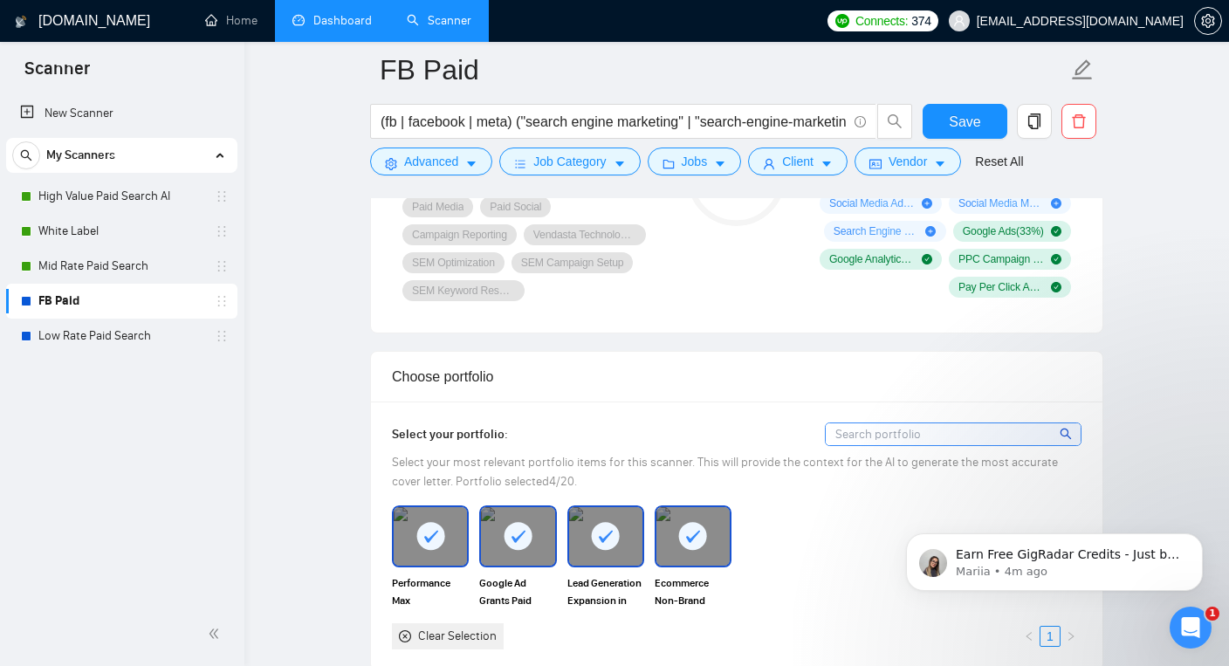
scroll to position [1362, 0]
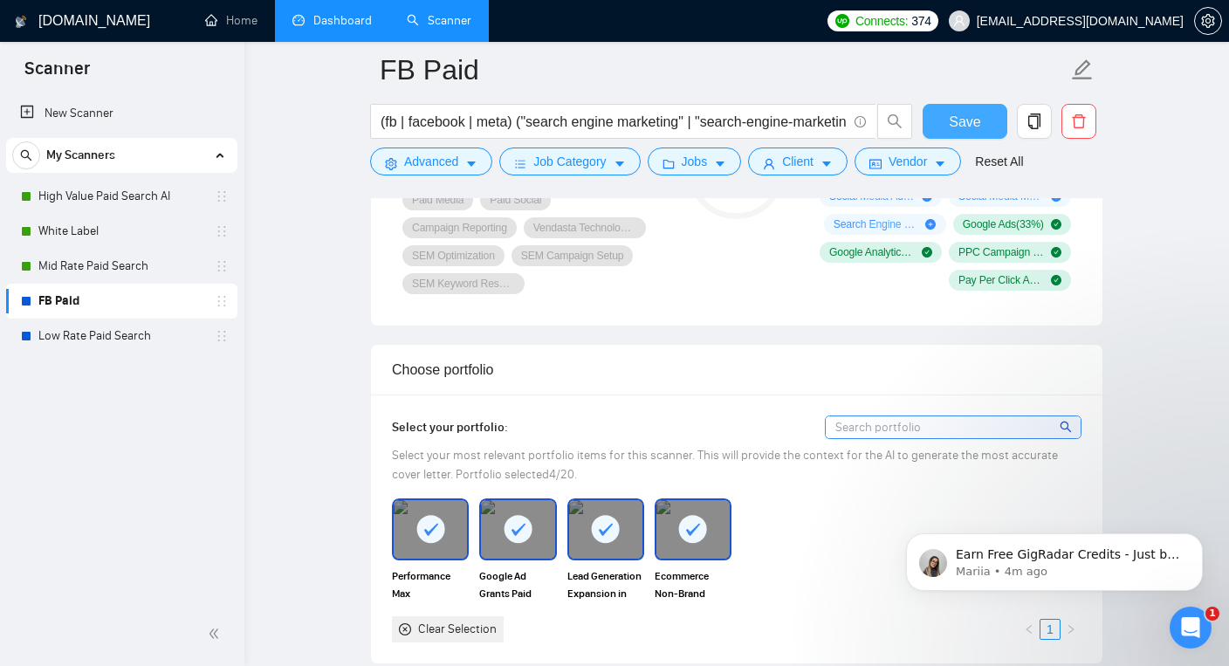
click at [959, 115] on span "Save" at bounding box center [964, 122] width 31 height 22
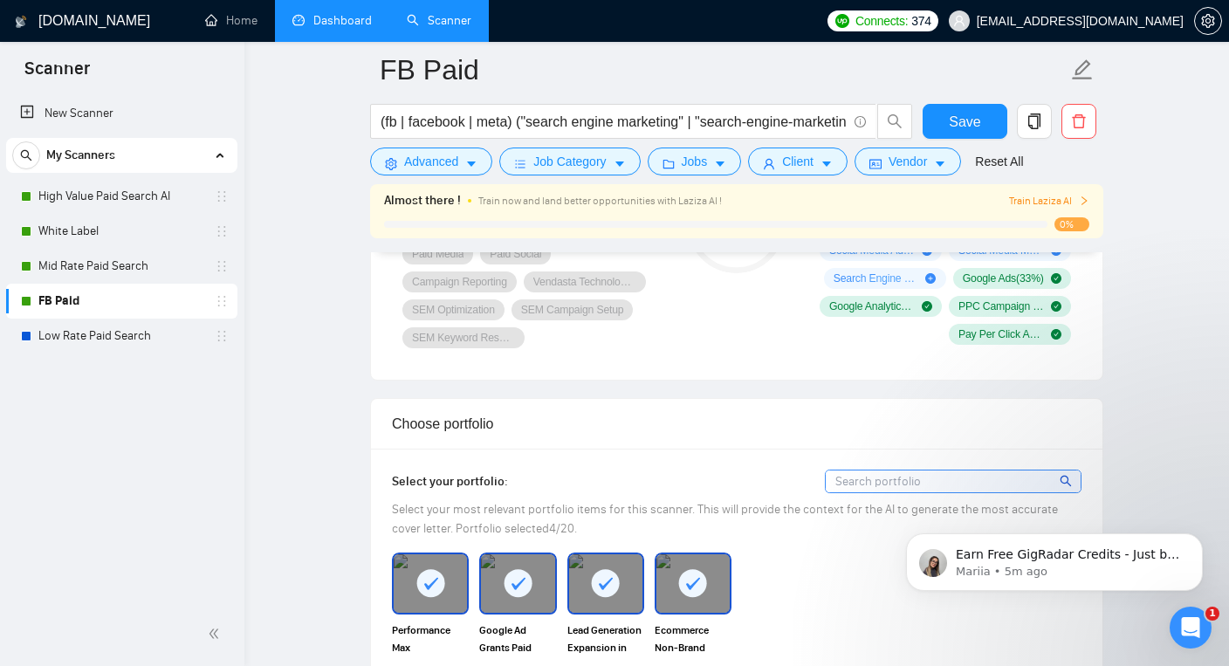
click at [1085, 197] on icon "right" at bounding box center [1084, 201] width 10 height 10
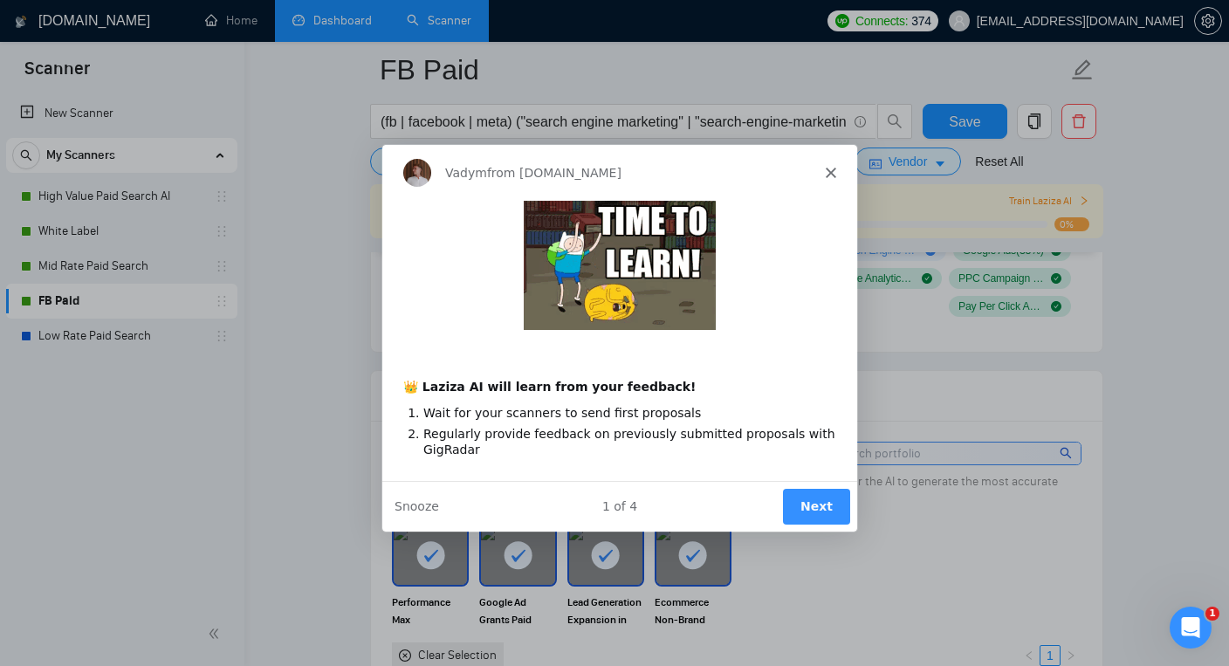
scroll to position [1391, 0]
click at [817, 168] on div "Vadym from [DOMAIN_NAME]" at bounding box center [618, 172] width 475 height 56
click at [830, 168] on icon "Close" at bounding box center [830, 172] width 10 height 10
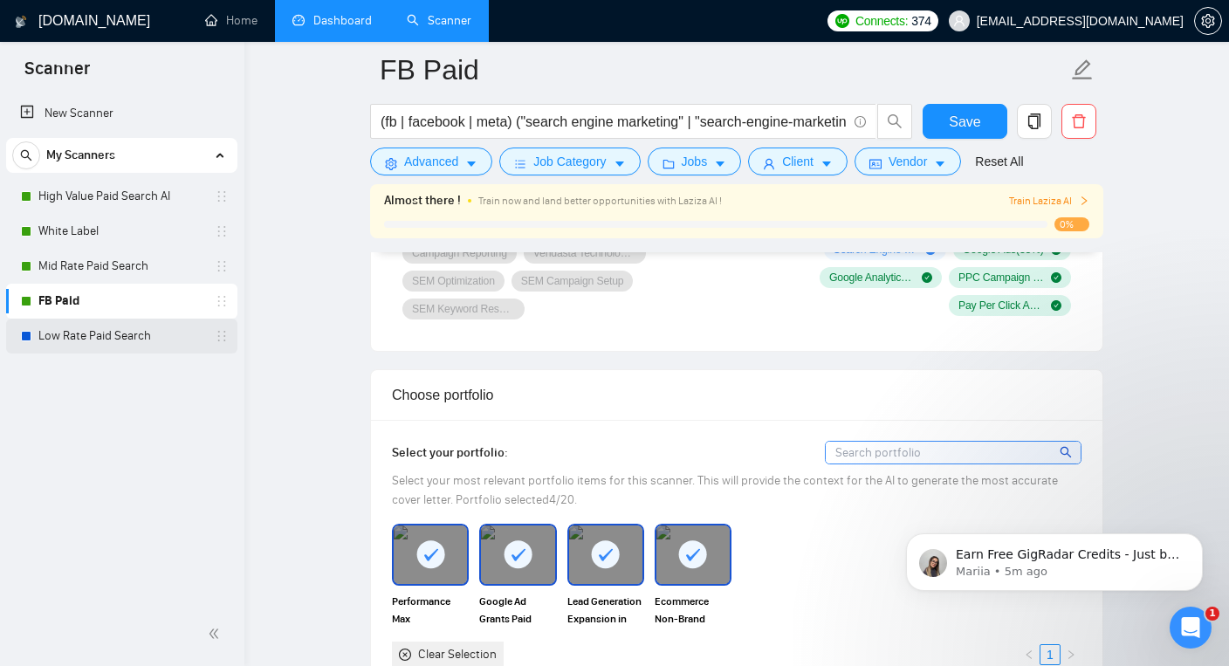
scroll to position [0, 0]
click at [135, 333] on link "Low Rate Paid Search" at bounding box center [121, 336] width 166 height 35
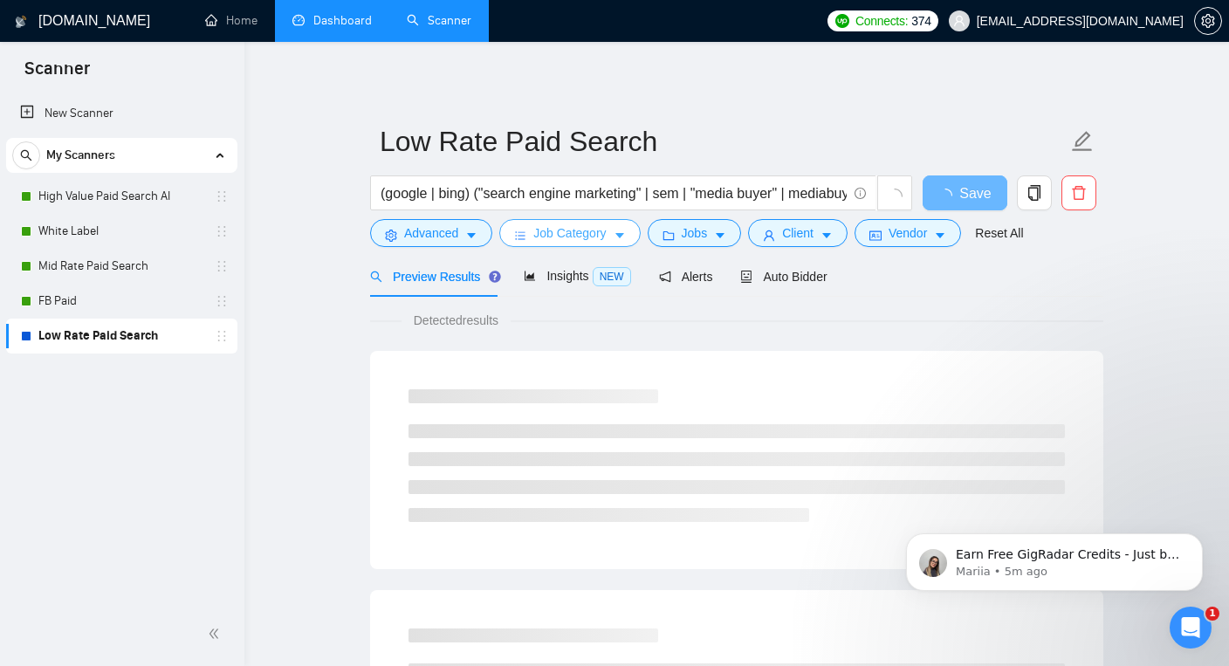
click at [566, 233] on span "Job Category" at bounding box center [569, 232] width 72 height 19
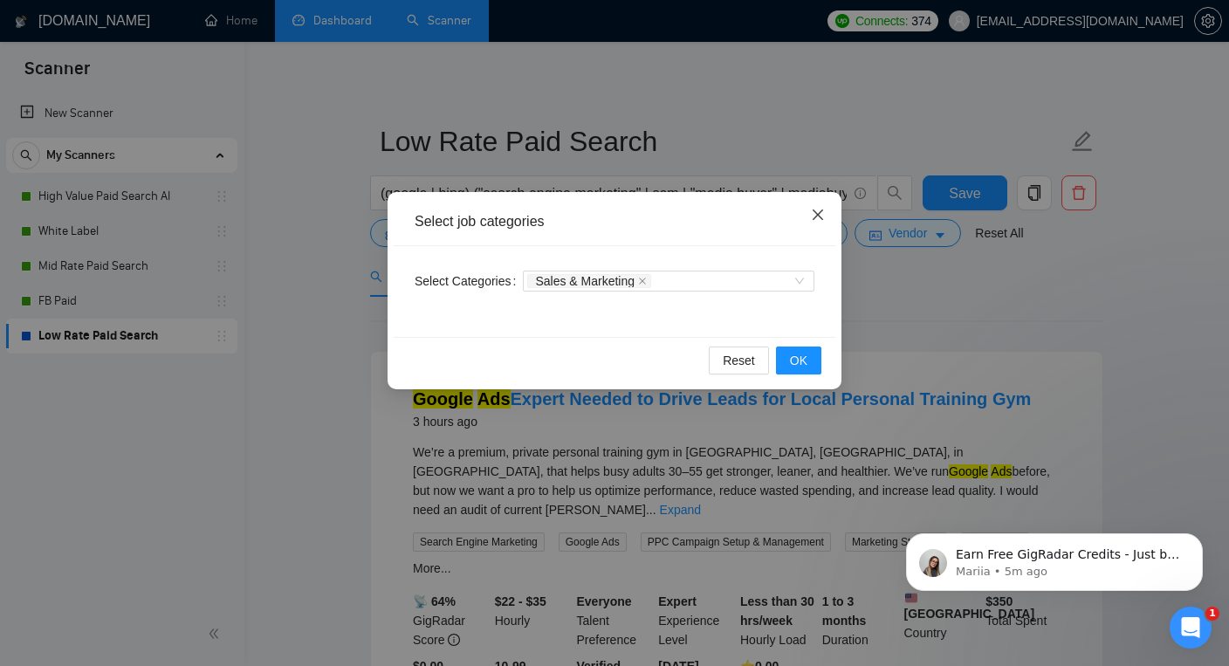
click at [815, 210] on icon "close" at bounding box center [818, 215] width 14 height 14
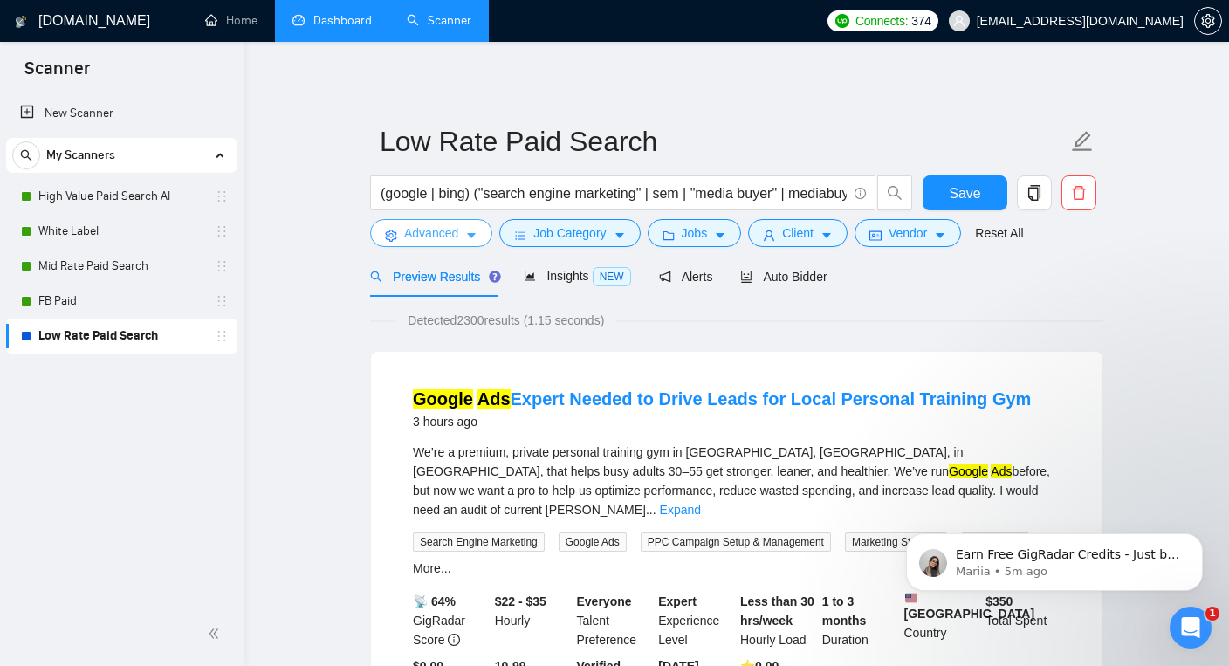
click at [476, 236] on icon "caret-down" at bounding box center [471, 236] width 12 height 12
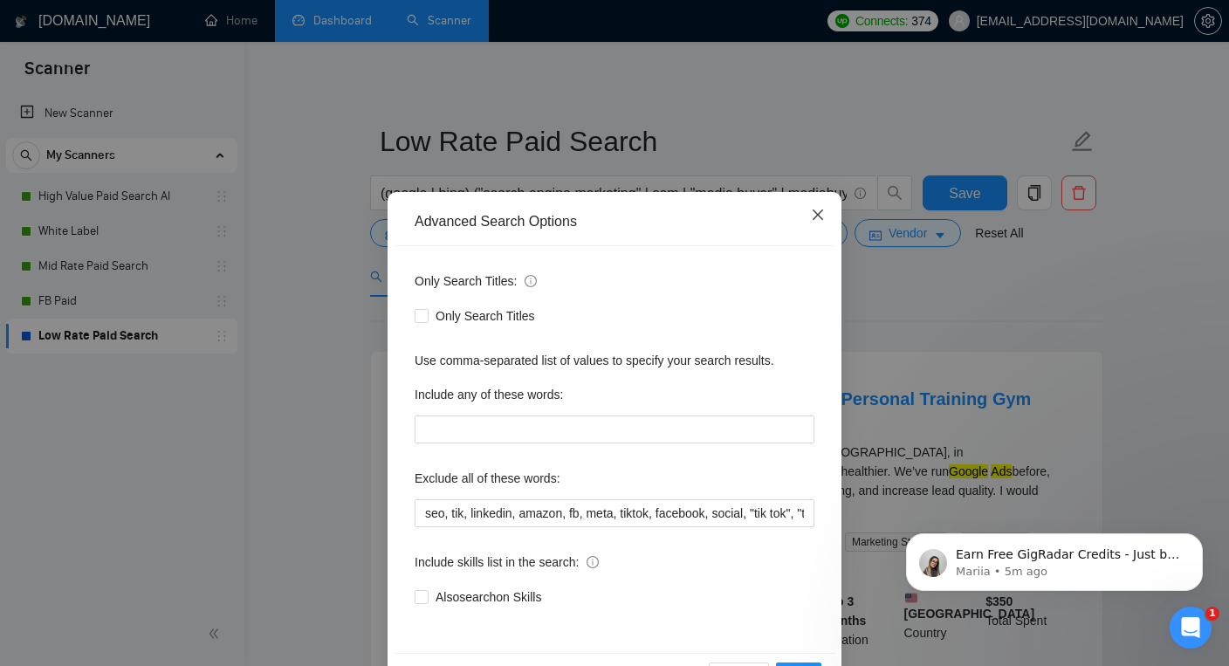
click at [820, 210] on icon "close" at bounding box center [818, 215] width 14 height 14
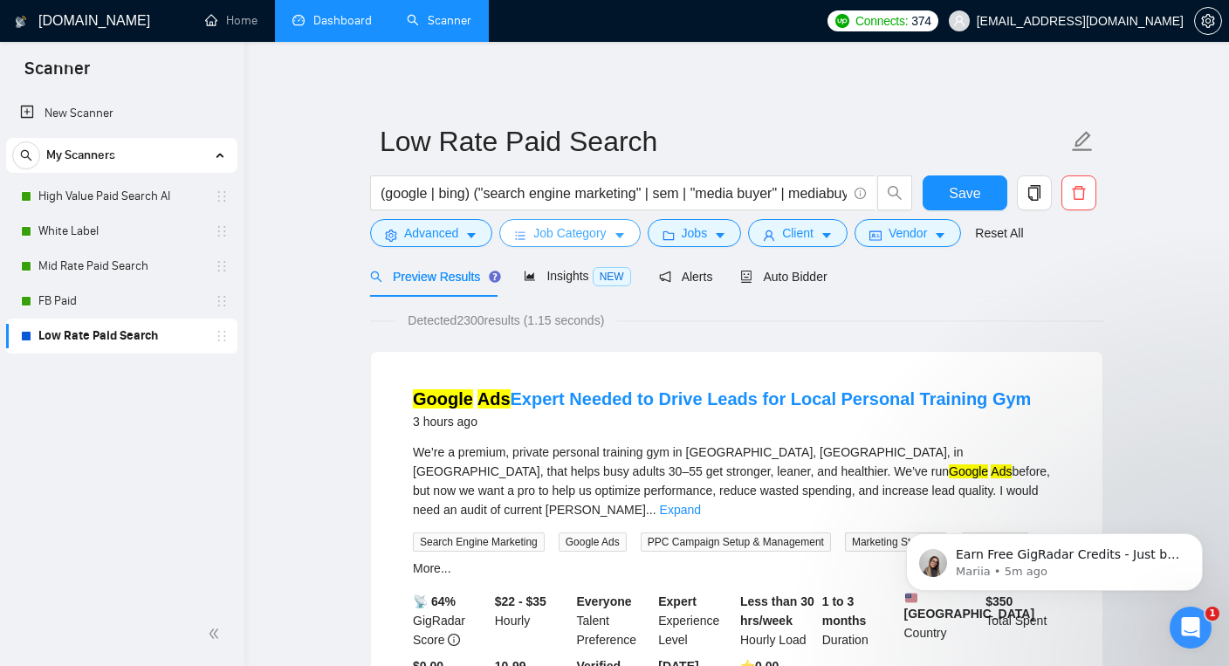
click at [615, 236] on button "Job Category" at bounding box center [569, 233] width 141 height 28
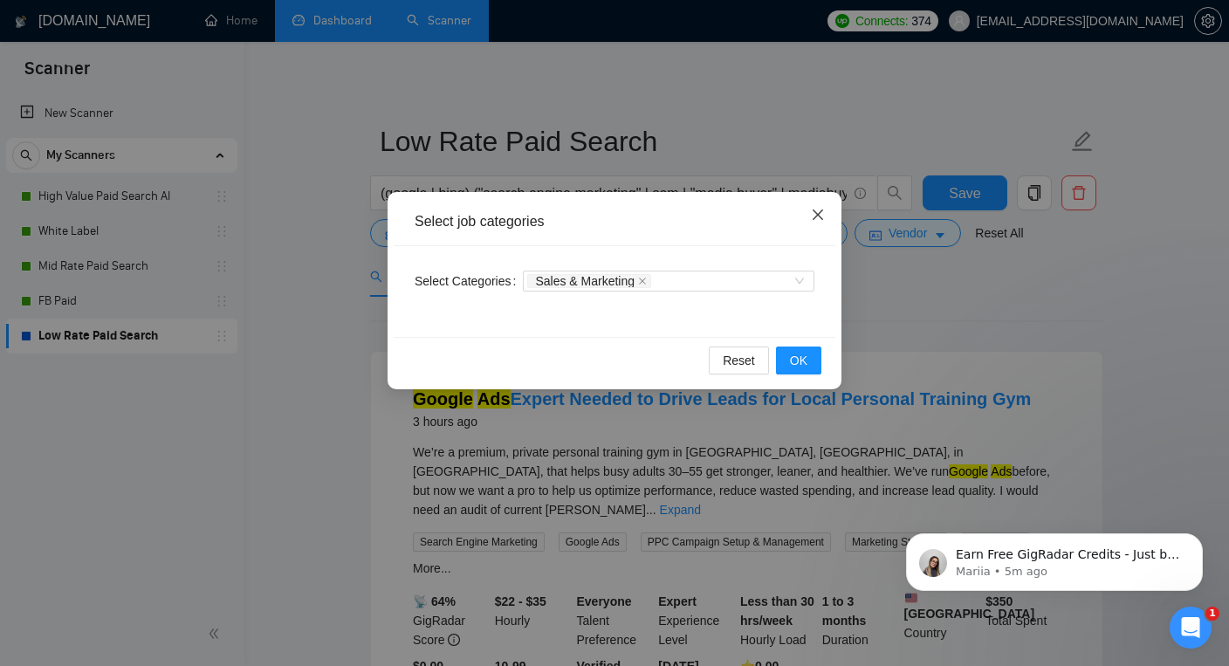
click at [825, 213] on span "Close" at bounding box center [817, 215] width 47 height 47
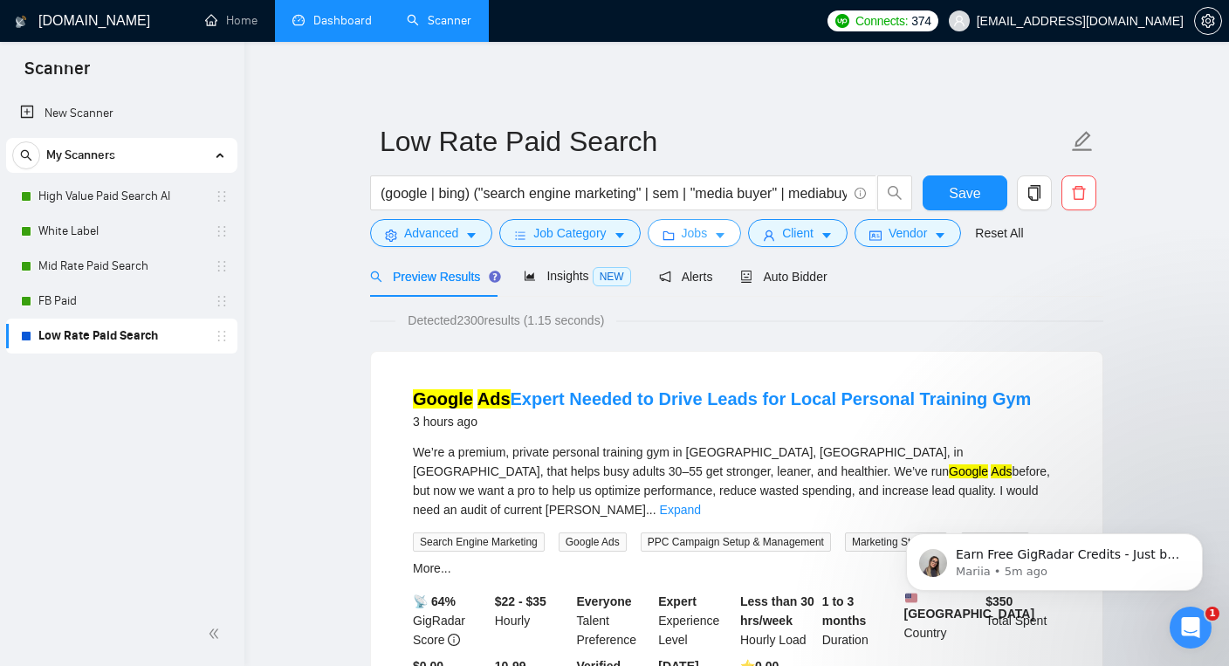
click at [705, 230] on span "Jobs" at bounding box center [695, 232] width 26 height 19
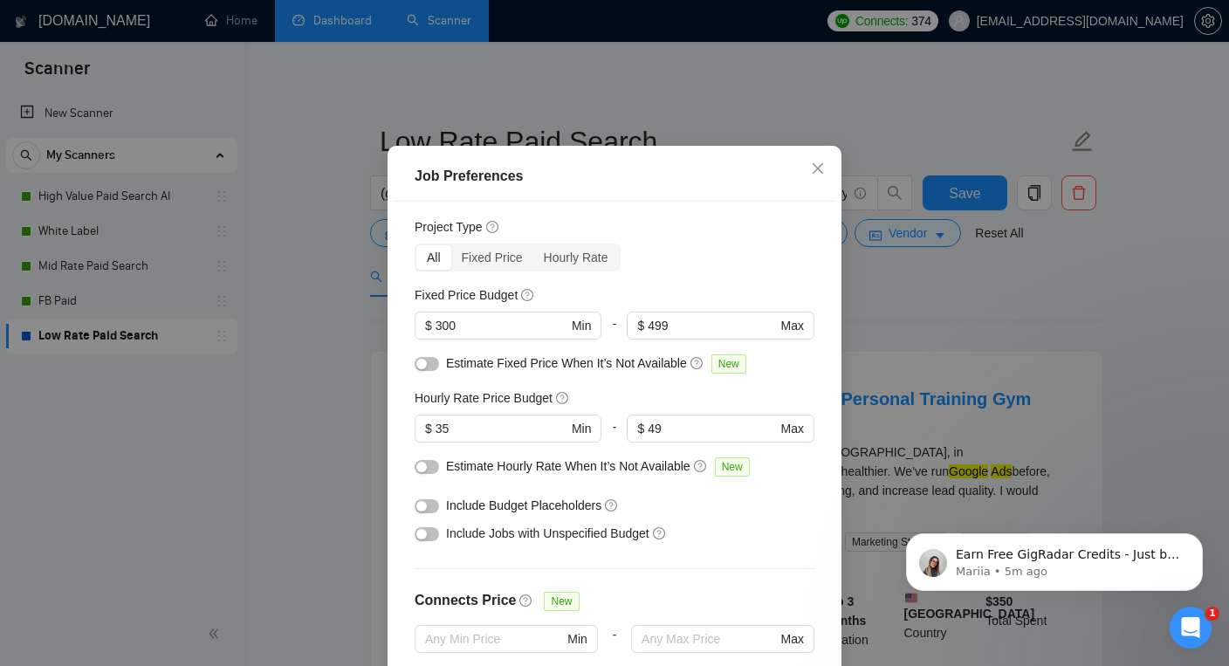
scroll to position [45, 0]
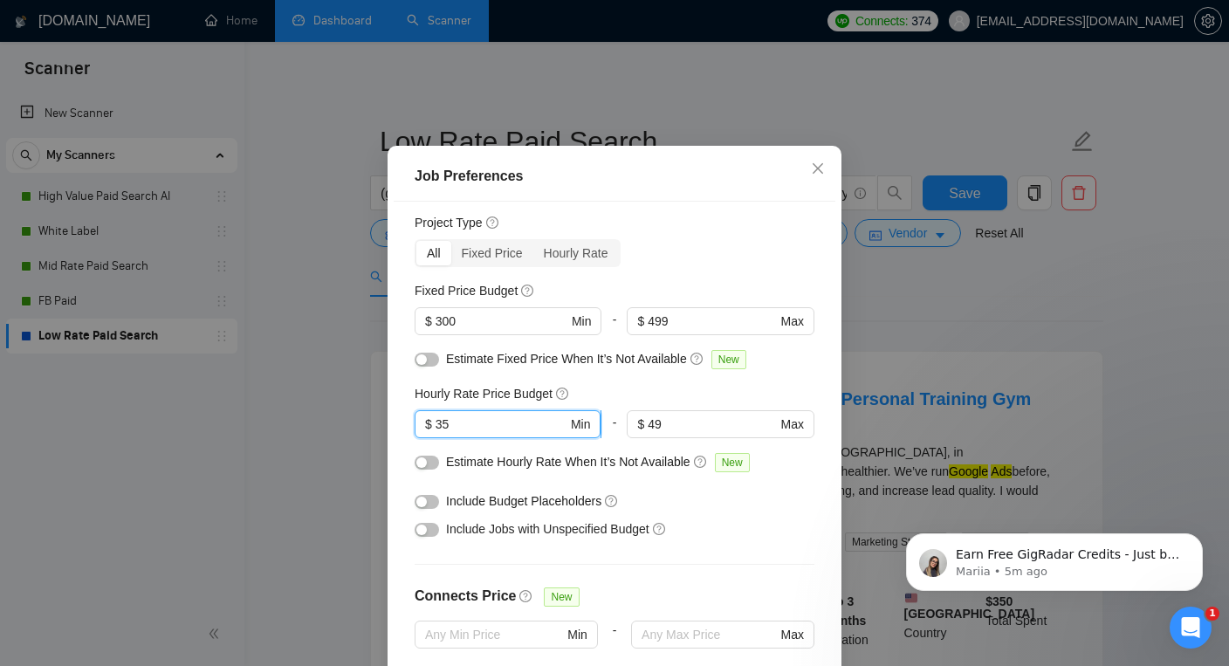
click at [480, 434] on input "35" at bounding box center [502, 424] width 132 height 19
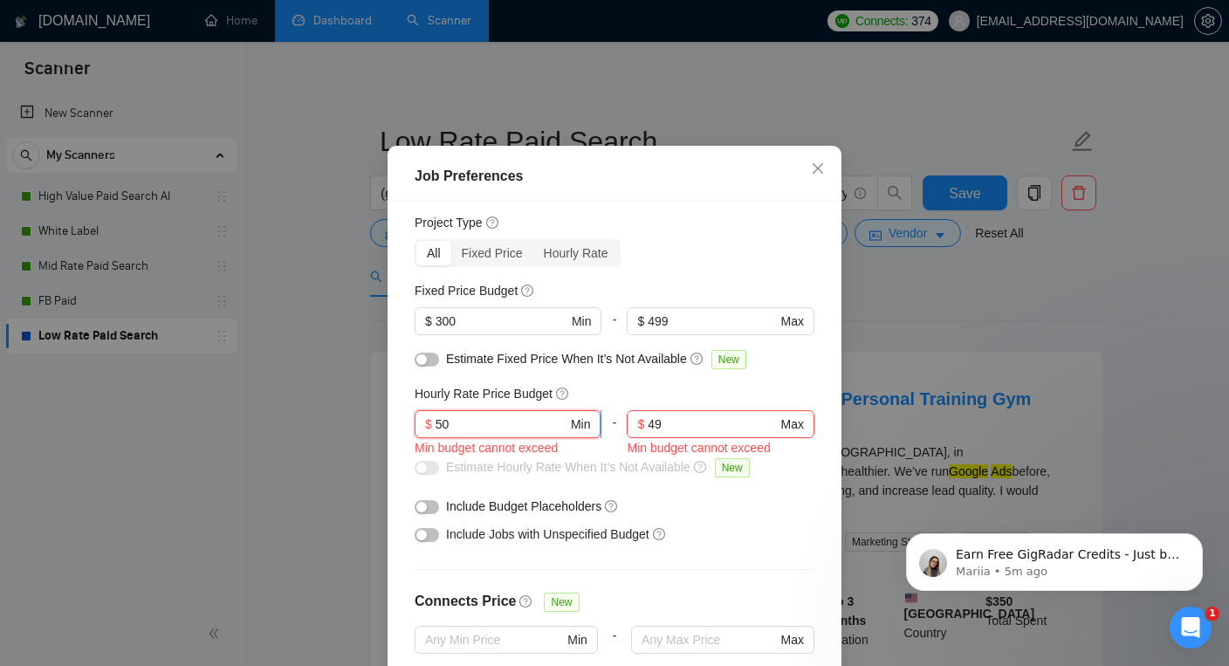
type input "50"
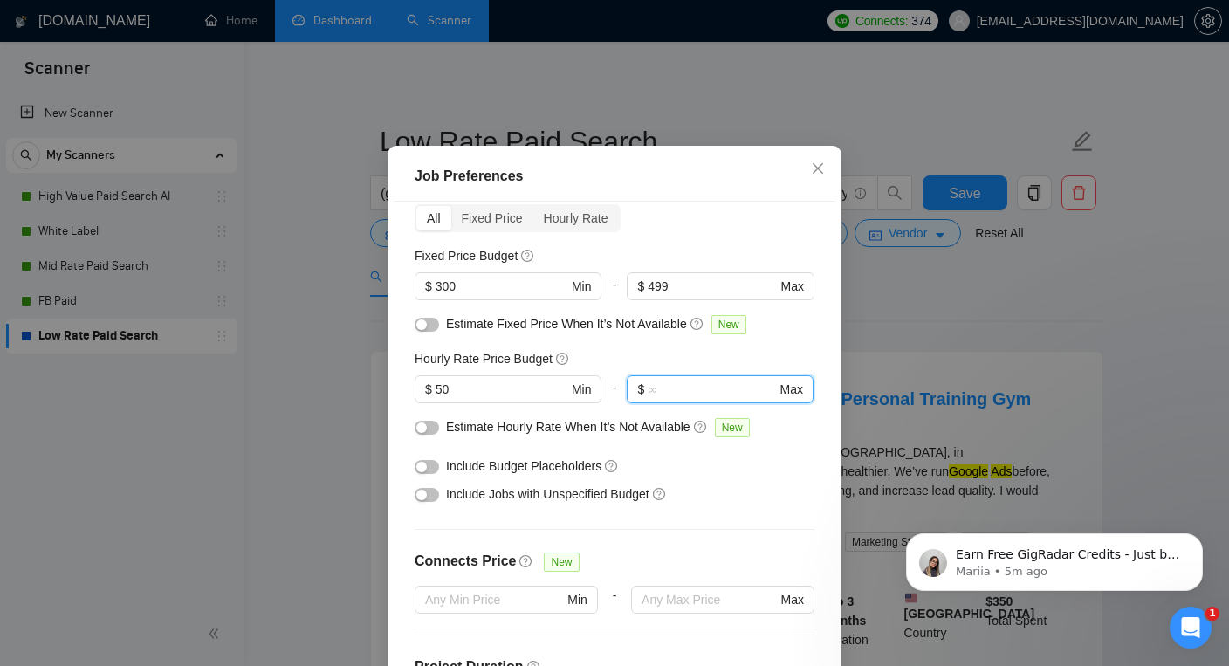
scroll to position [85, 0]
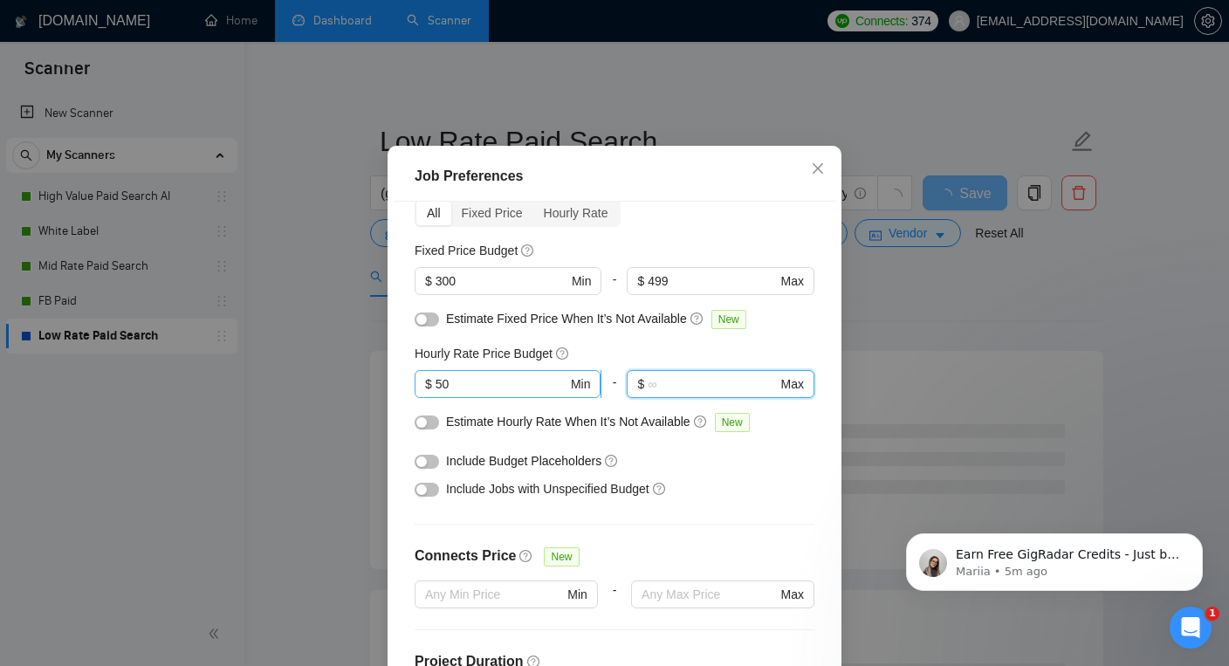
click at [512, 394] on input "50" at bounding box center [502, 383] width 132 height 19
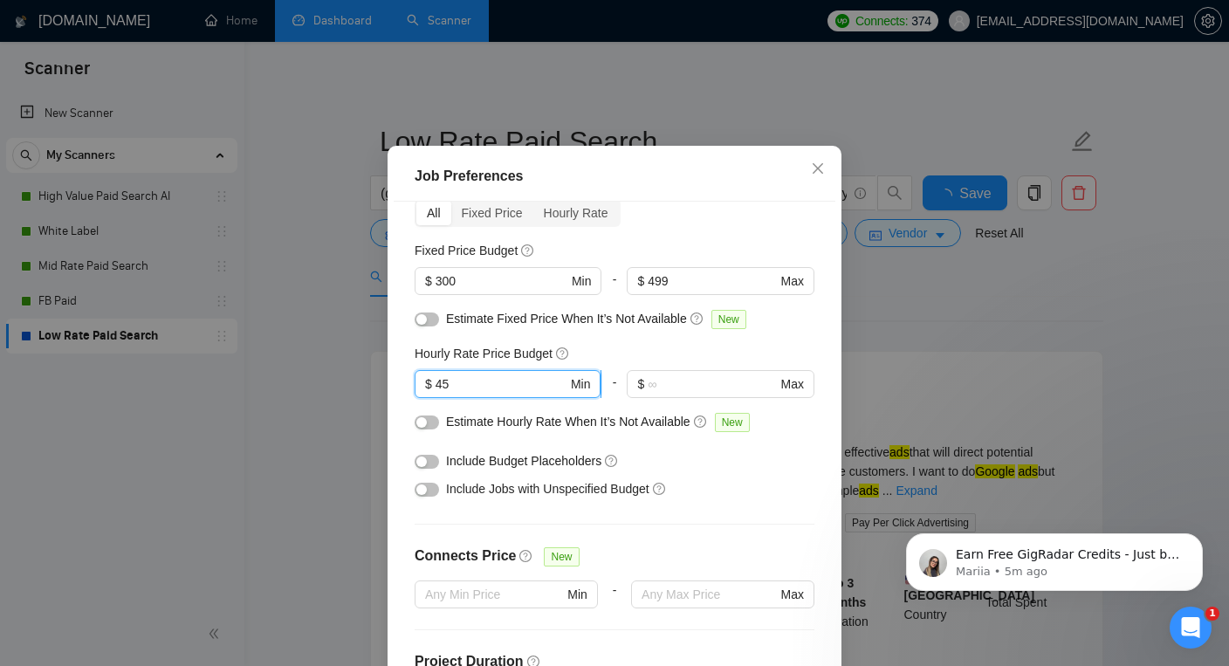
type input "45"
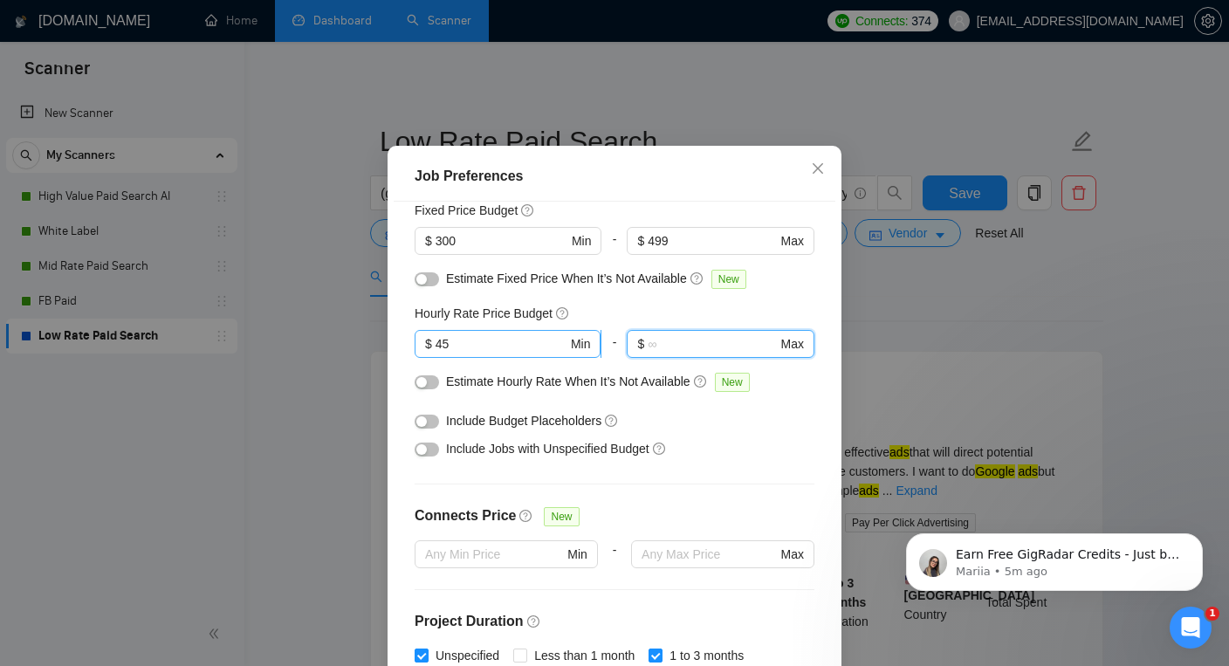
scroll to position [135, 0]
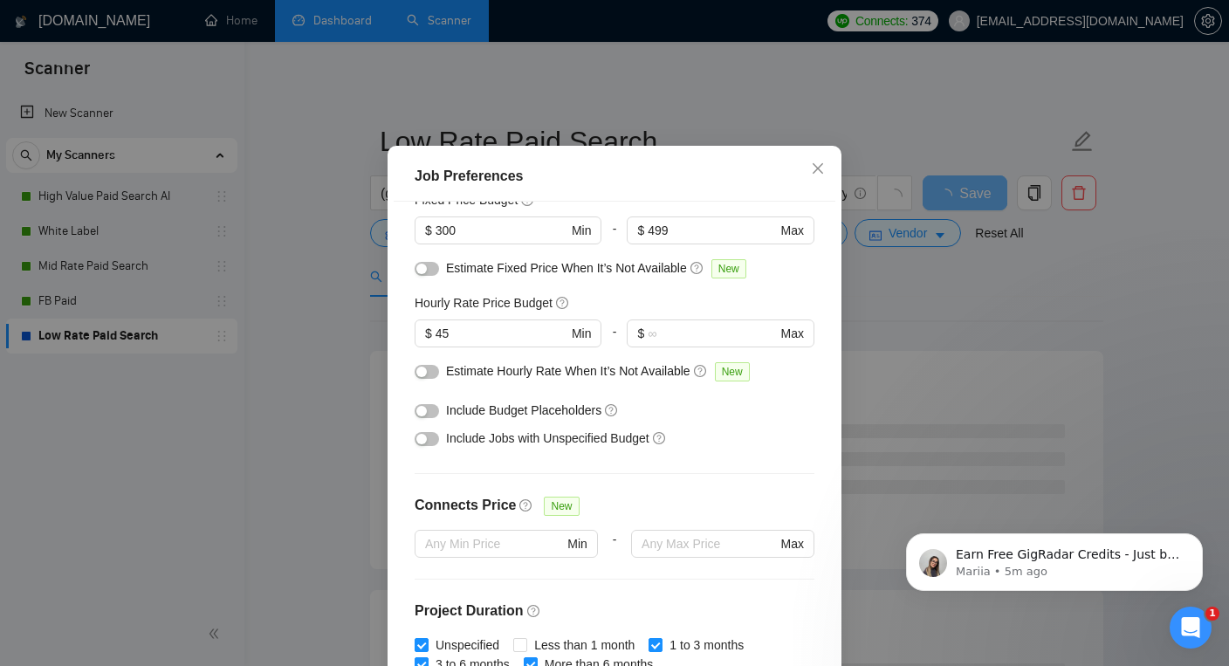
click at [421, 377] on div "button" at bounding box center [421, 372] width 10 height 10
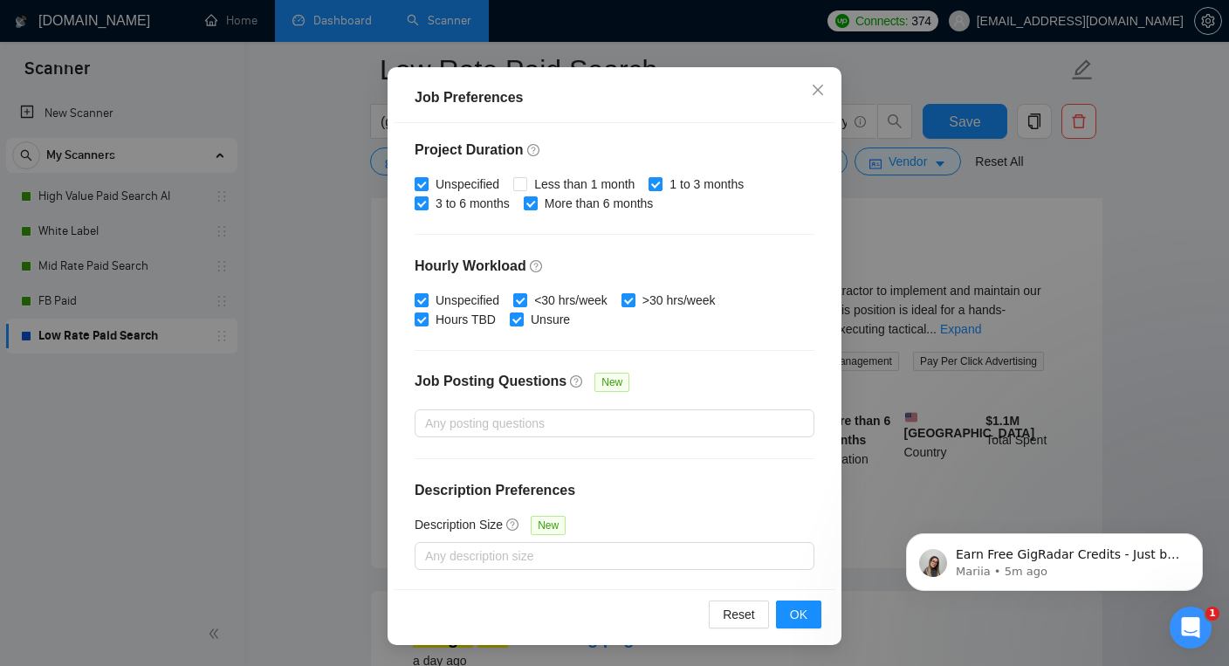
scroll to position [182, 0]
click at [800, 614] on span "OK" at bounding box center [798, 614] width 17 height 19
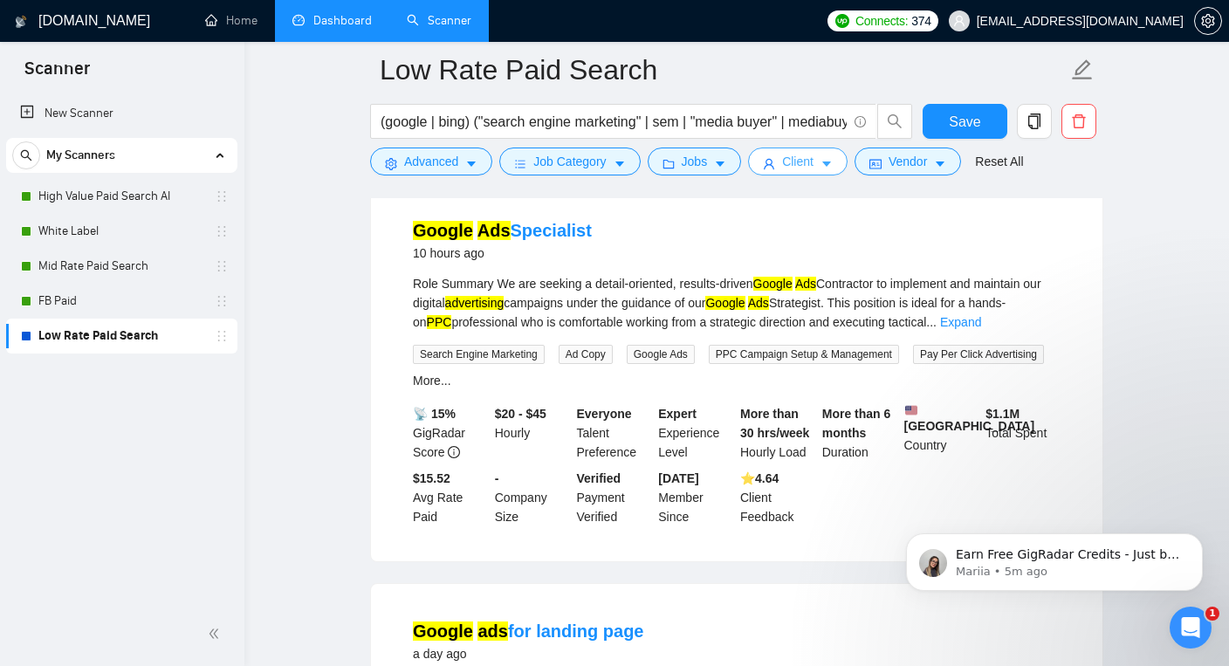
click at [787, 168] on button "Client" at bounding box center [798, 162] width 100 height 28
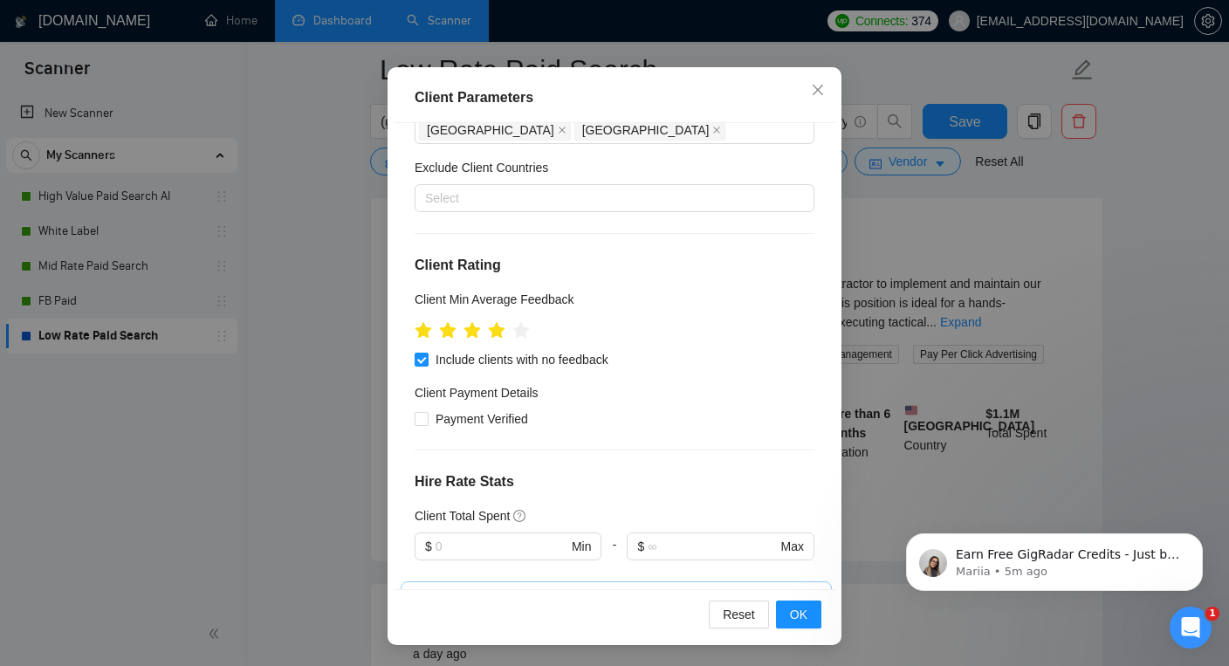
scroll to position [68, 0]
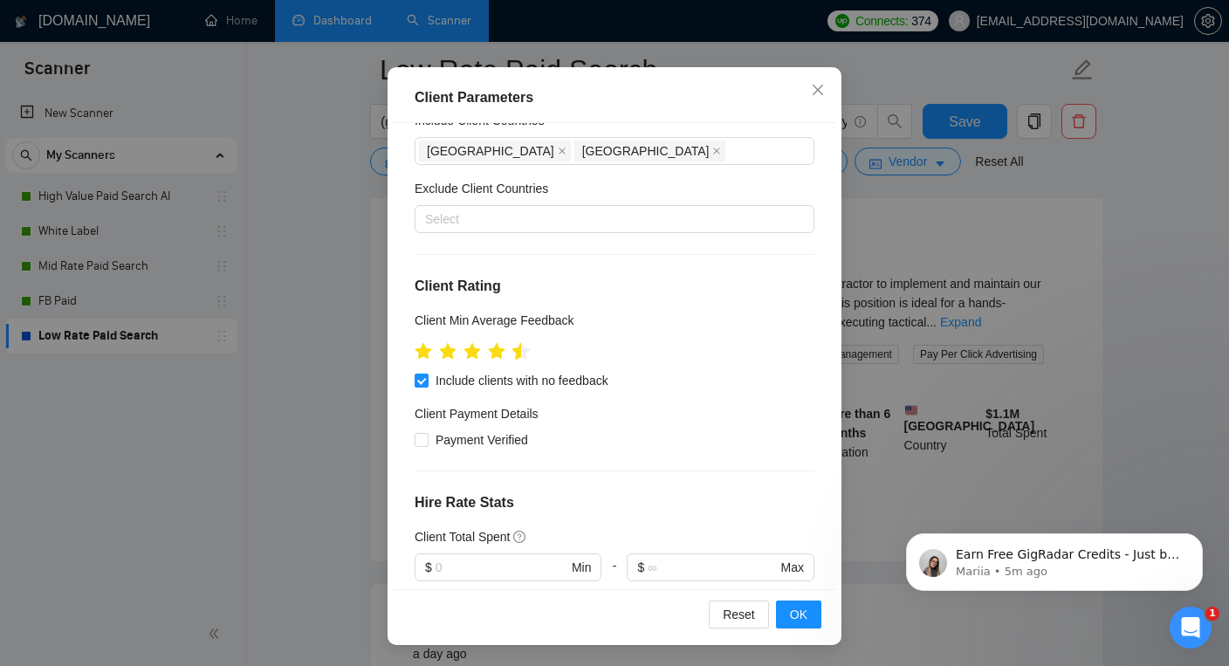
click at [520, 354] on icon "star" at bounding box center [521, 350] width 18 height 17
click at [800, 610] on span "OK" at bounding box center [798, 614] width 17 height 19
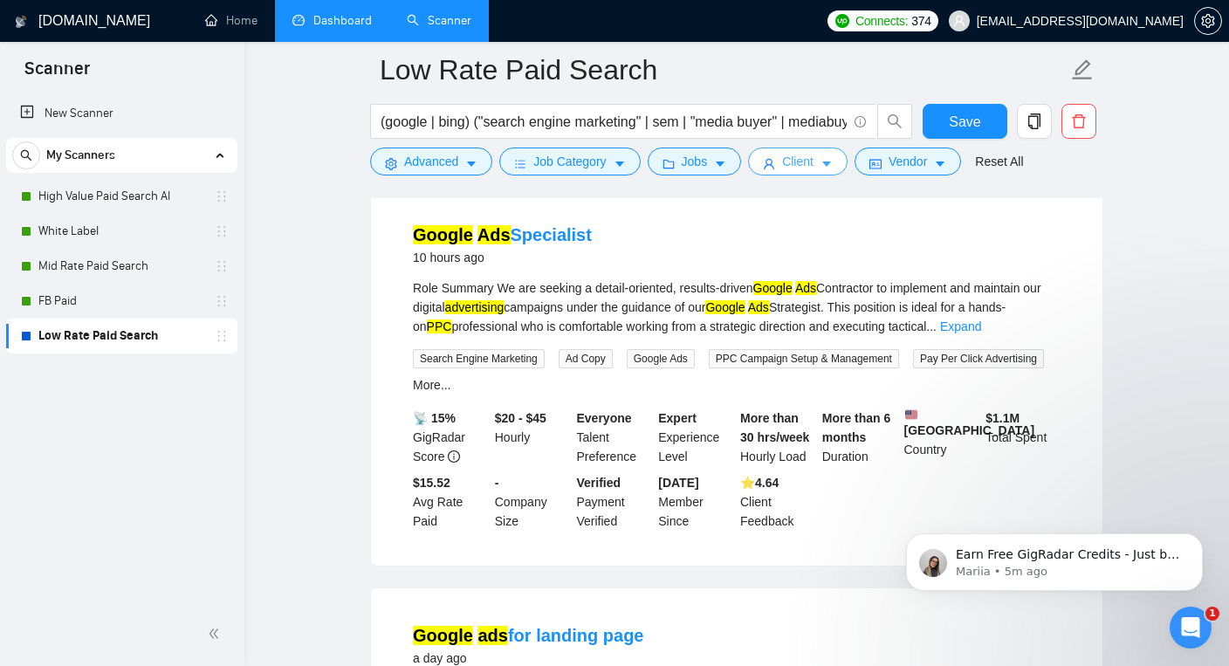
scroll to position [0, 0]
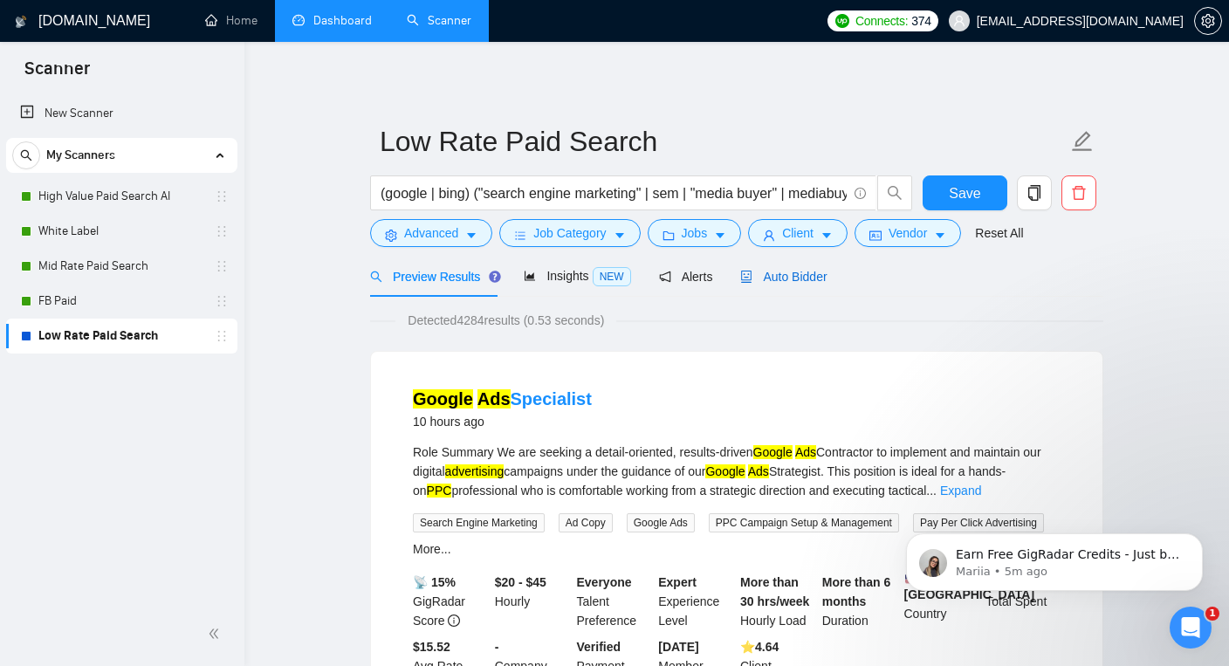
click at [804, 275] on span "Auto Bidder" at bounding box center [783, 277] width 86 height 14
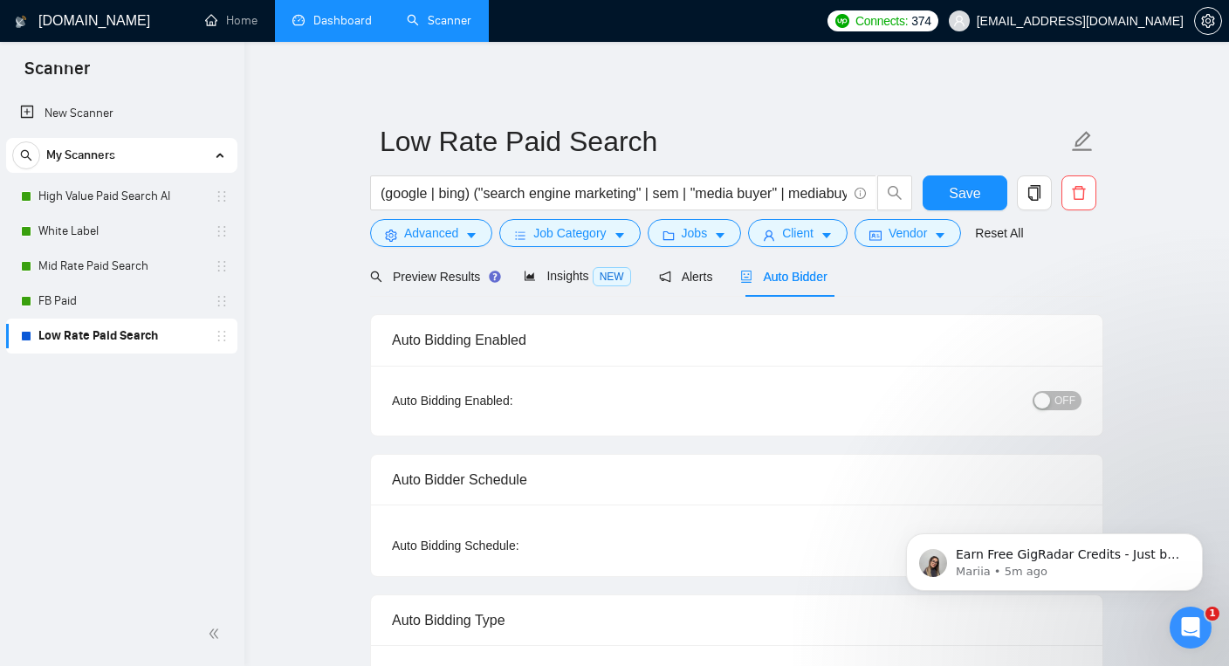
click at [1052, 399] on button "OFF" at bounding box center [1057, 400] width 49 height 19
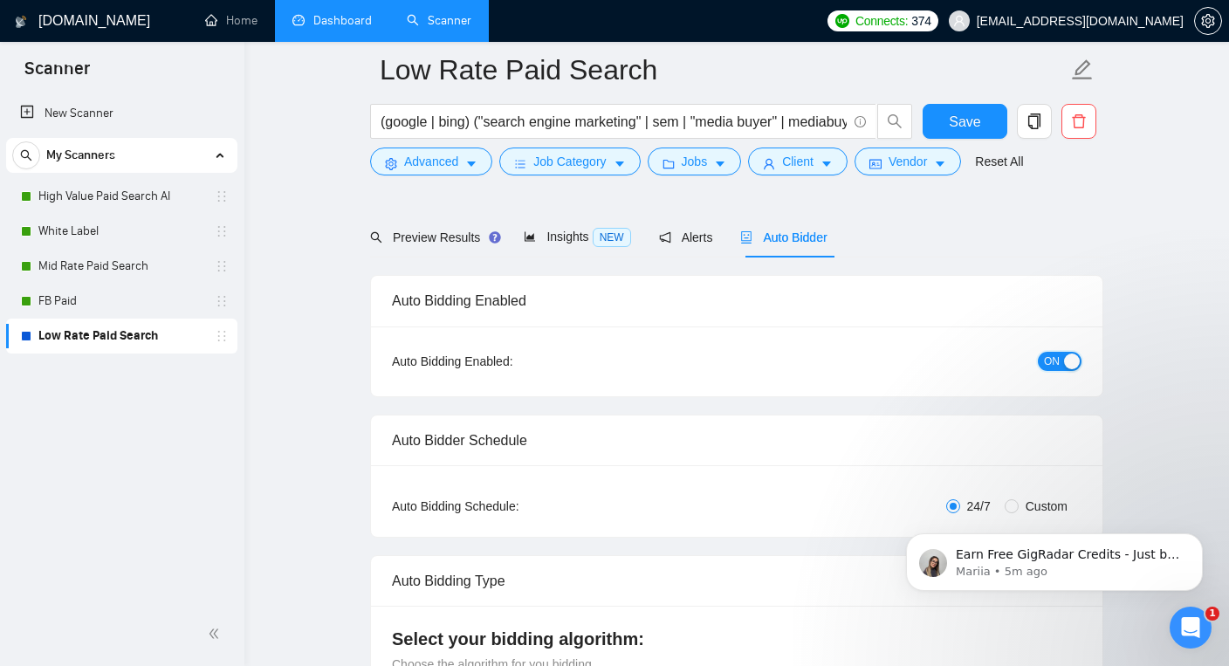
scroll to position [188, 0]
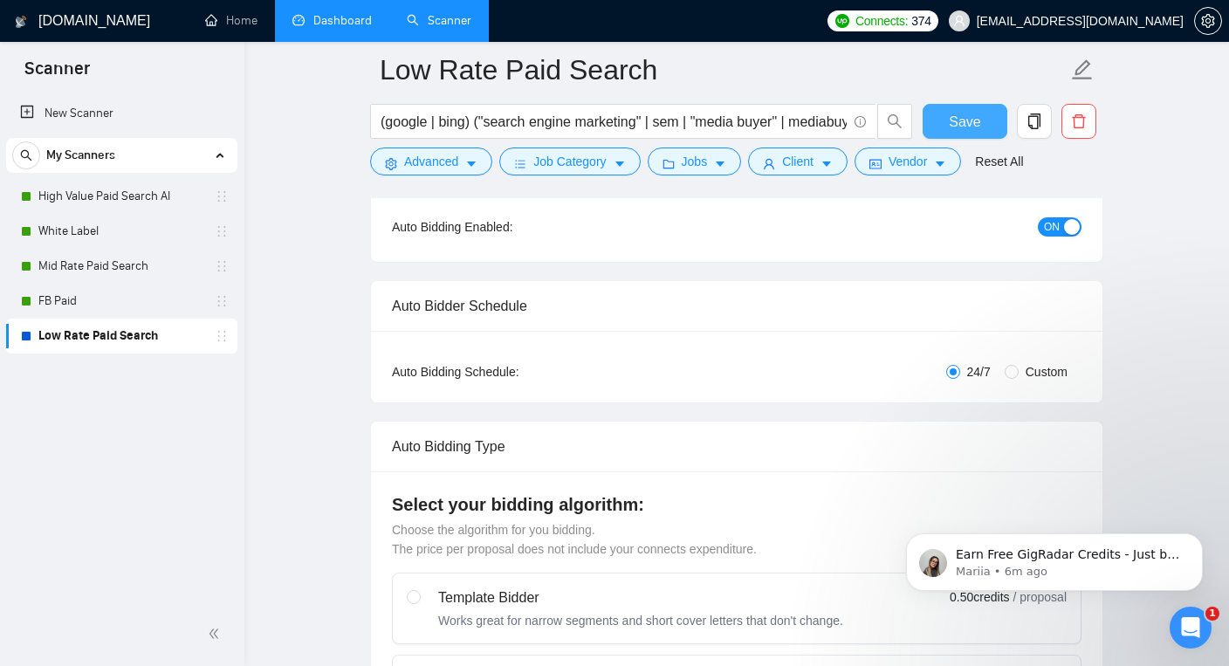
click at [959, 116] on span "Save" at bounding box center [964, 122] width 31 height 22
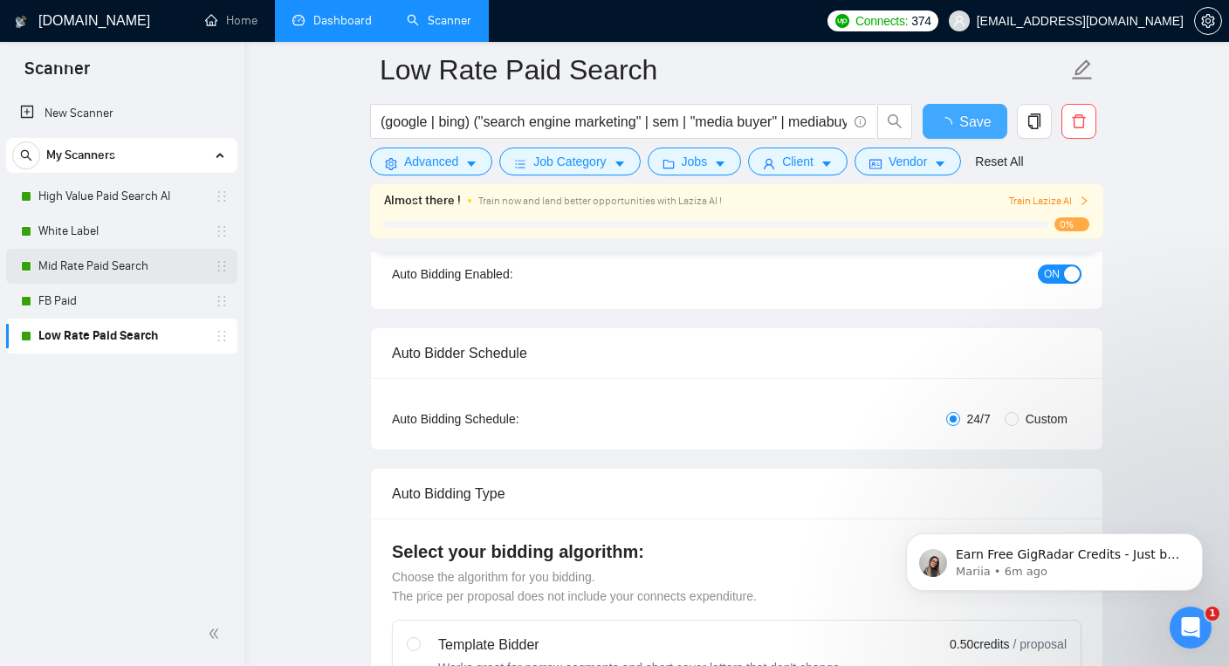
checkbox input "true"
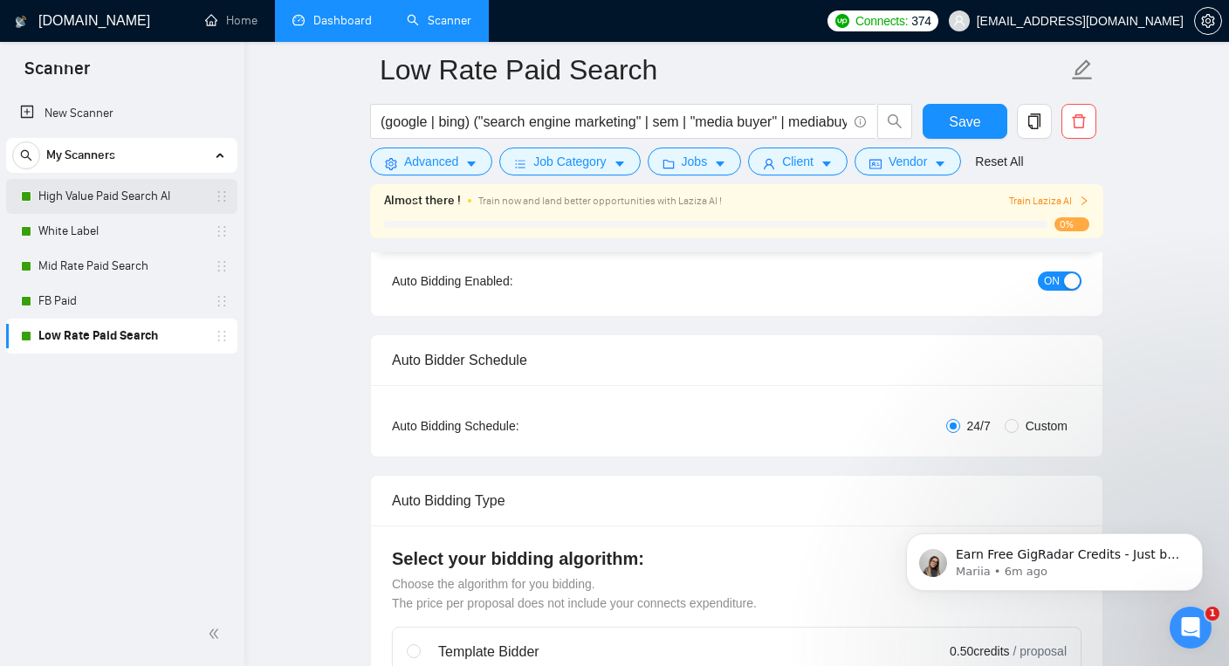
click at [129, 192] on link "High Value Paid Search AI" at bounding box center [121, 196] width 166 height 35
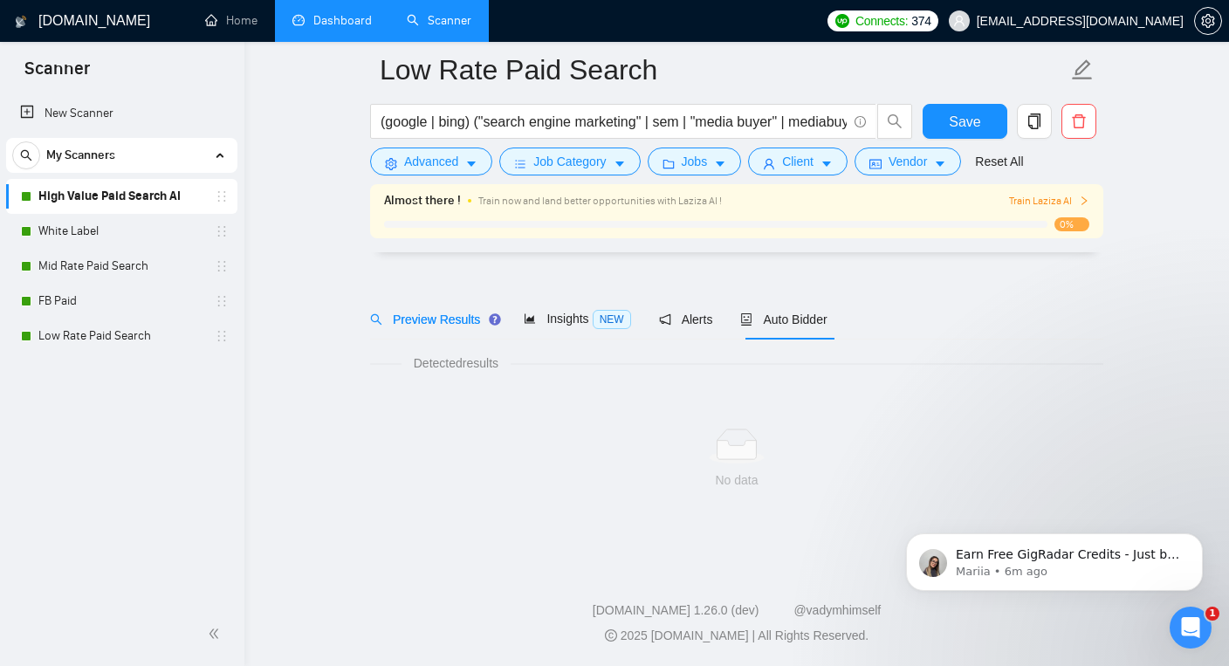
scroll to position [25, 0]
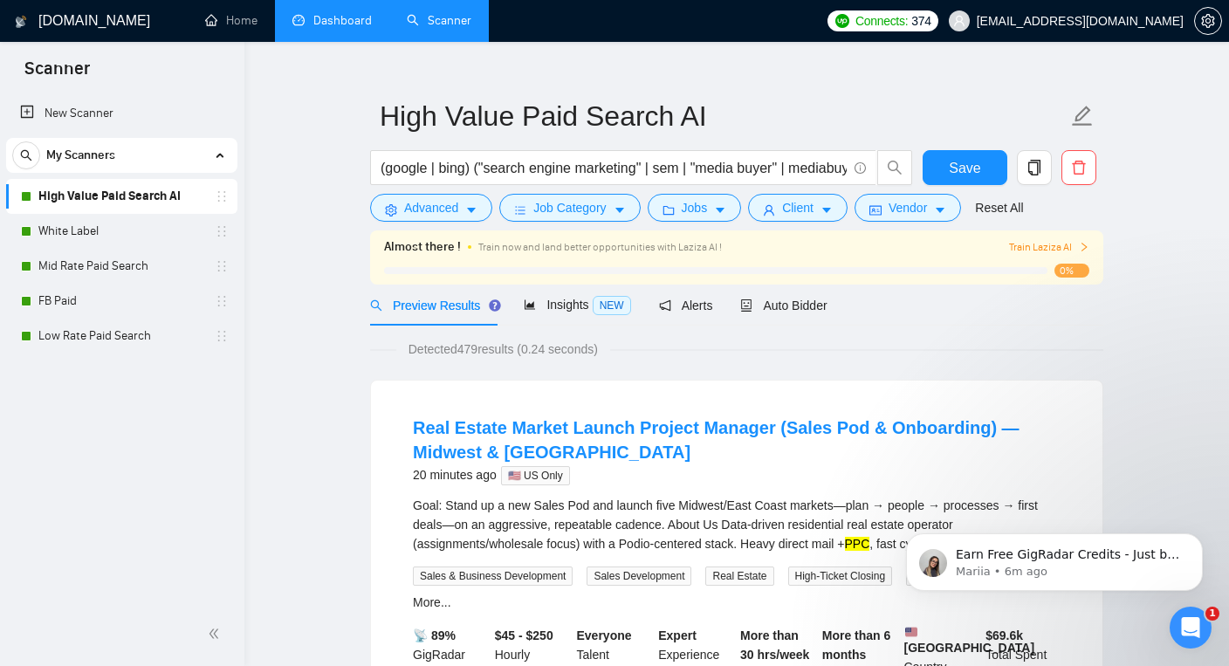
click at [1082, 246] on icon "right" at bounding box center [1084, 247] width 10 height 10
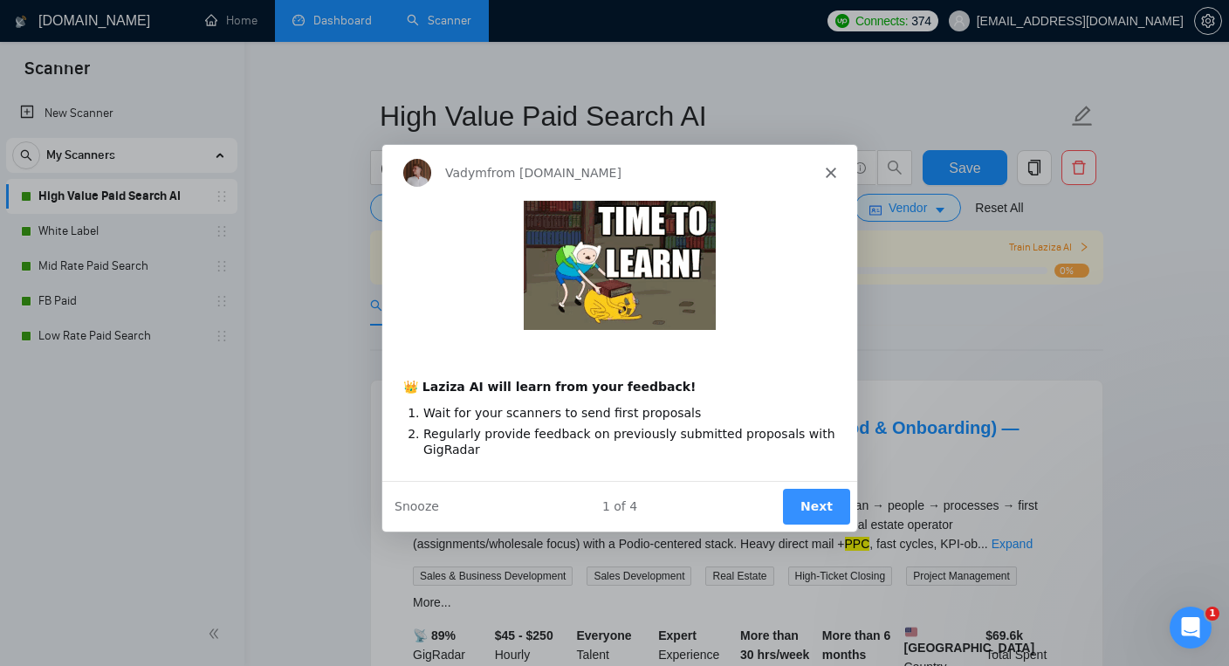
scroll to position [0, 0]
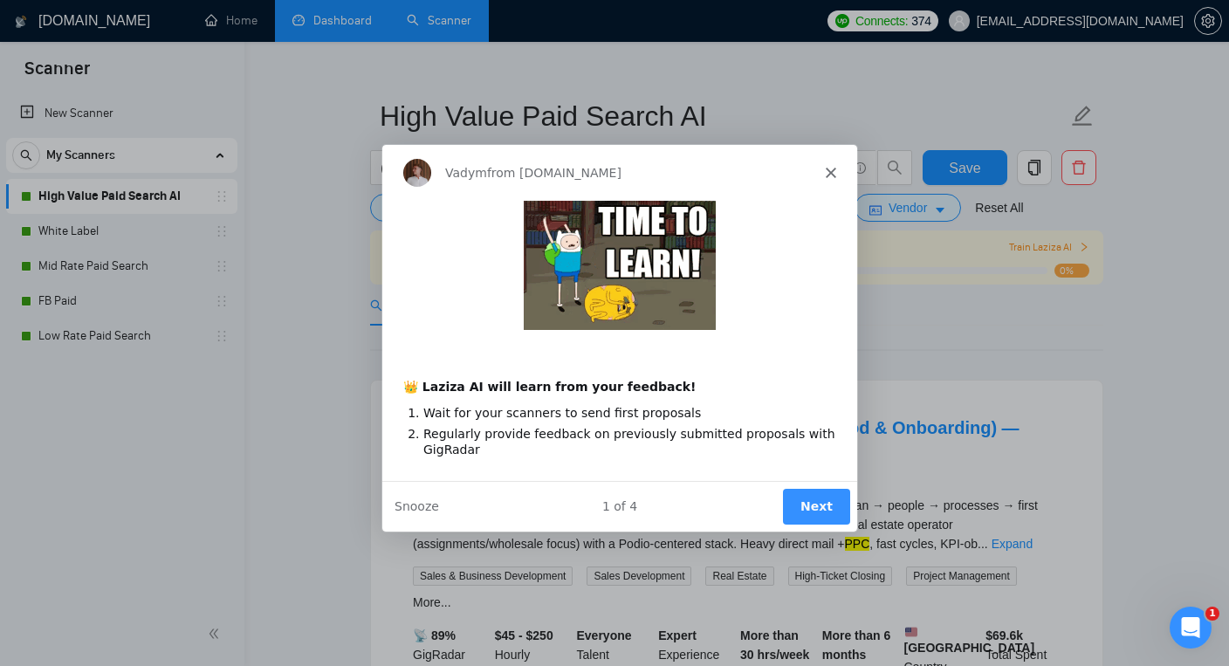
click at [801, 505] on button "Next" at bounding box center [815, 506] width 67 height 36
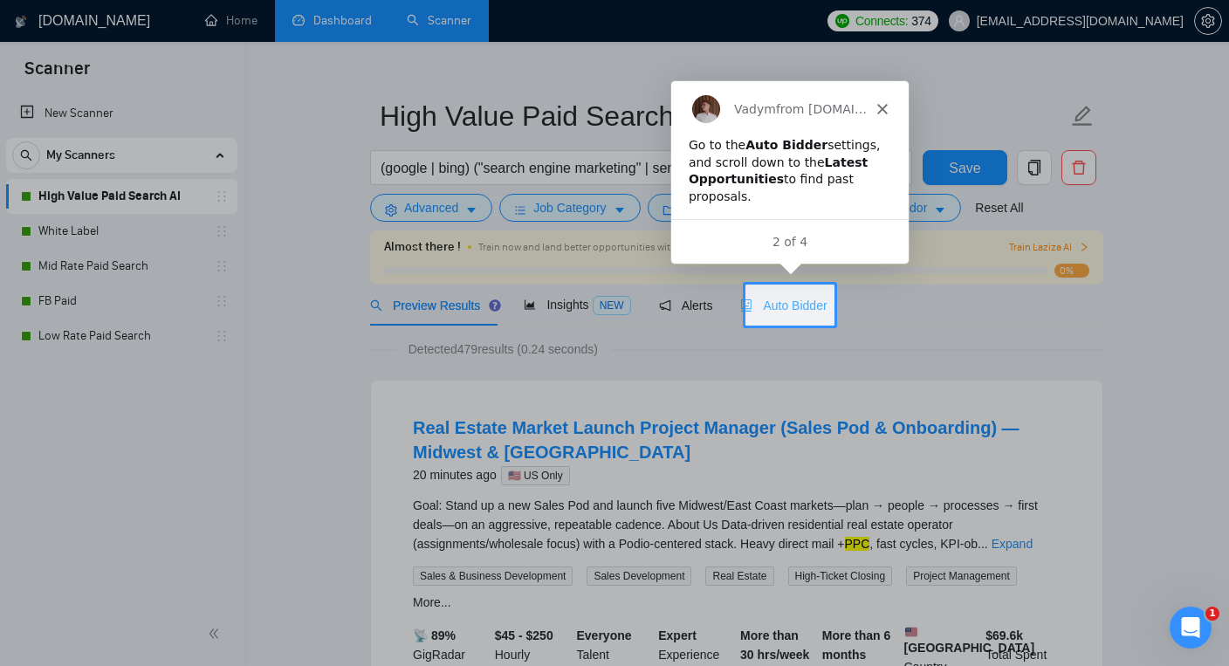
click at [787, 306] on span "Auto Bidder" at bounding box center [783, 306] width 86 height 14
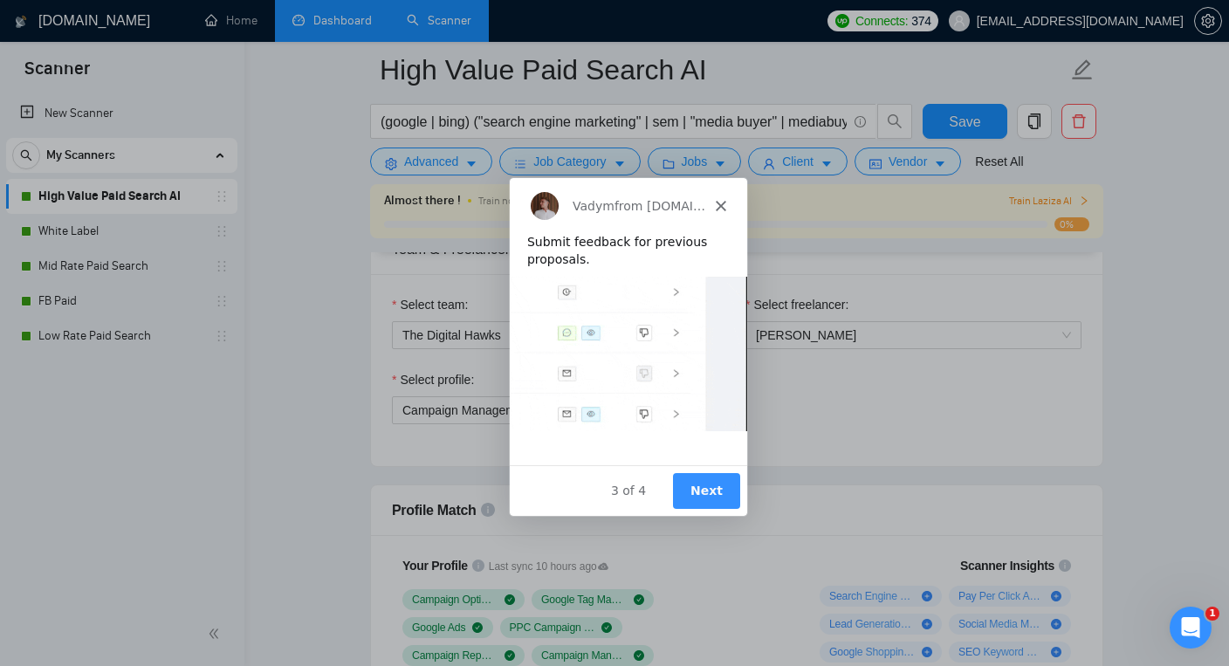
scroll to position [951, 0]
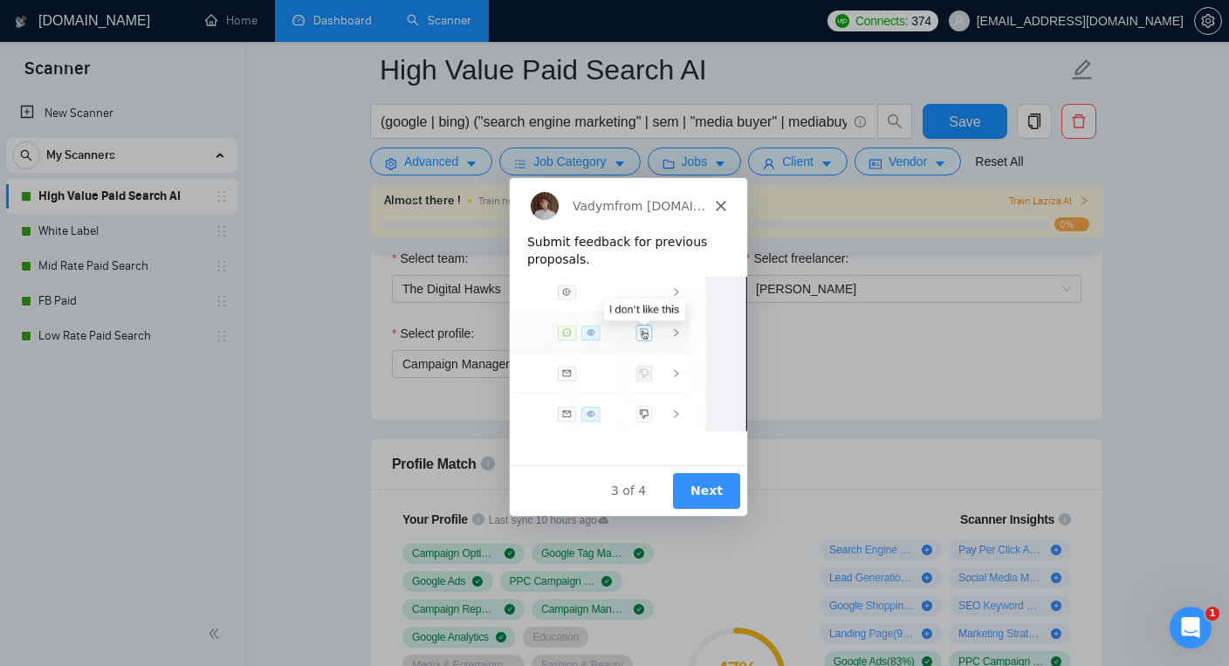
click at [704, 490] on button "Next" at bounding box center [705, 489] width 67 height 36
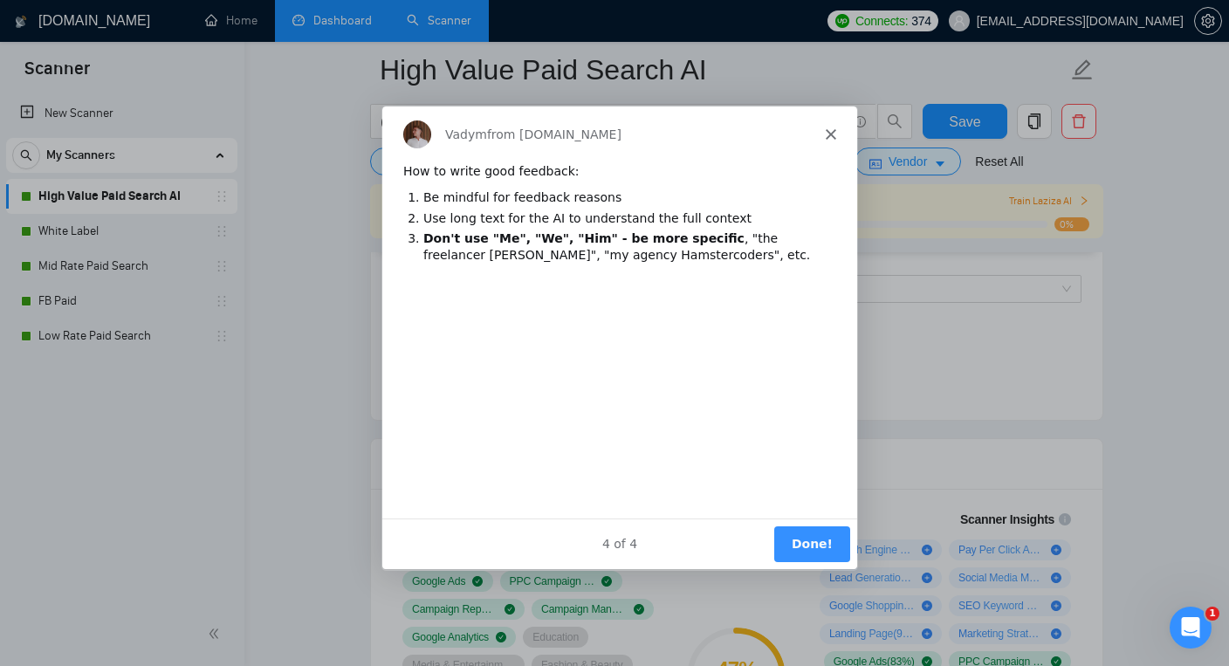
scroll to position [0, 0]
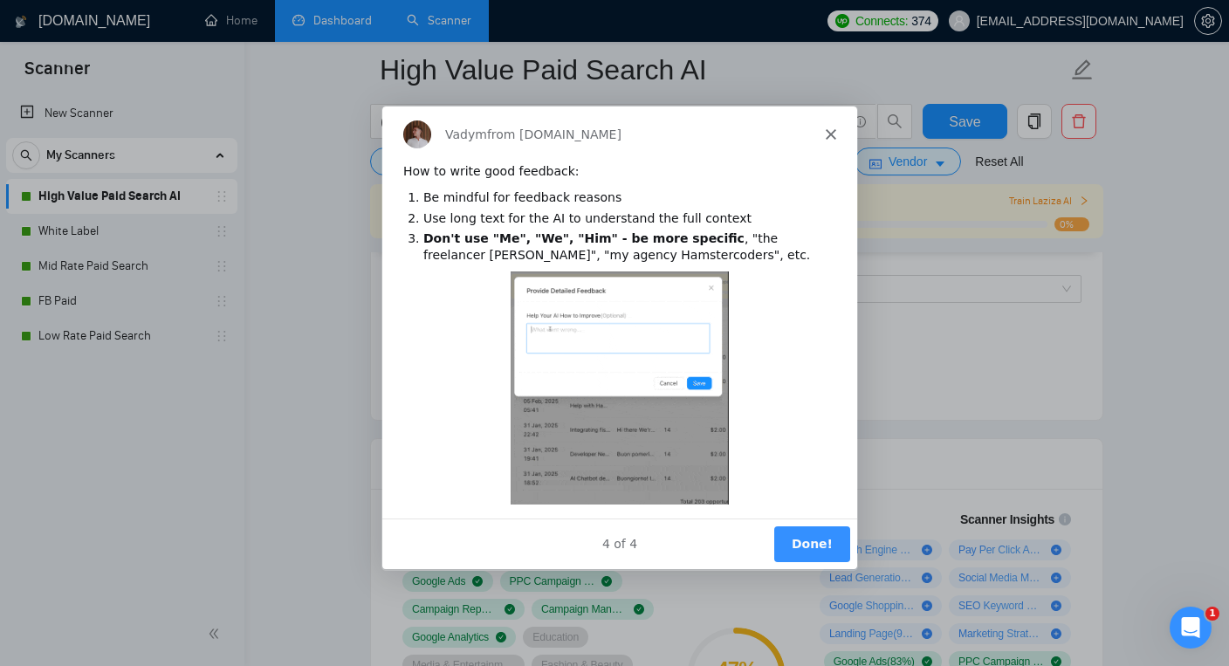
click at [815, 540] on button "Done!" at bounding box center [811, 544] width 76 height 36
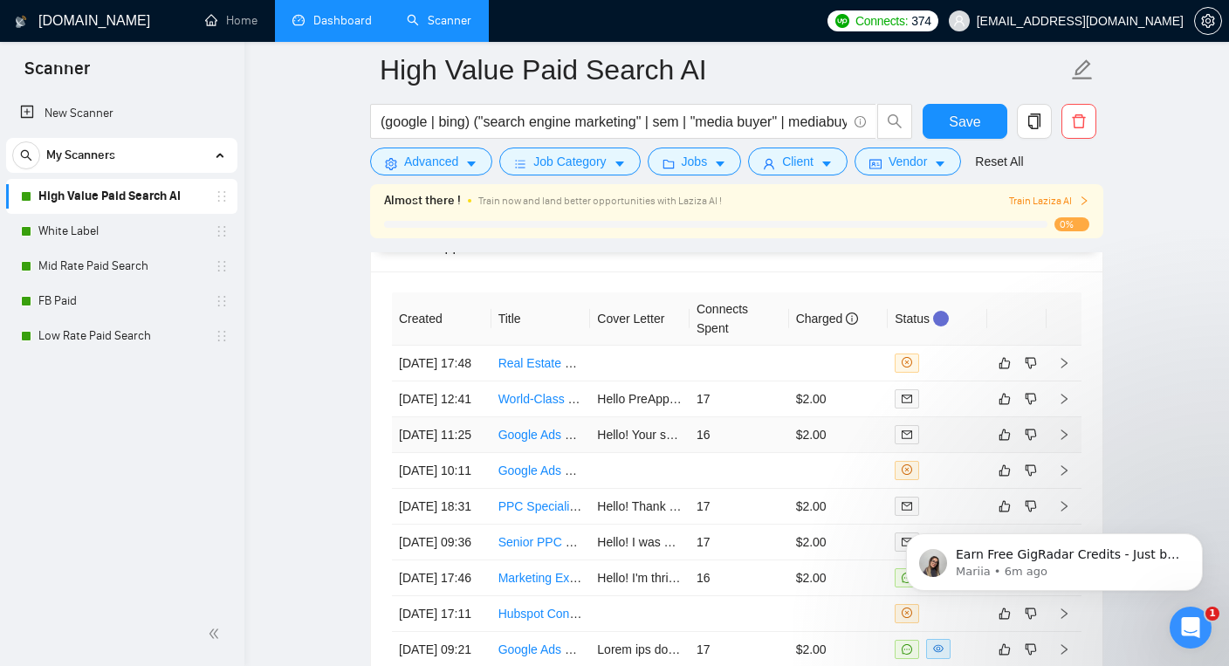
scroll to position [4605, 0]
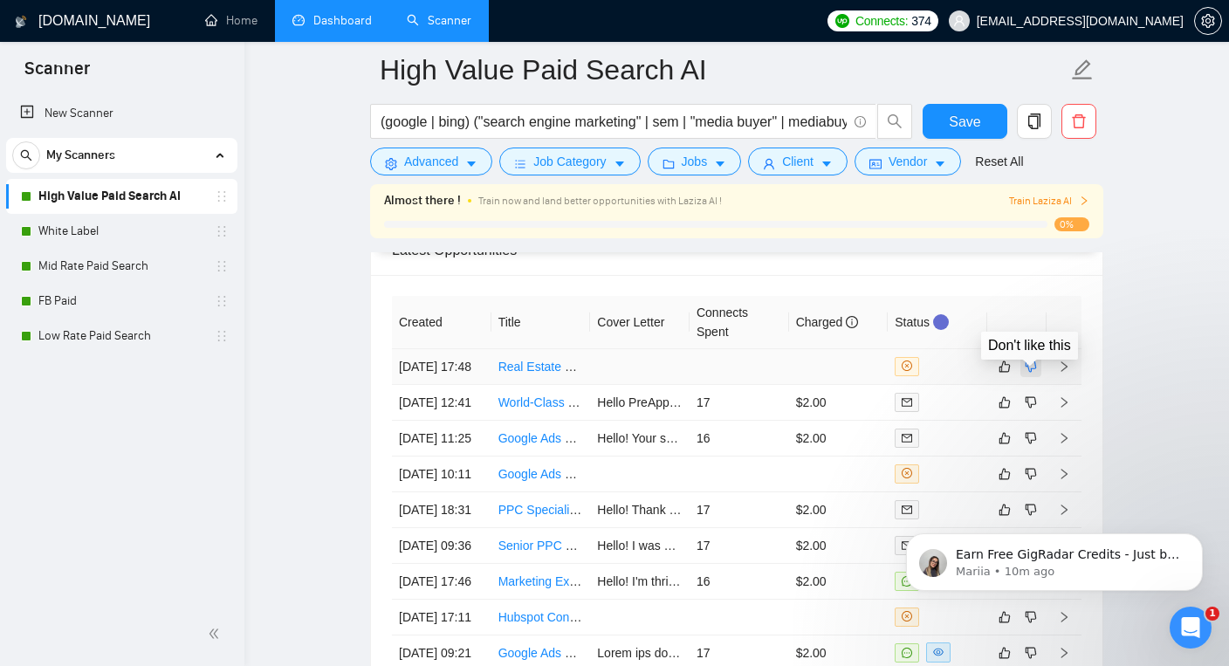
click at [1033, 374] on icon "dislike" at bounding box center [1031, 367] width 12 height 14
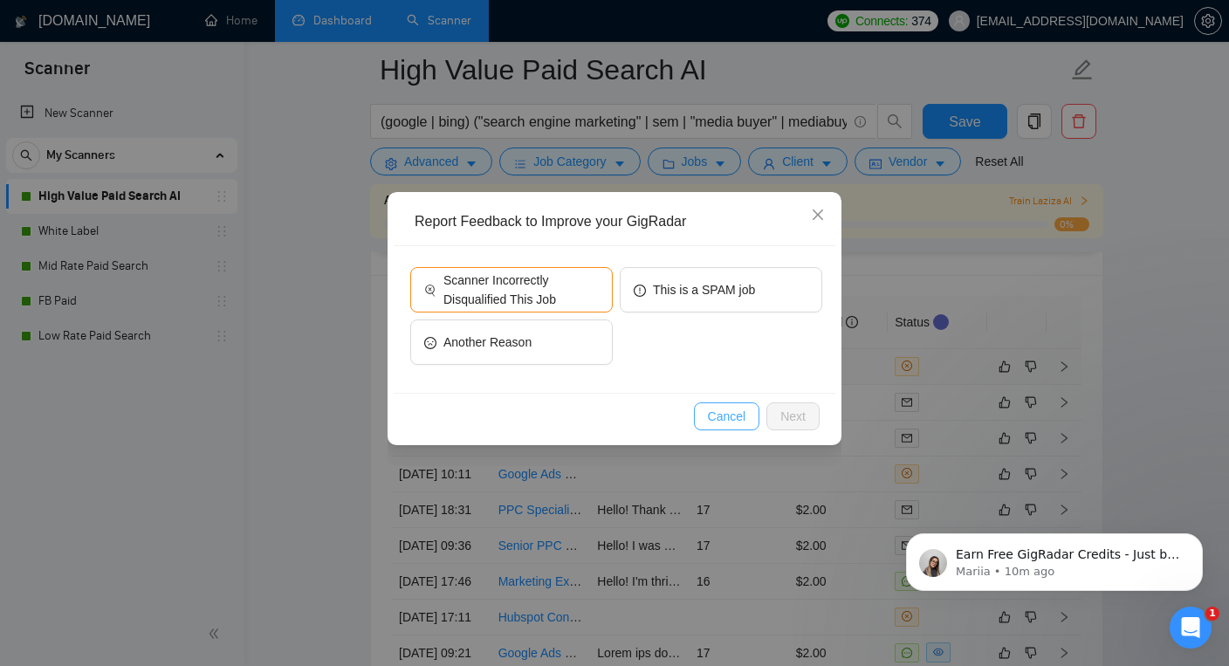
click at [713, 413] on span "Cancel" at bounding box center [727, 416] width 38 height 19
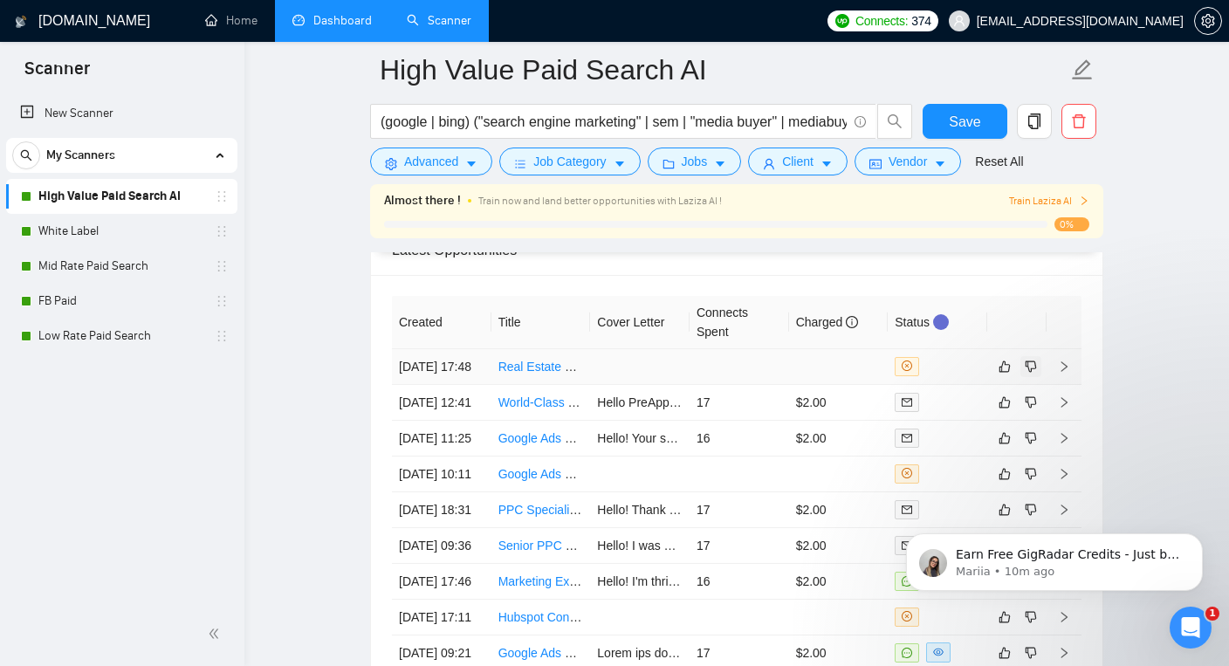
scroll to position [4664, 0]
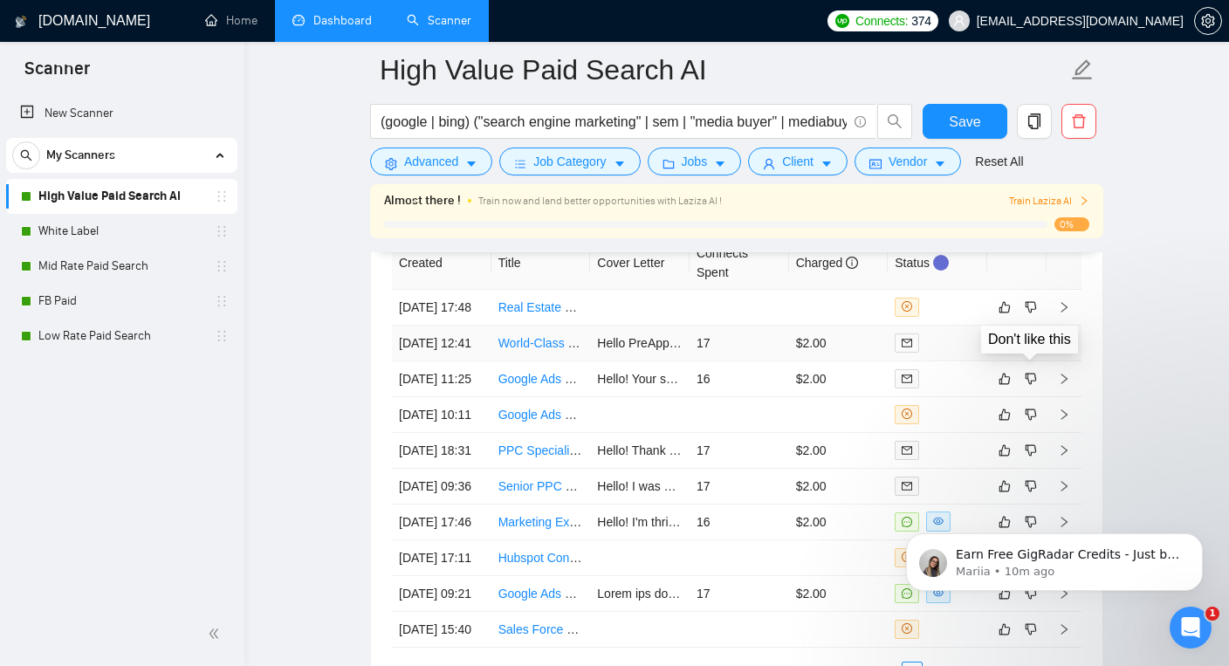
click at [1032, 350] on icon "dislike" at bounding box center [1031, 343] width 12 height 14
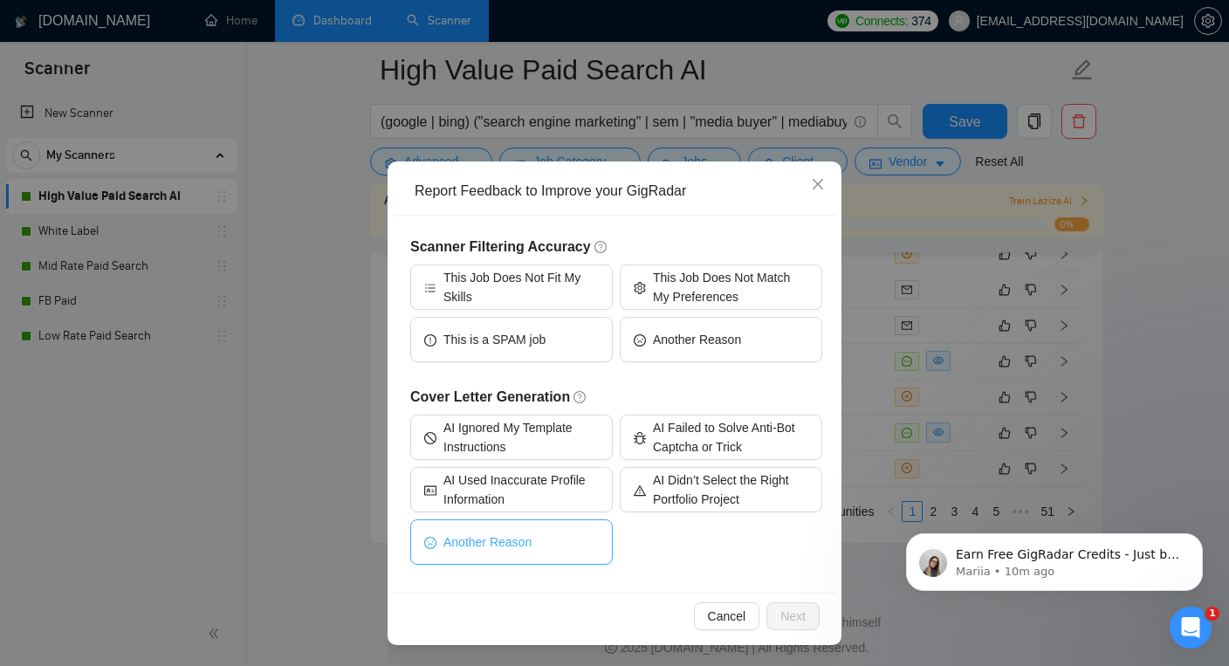
scroll to position [4855, 0]
click at [533, 537] on button "Another Reason" at bounding box center [511, 541] width 203 height 45
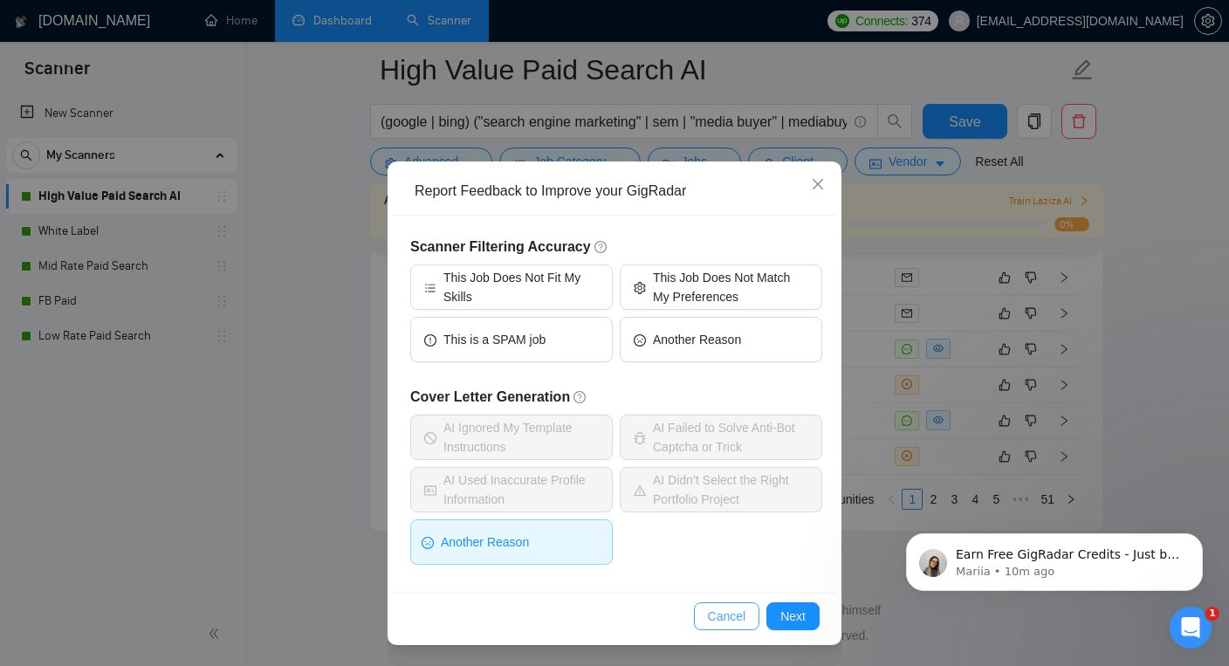
click at [708, 615] on span "Cancel" at bounding box center [727, 616] width 38 height 19
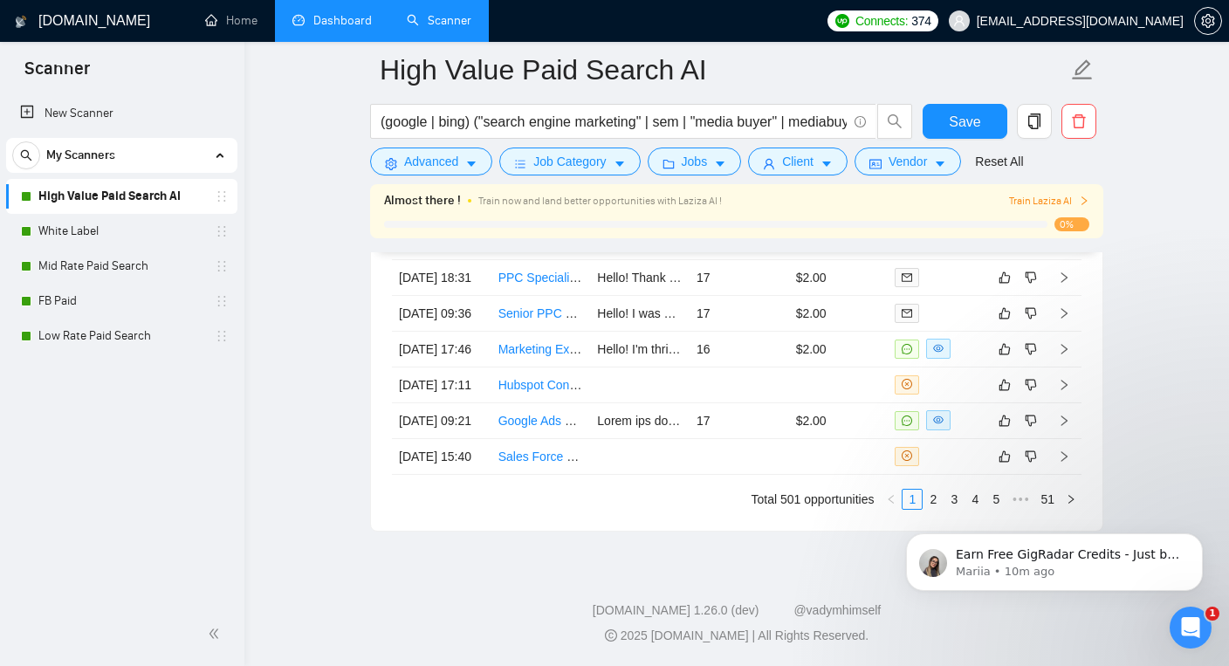
scroll to position [0, 0]
